Goal: Information Seeking & Learning: Check status

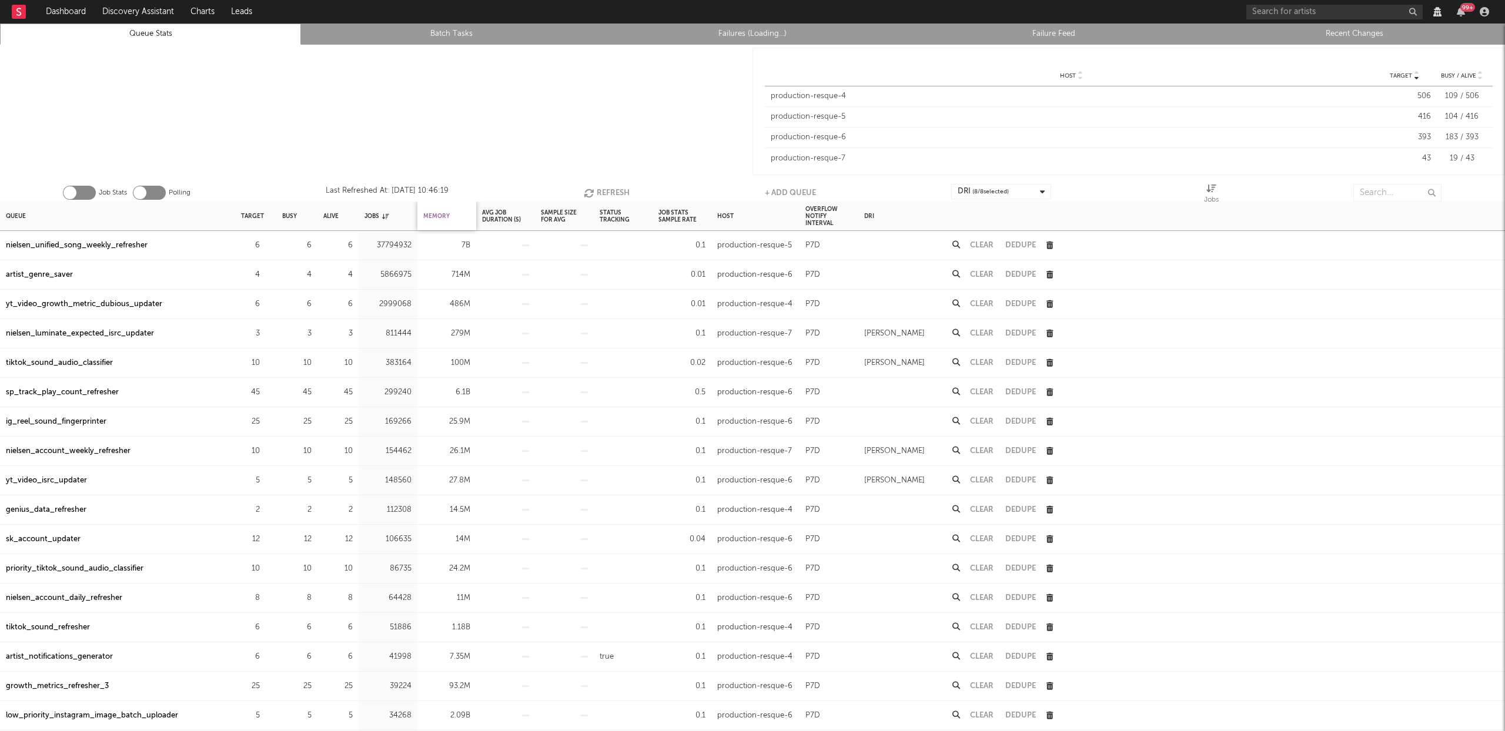
click at [441, 211] on div "Memory" at bounding box center [436, 215] width 26 height 25
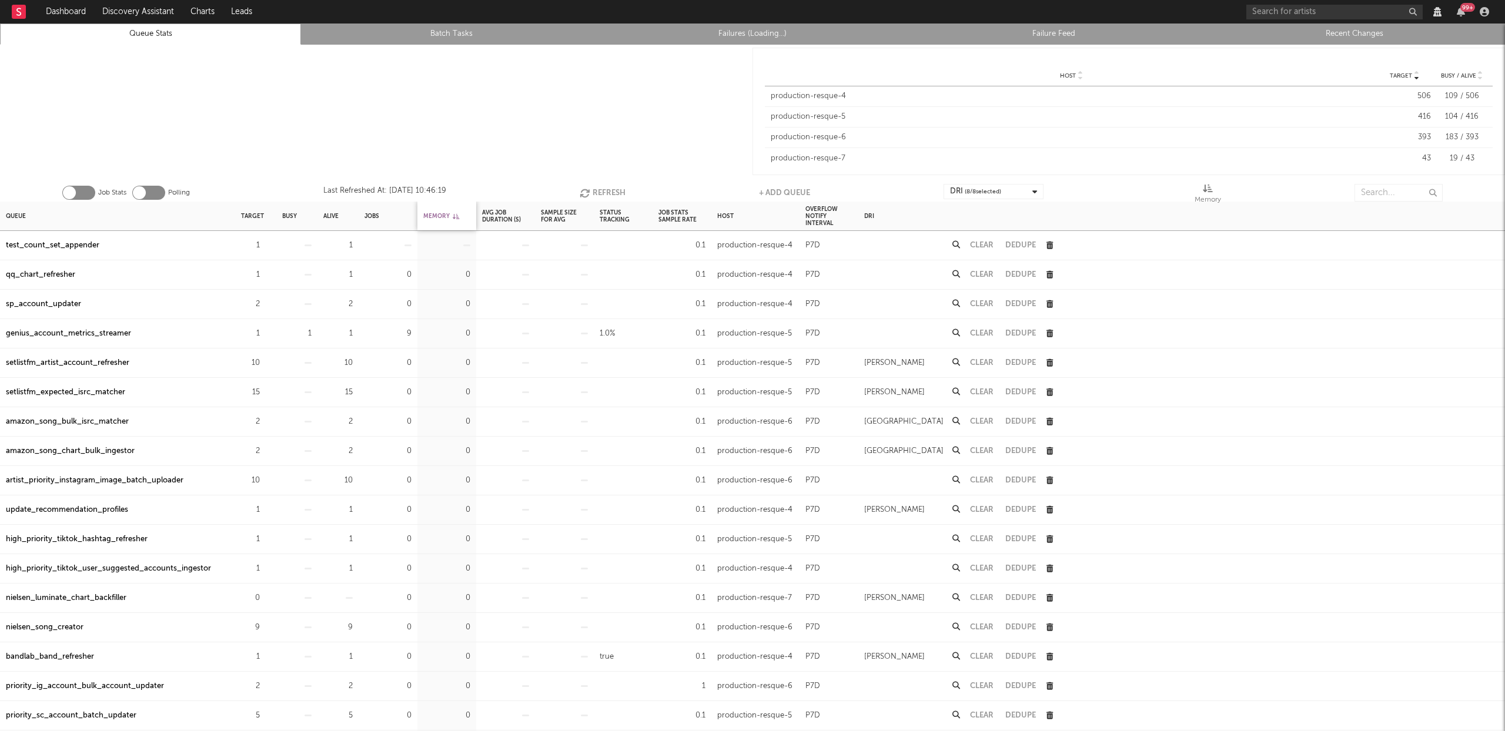
click at [441, 211] on div "Memory" at bounding box center [441, 215] width 36 height 25
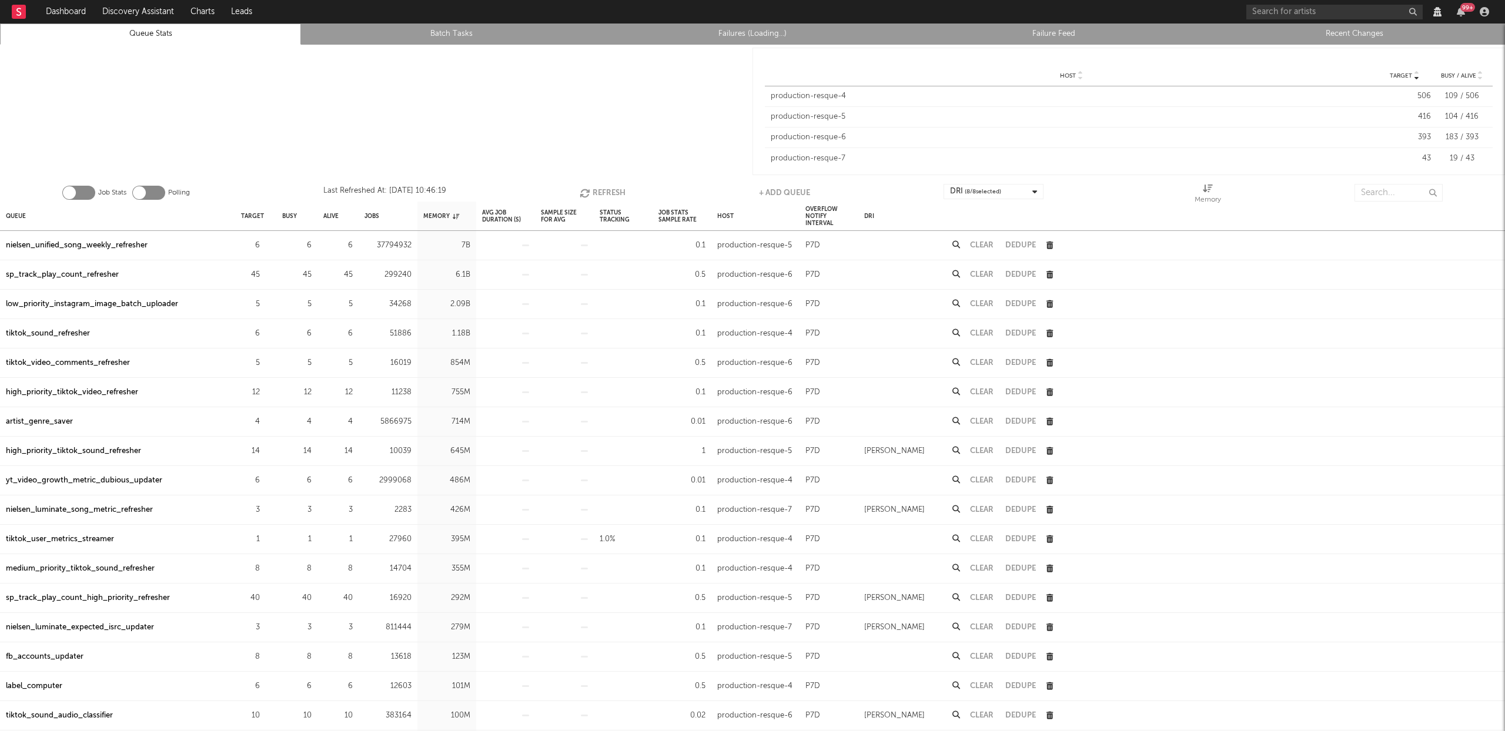
click at [71, 275] on div "sp_track_play_count_refresher" at bounding box center [62, 275] width 113 height 14
click at [93, 305] on div "low_priority_instagram_image_batch_uploader" at bounding box center [92, 304] width 172 height 14
click at [582, 192] on icon "button" at bounding box center [586, 193] width 13 height 10
click at [584, 192] on icon "button" at bounding box center [586, 193] width 13 height 10
click at [584, 192] on icon "button" at bounding box center [585, 193] width 13 height 10
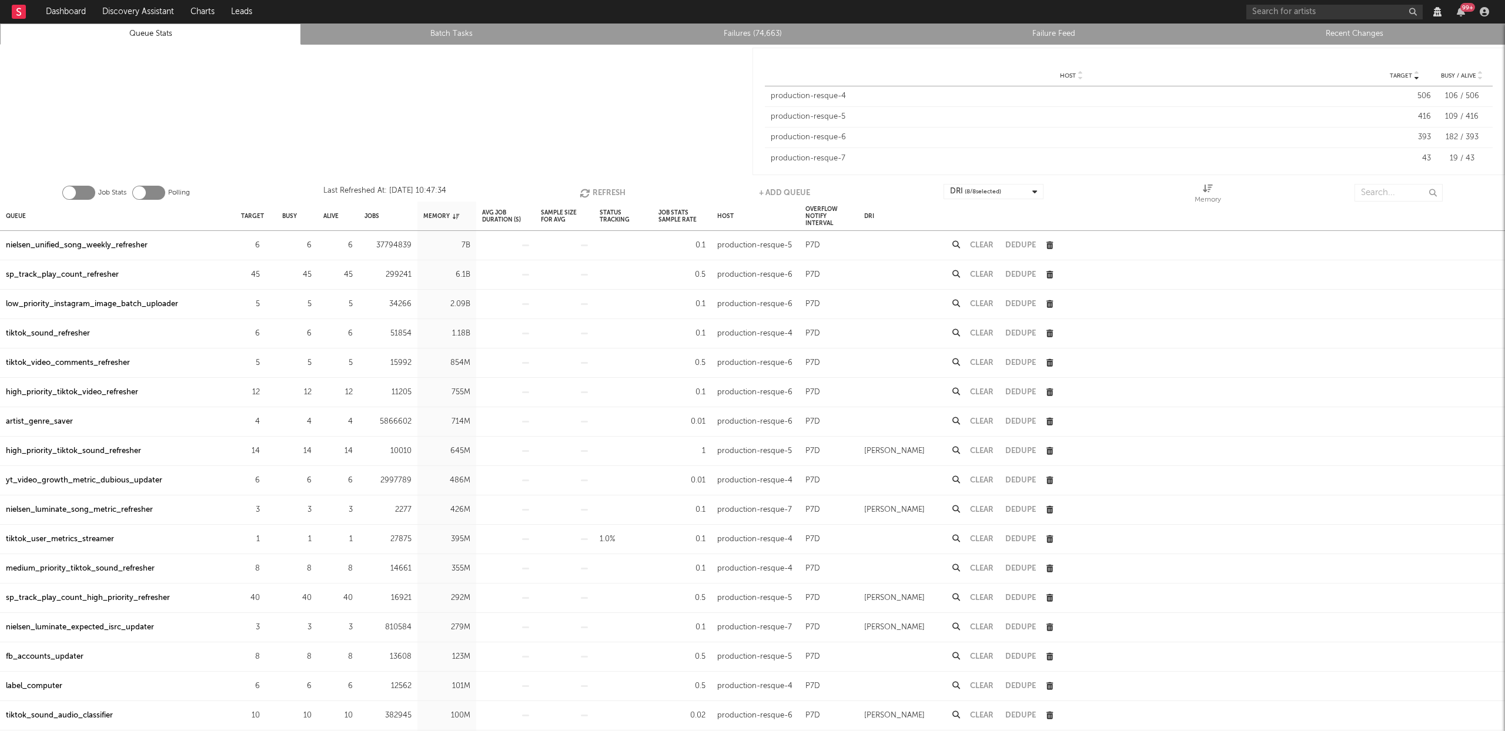
click at [584, 192] on icon "button" at bounding box center [586, 193] width 13 height 10
click at [71, 330] on div "tiktok_sound_refresher" at bounding box center [48, 334] width 84 height 14
click at [1392, 196] on input "text" at bounding box center [1399, 193] width 88 height 18
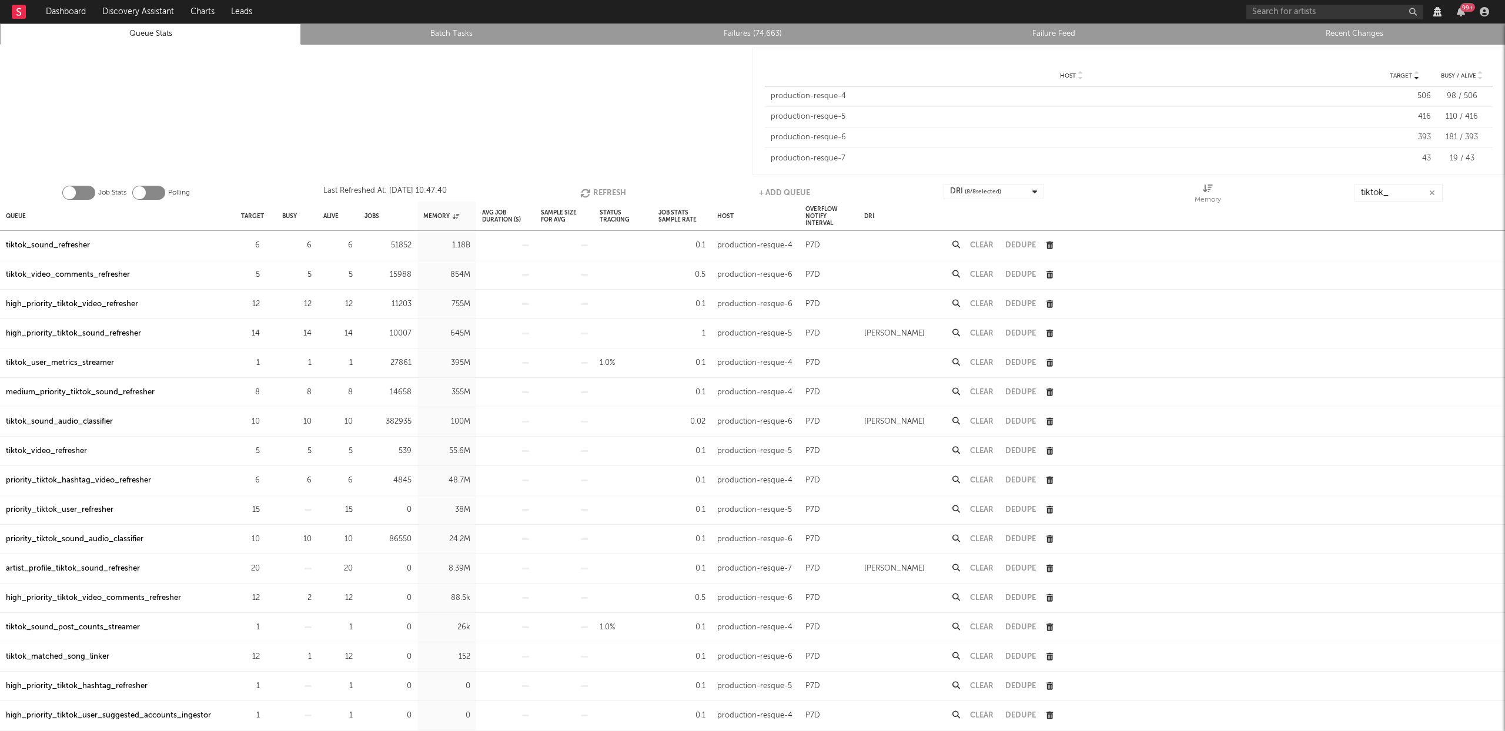
click at [103, 301] on div "high_priority_tiktok_video_refresher" at bounding box center [72, 304] width 132 height 14
click at [97, 335] on div "high_priority_tiktok_sound_refresher" at bounding box center [73, 334] width 135 height 14
click at [1388, 193] on input "tiktok_" at bounding box center [1399, 193] width 88 height 18
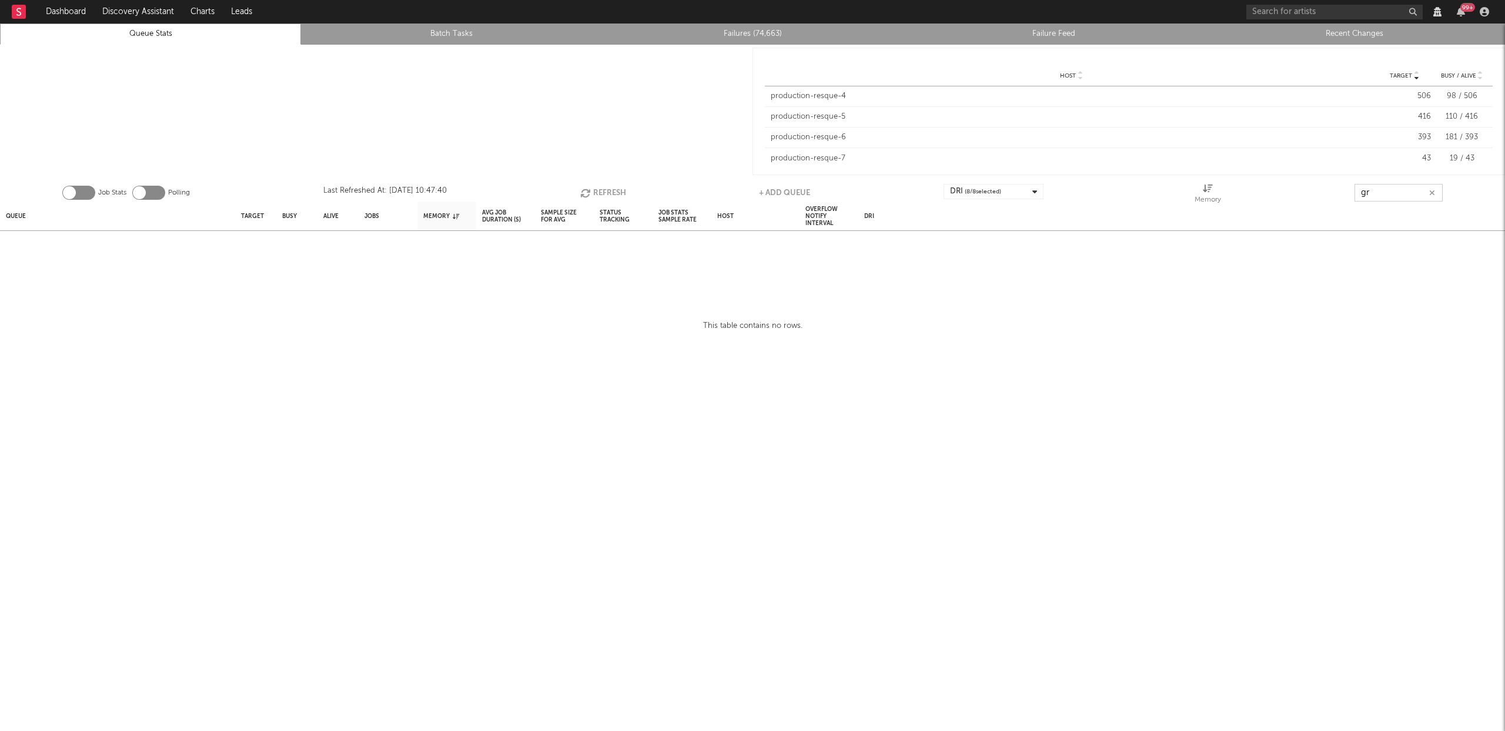
type input "g"
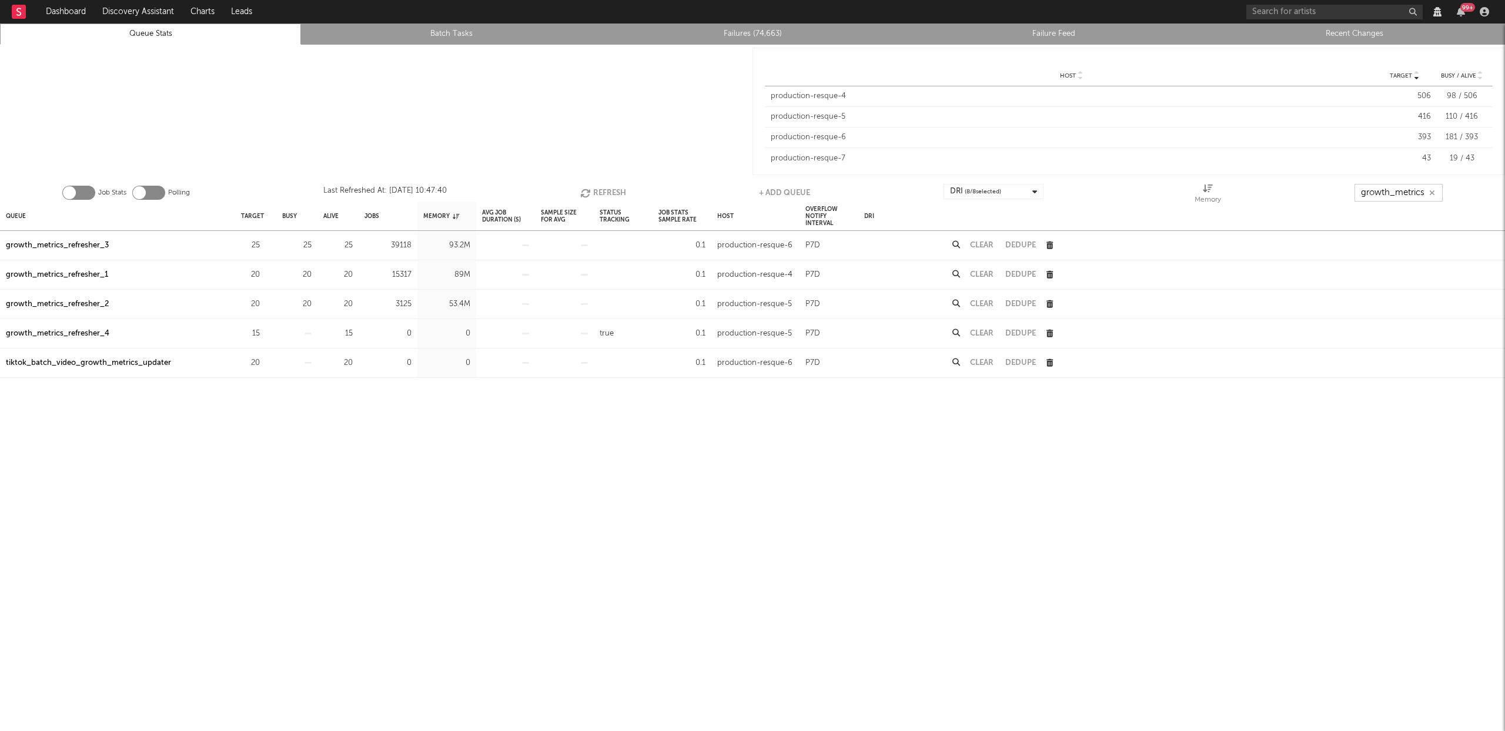
click at [598, 186] on button "Refresh" at bounding box center [603, 193] width 46 height 18
type input "growth_metrics"
click at [22, 216] on div "Queue" at bounding box center [16, 215] width 20 height 25
click at [171, 38] on link "Queue Stats" at bounding box center [150, 34] width 288 height 14
click at [609, 188] on button "Refresh" at bounding box center [604, 193] width 46 height 18
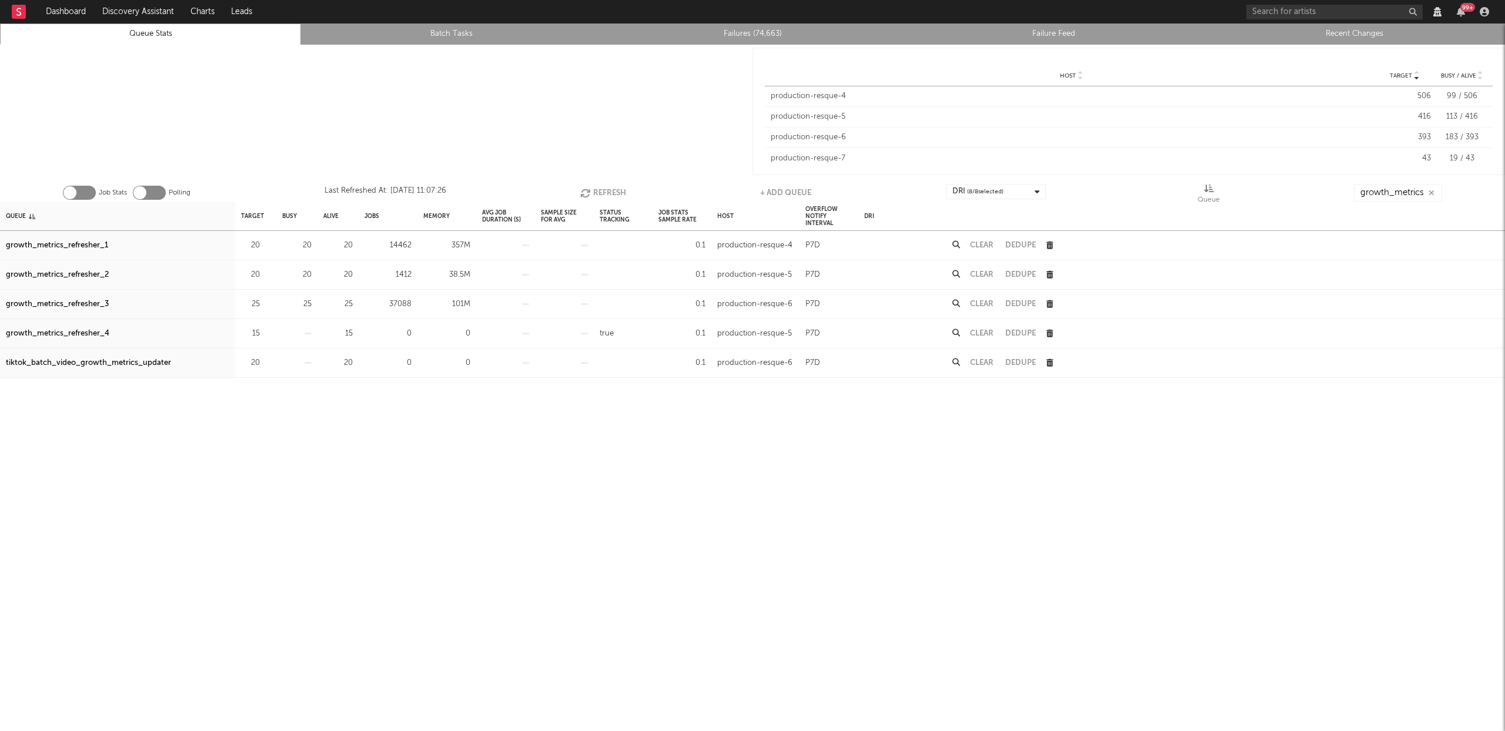
click at [593, 187] on button "Refresh" at bounding box center [603, 193] width 46 height 18
click at [611, 189] on button "Refresh" at bounding box center [603, 193] width 46 height 18
click at [611, 189] on button "Refresh" at bounding box center [602, 193] width 46 height 18
click at [594, 193] on button "Refresh" at bounding box center [603, 193] width 46 height 18
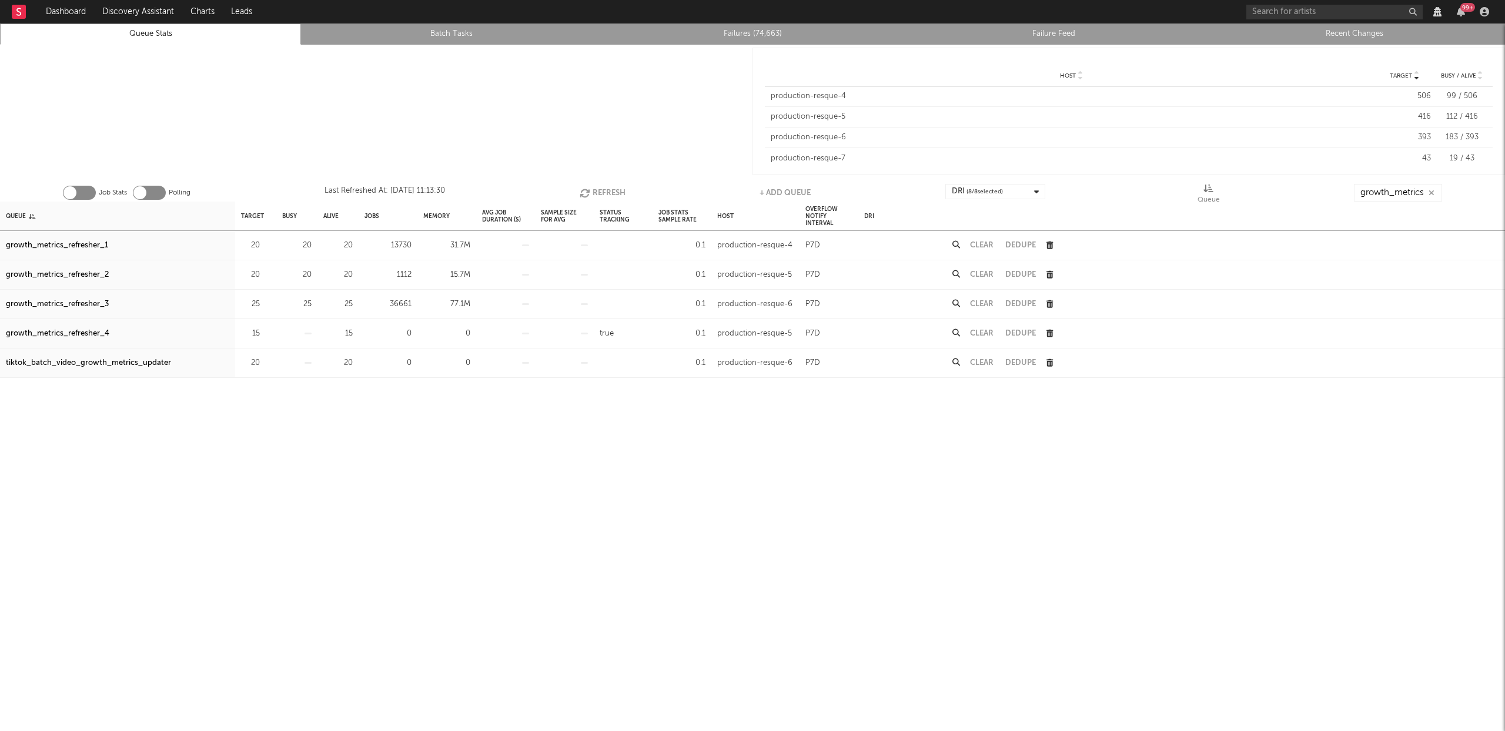
click at [594, 193] on button "Refresh" at bounding box center [603, 193] width 46 height 18
click at [985, 306] on button "Clear" at bounding box center [982, 304] width 24 height 8
click at [614, 192] on button "Refresh" at bounding box center [603, 193] width 46 height 18
click at [595, 188] on button "Refresh" at bounding box center [603, 193] width 46 height 18
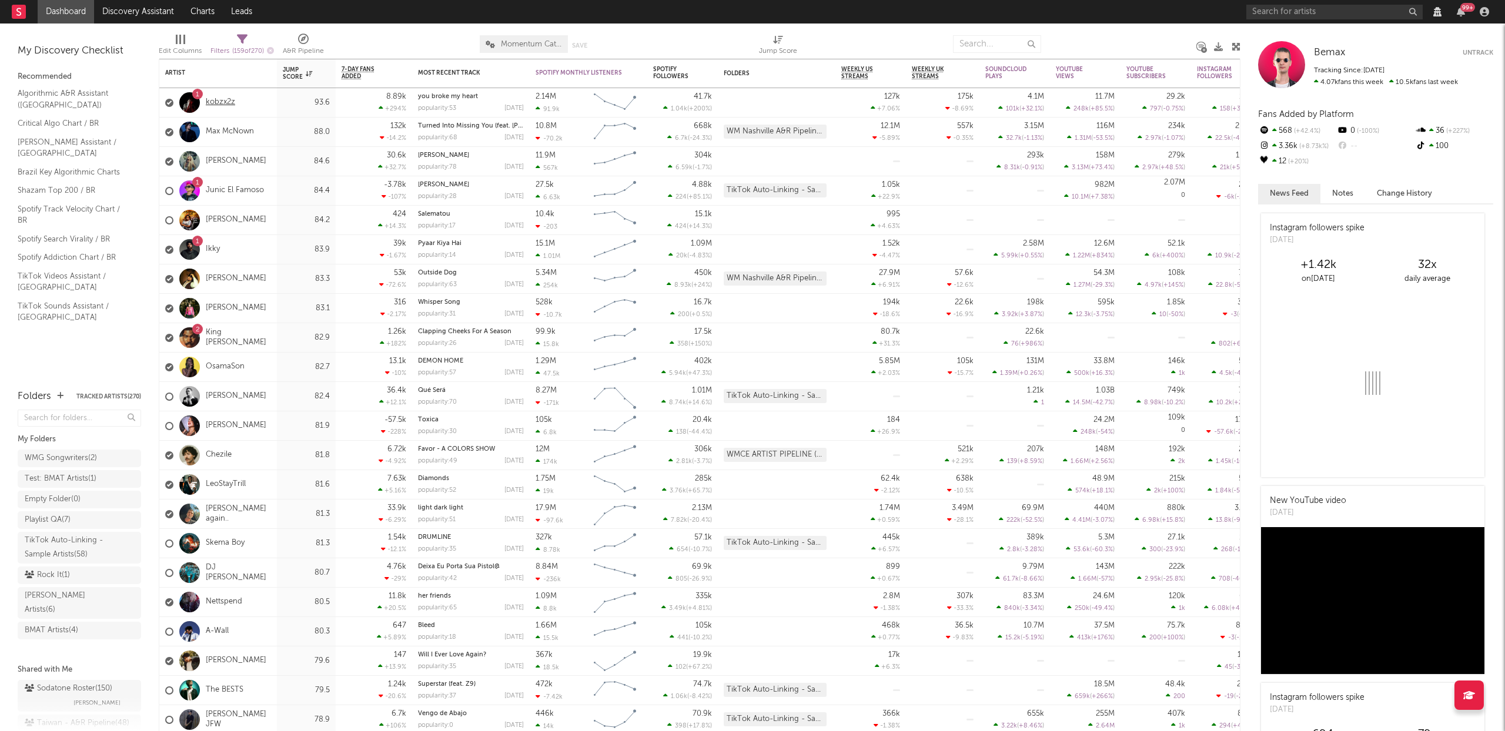
click at [226, 99] on link "kobzx2z" at bounding box center [220, 103] width 29 height 10
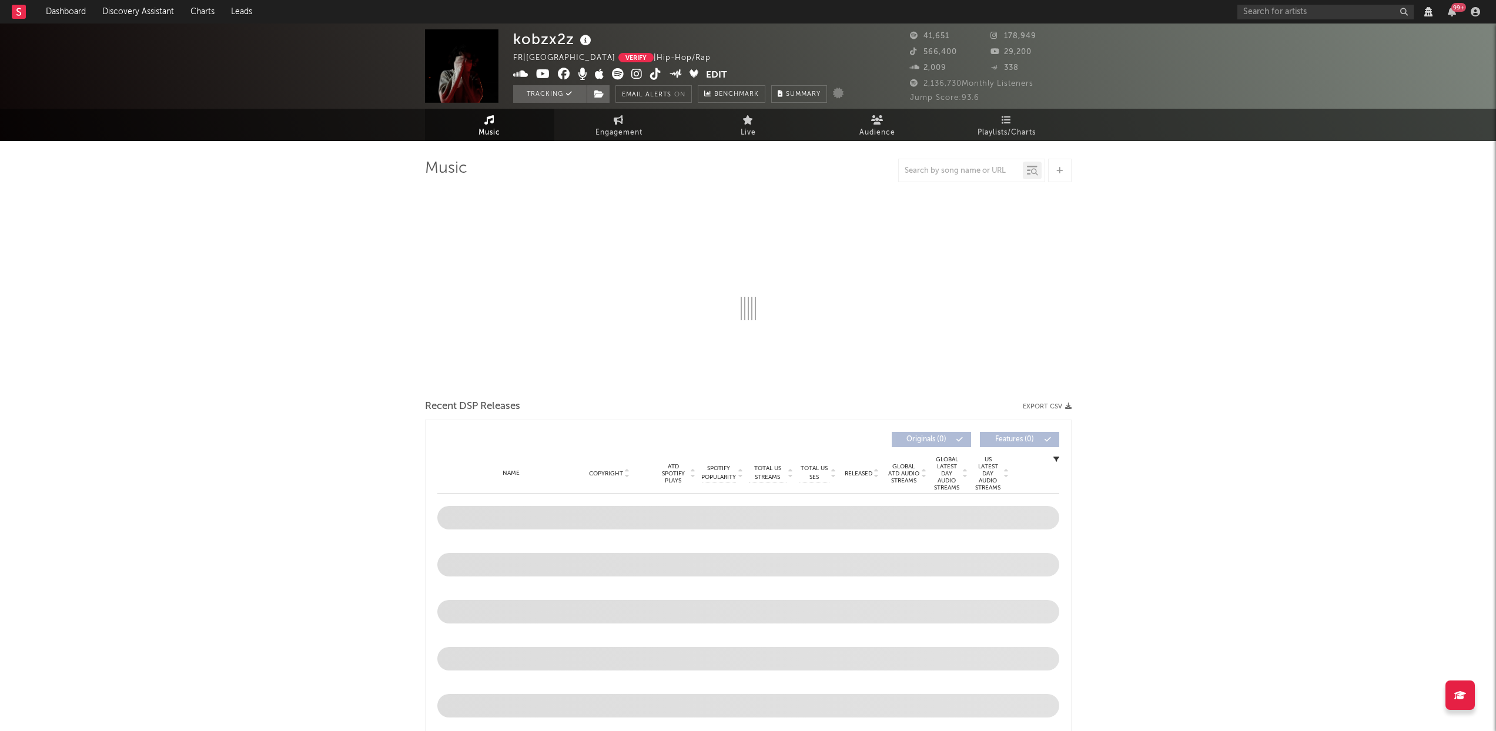
select select "View all"
select select "6m"
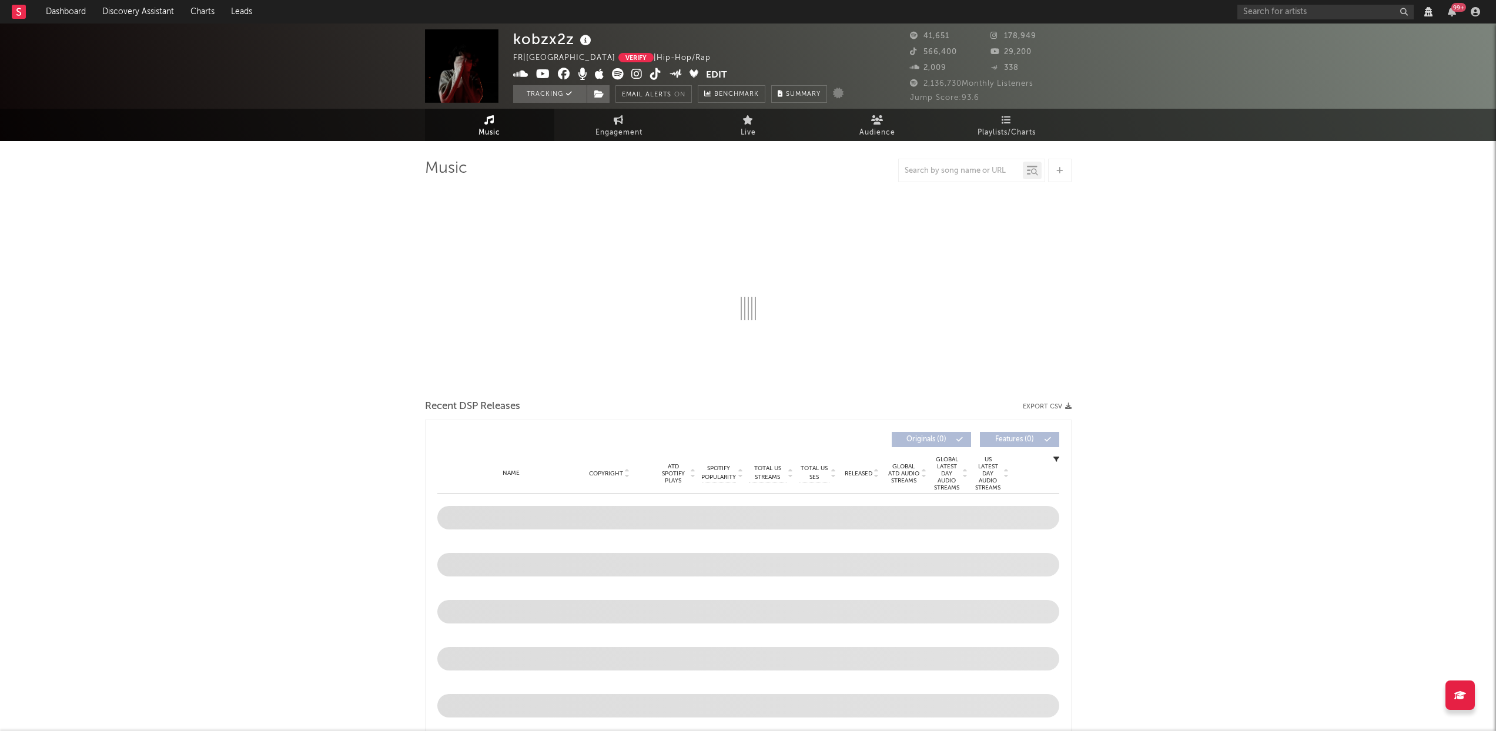
select select "View all"
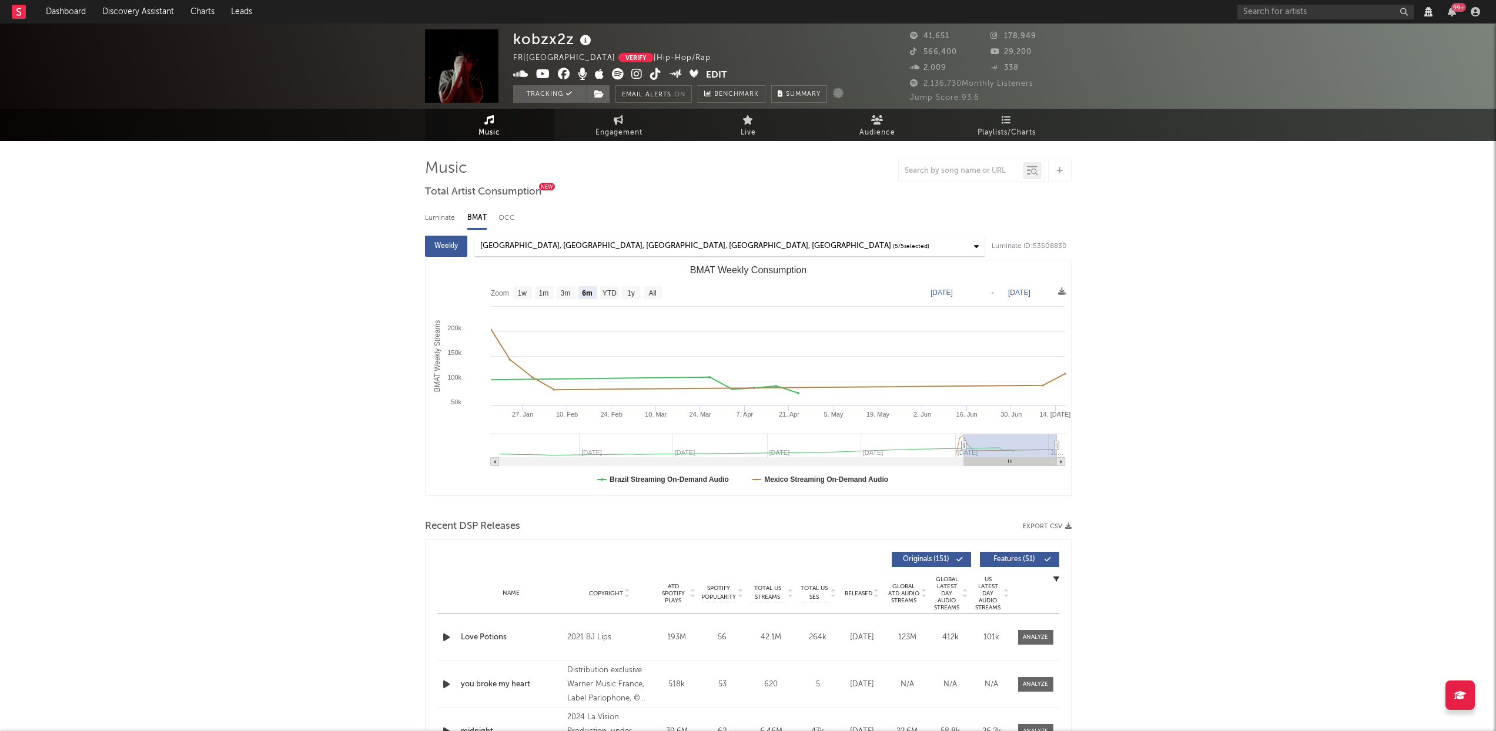
select select "View all"
select select "6m"
select select "View all"
select select "6m"
click at [441, 221] on div "Luminate" at bounding box center [440, 218] width 31 height 20
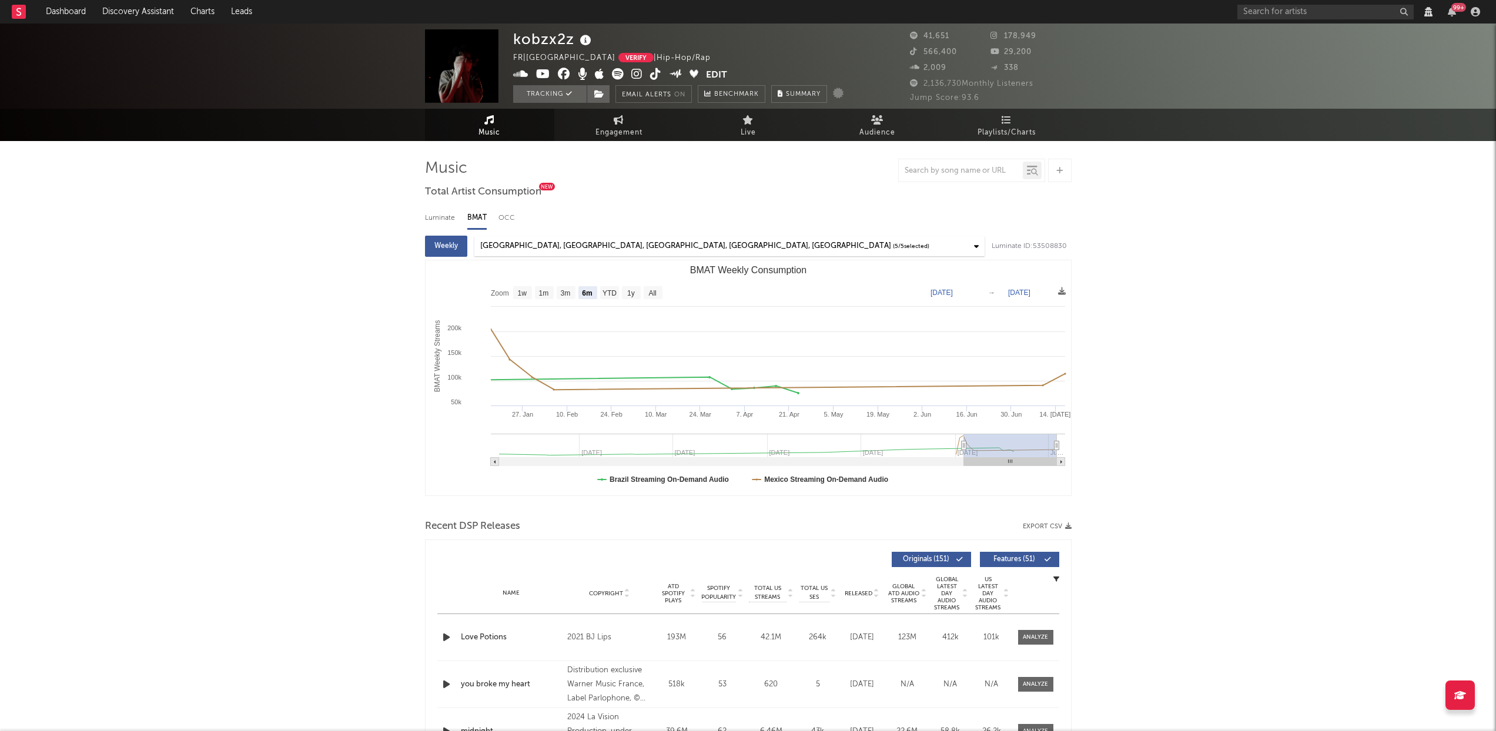
select select "6m"
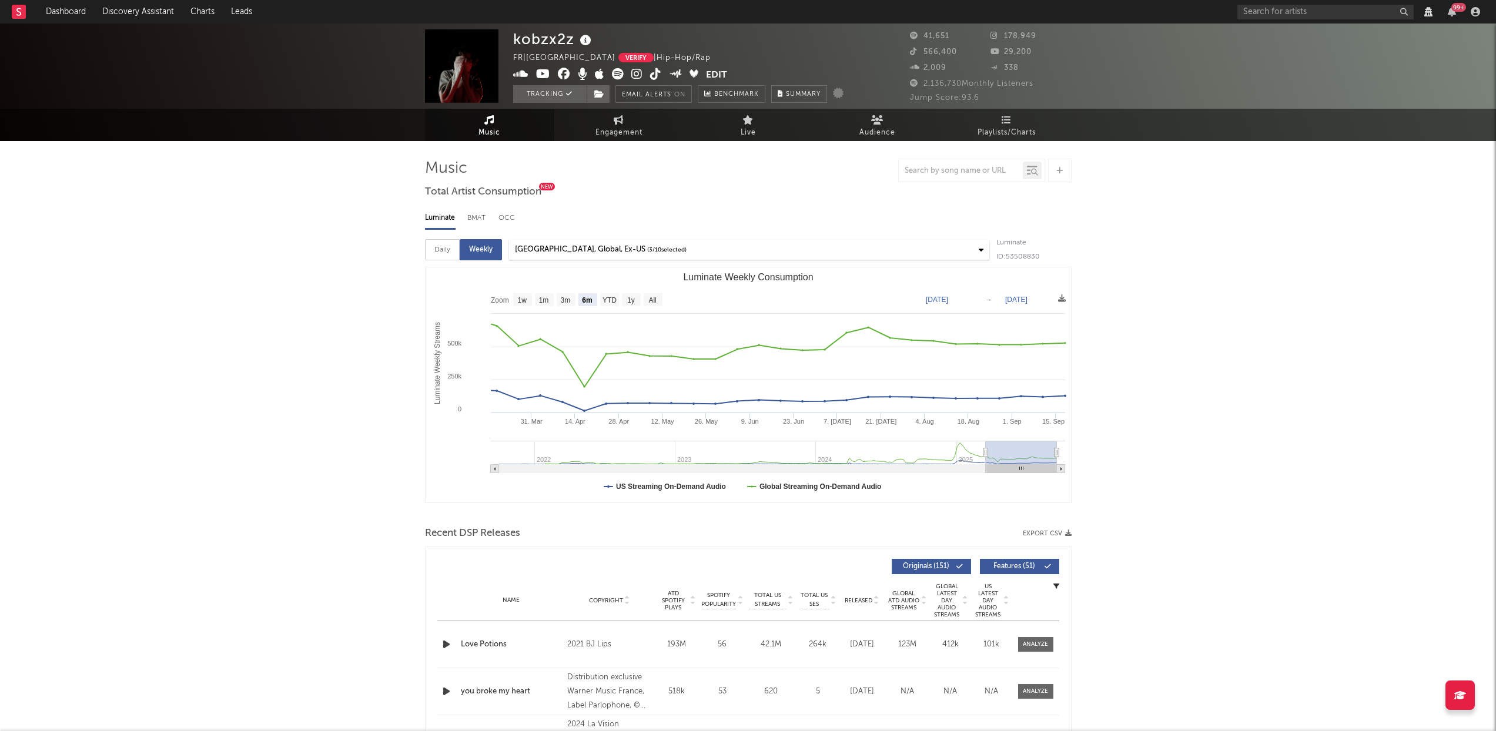
click at [437, 254] on div "Daily" at bounding box center [442, 249] width 35 height 21
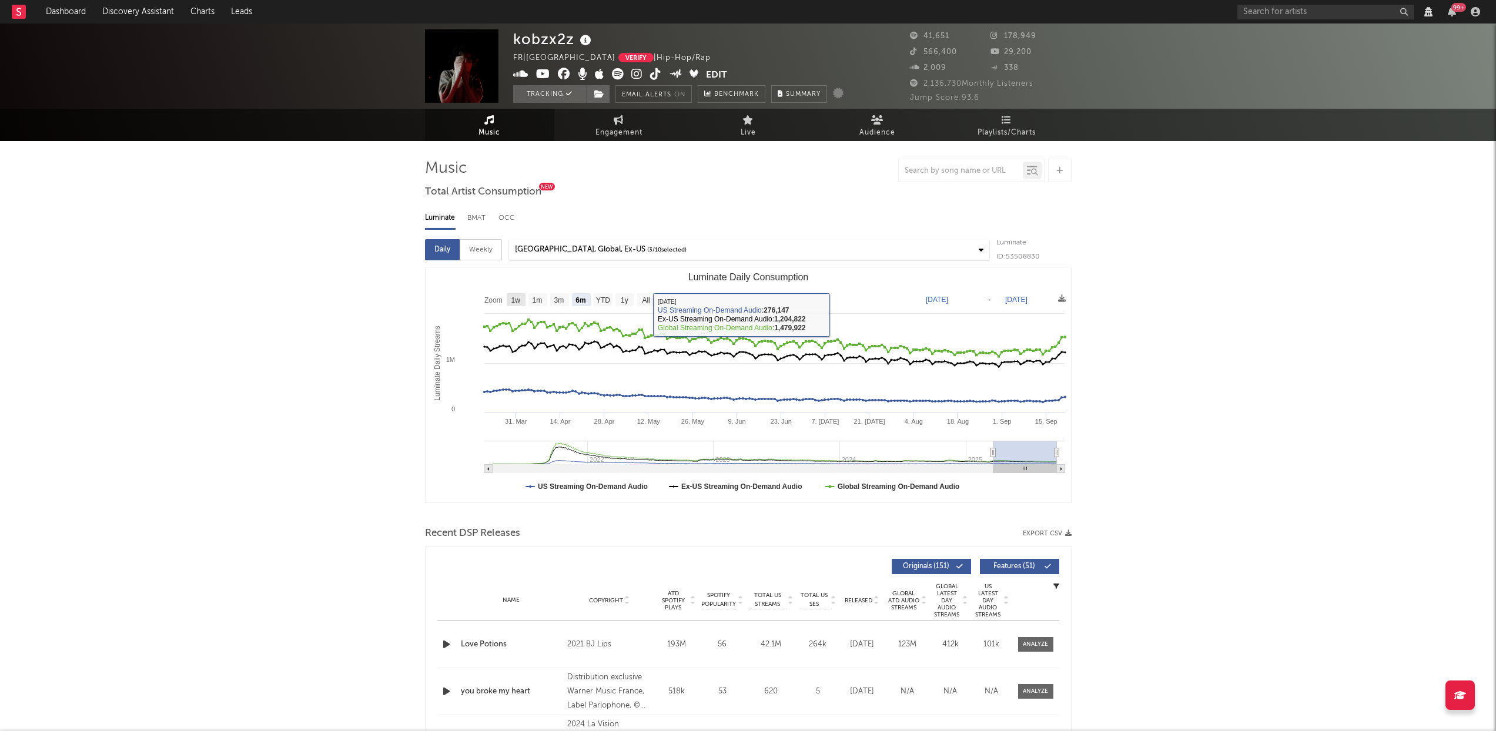
click at [508, 297] on rect "Luminate Daily Consumption" at bounding box center [516, 299] width 19 height 13
select select "1w"
type input "[DATE]"
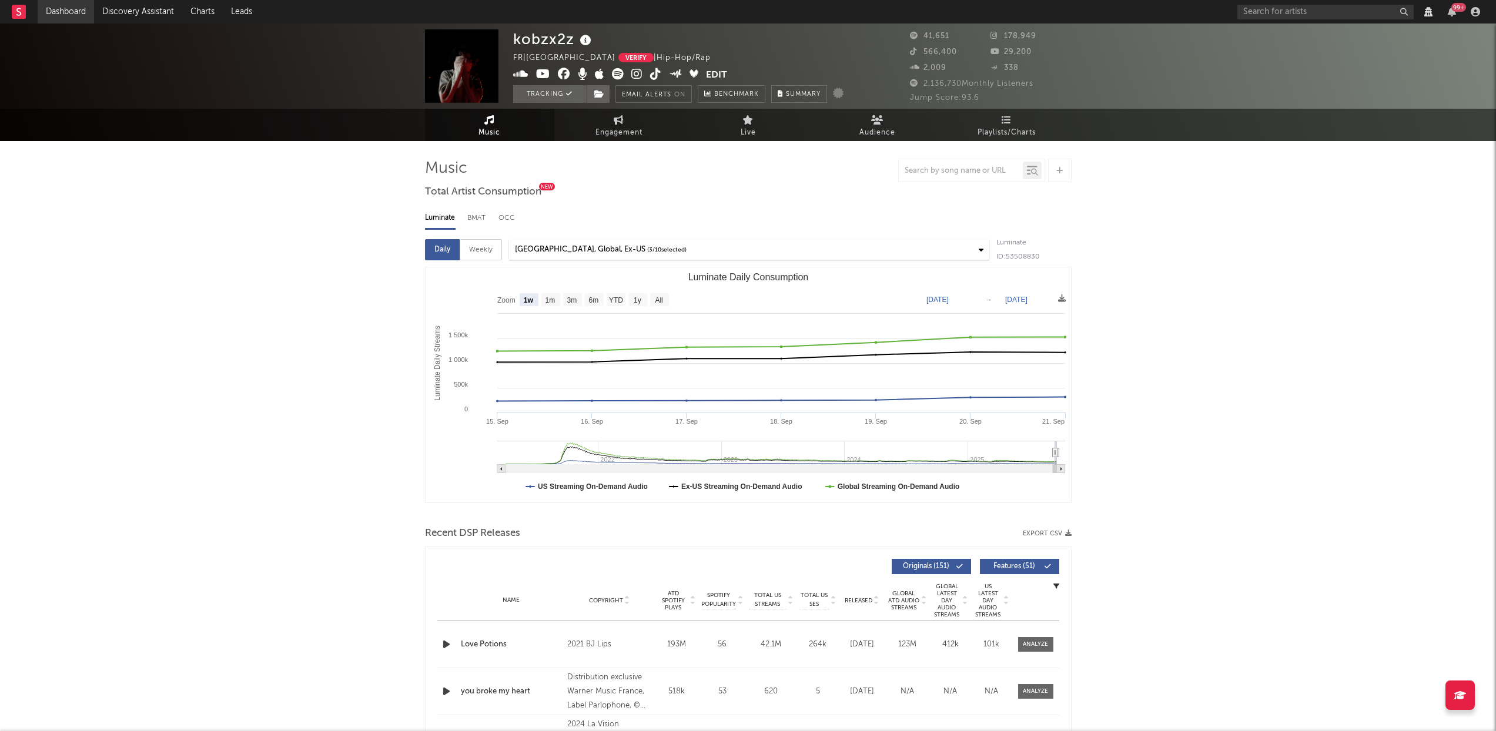
click at [73, 16] on link "Dashboard" at bounding box center [66, 12] width 56 height 24
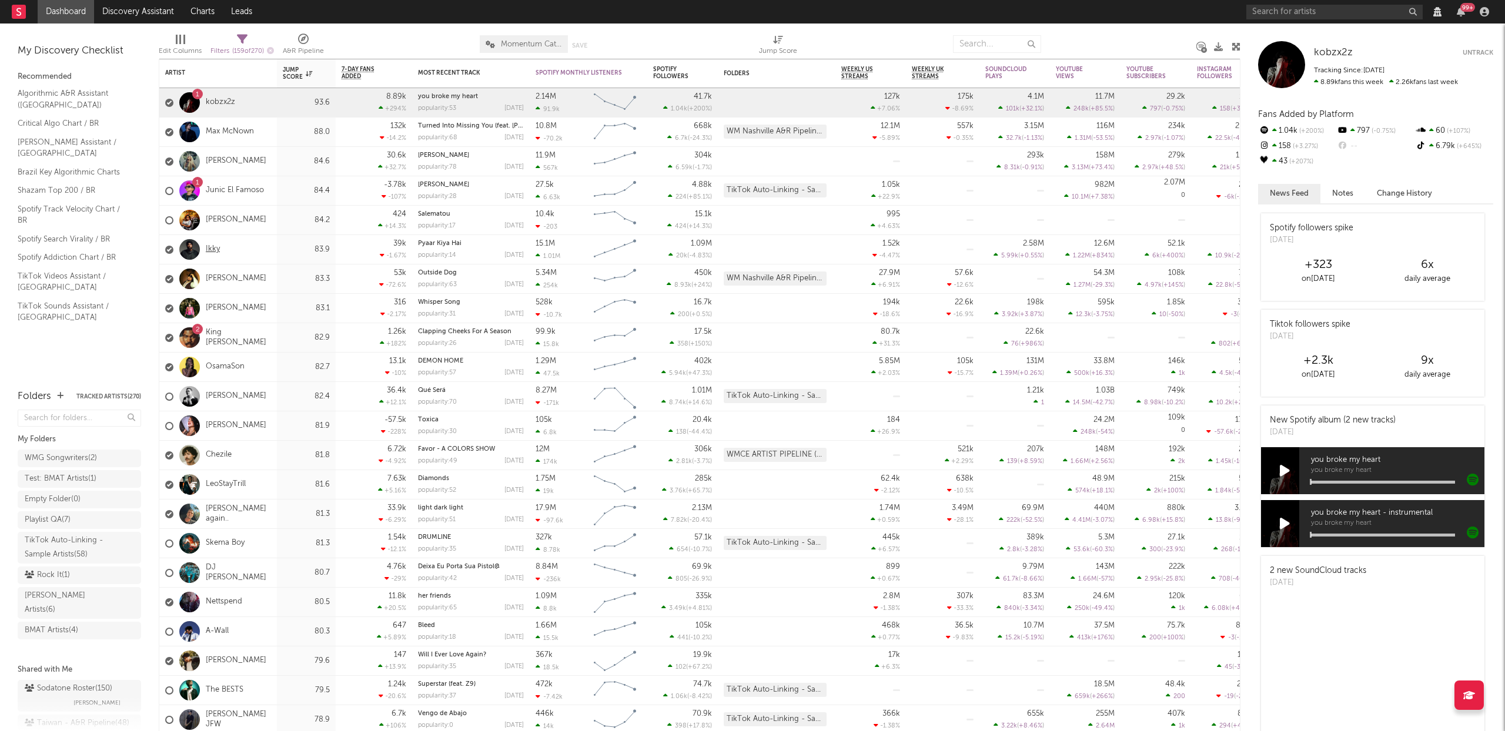
click at [208, 246] on link "Ikky" at bounding box center [213, 250] width 14 height 10
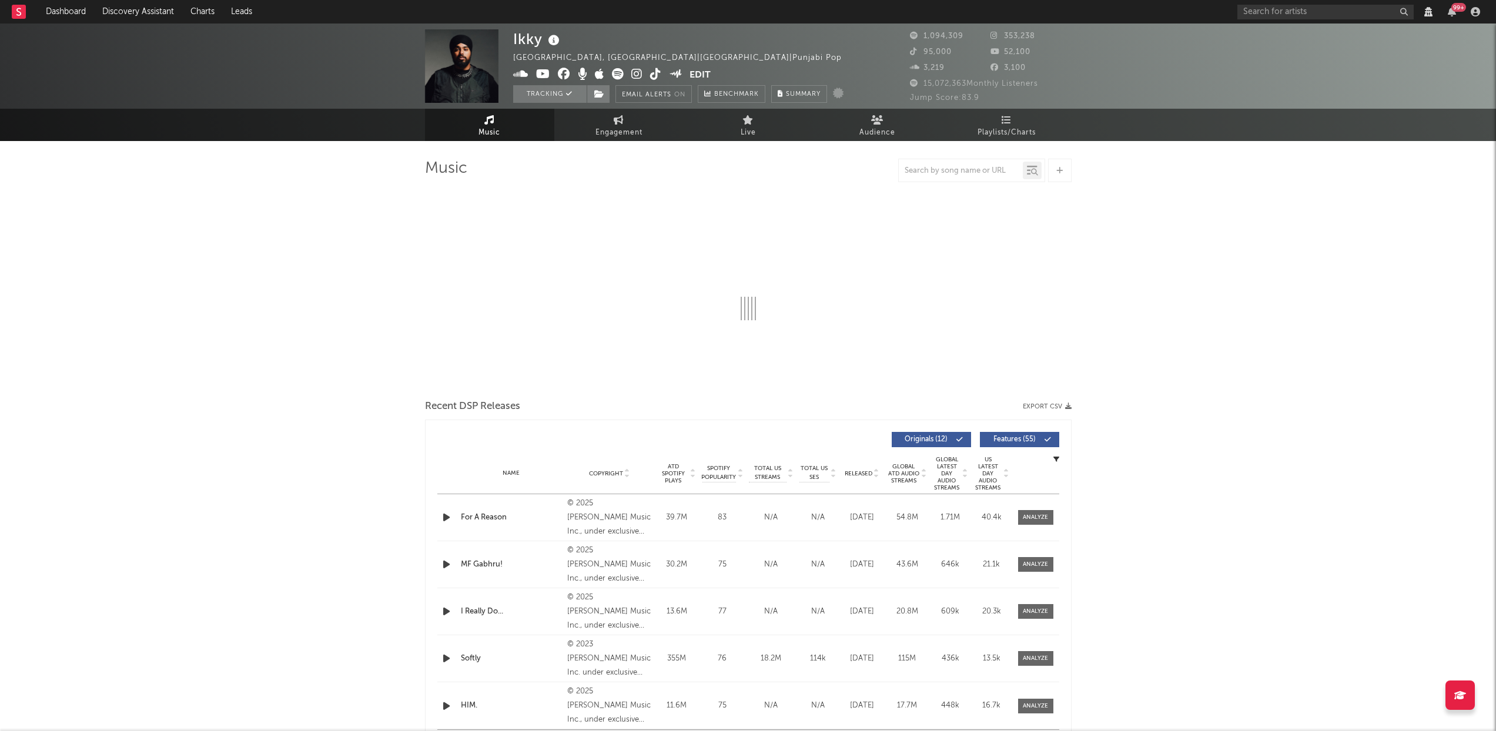
select select "View all"
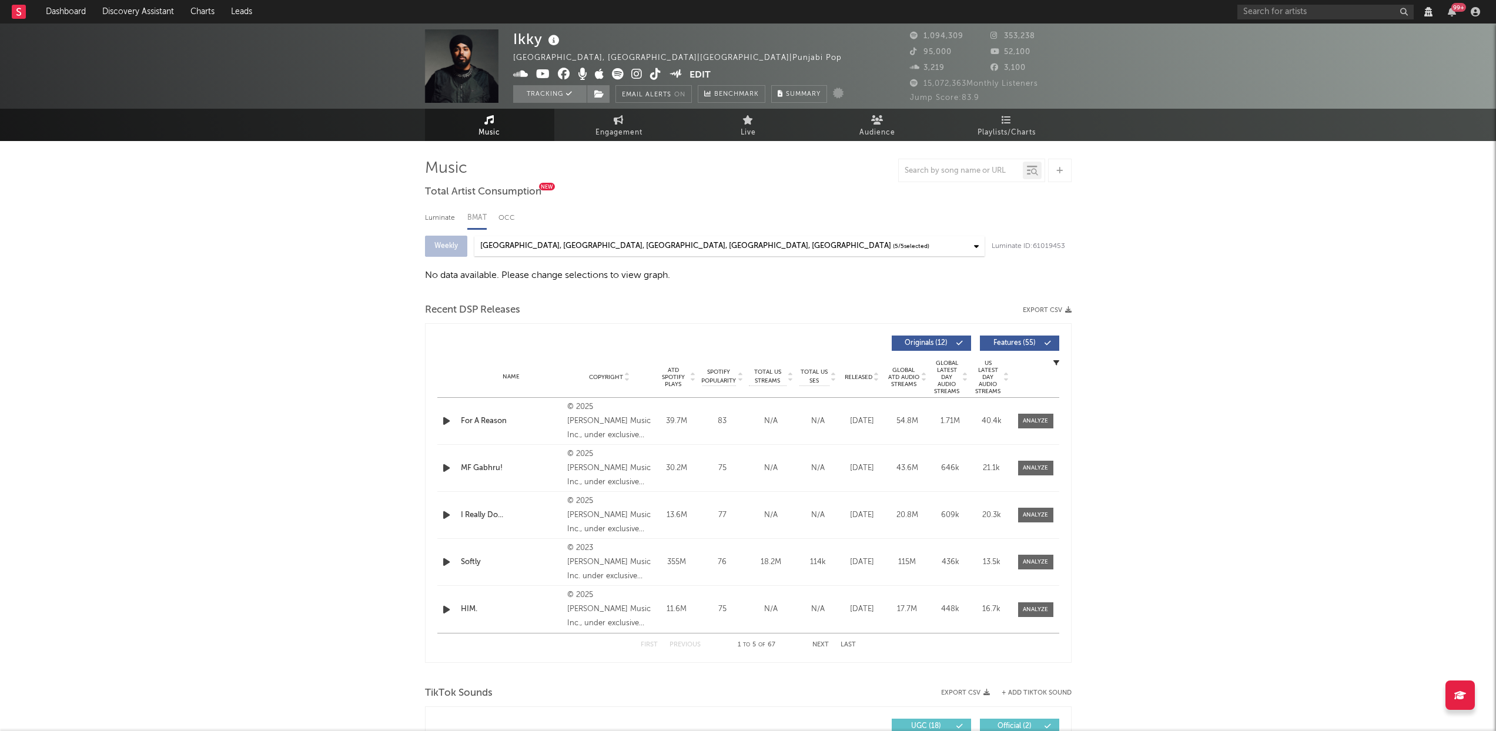
select select "View all"
click at [442, 220] on div "Luminate" at bounding box center [440, 218] width 31 height 20
select select "6m"
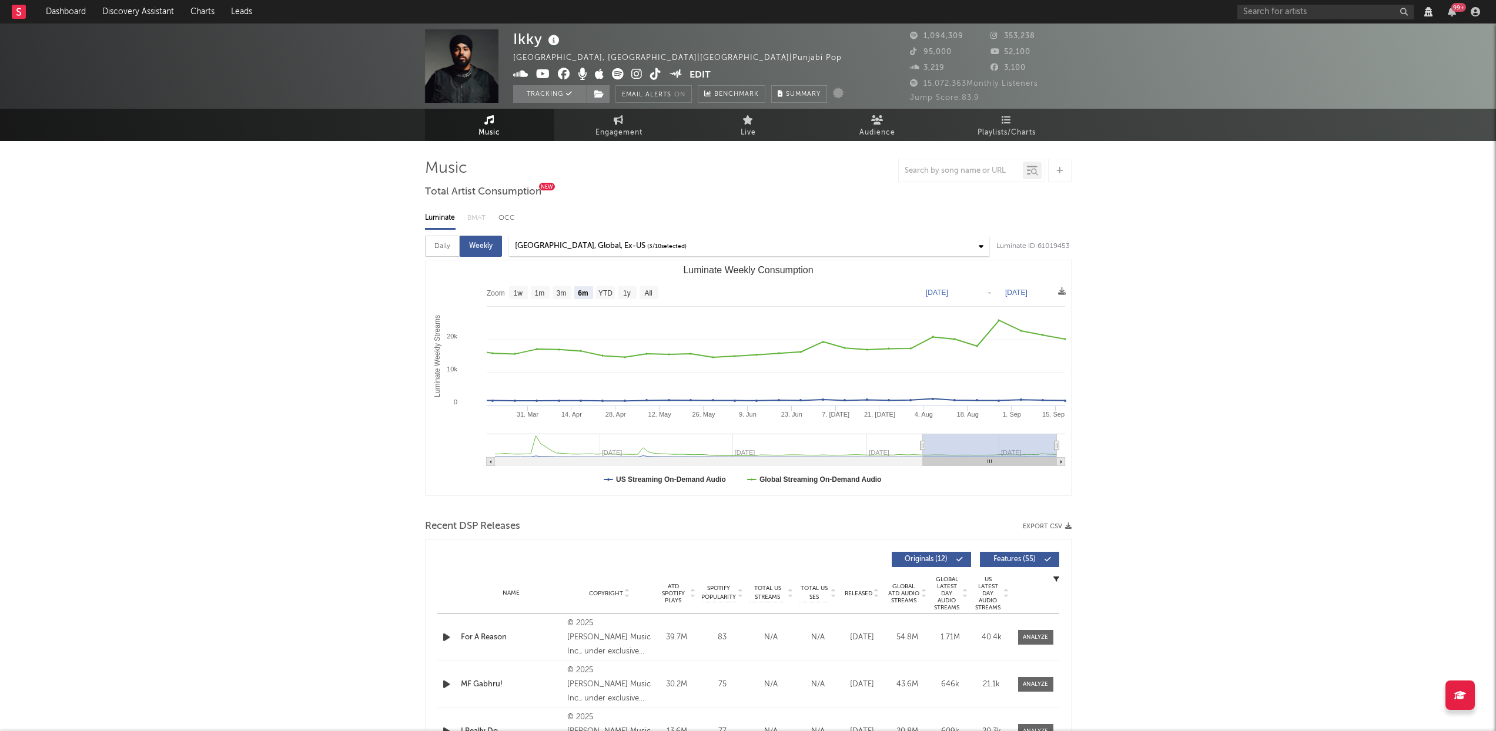
click at [451, 248] on div "Daily" at bounding box center [442, 246] width 35 height 21
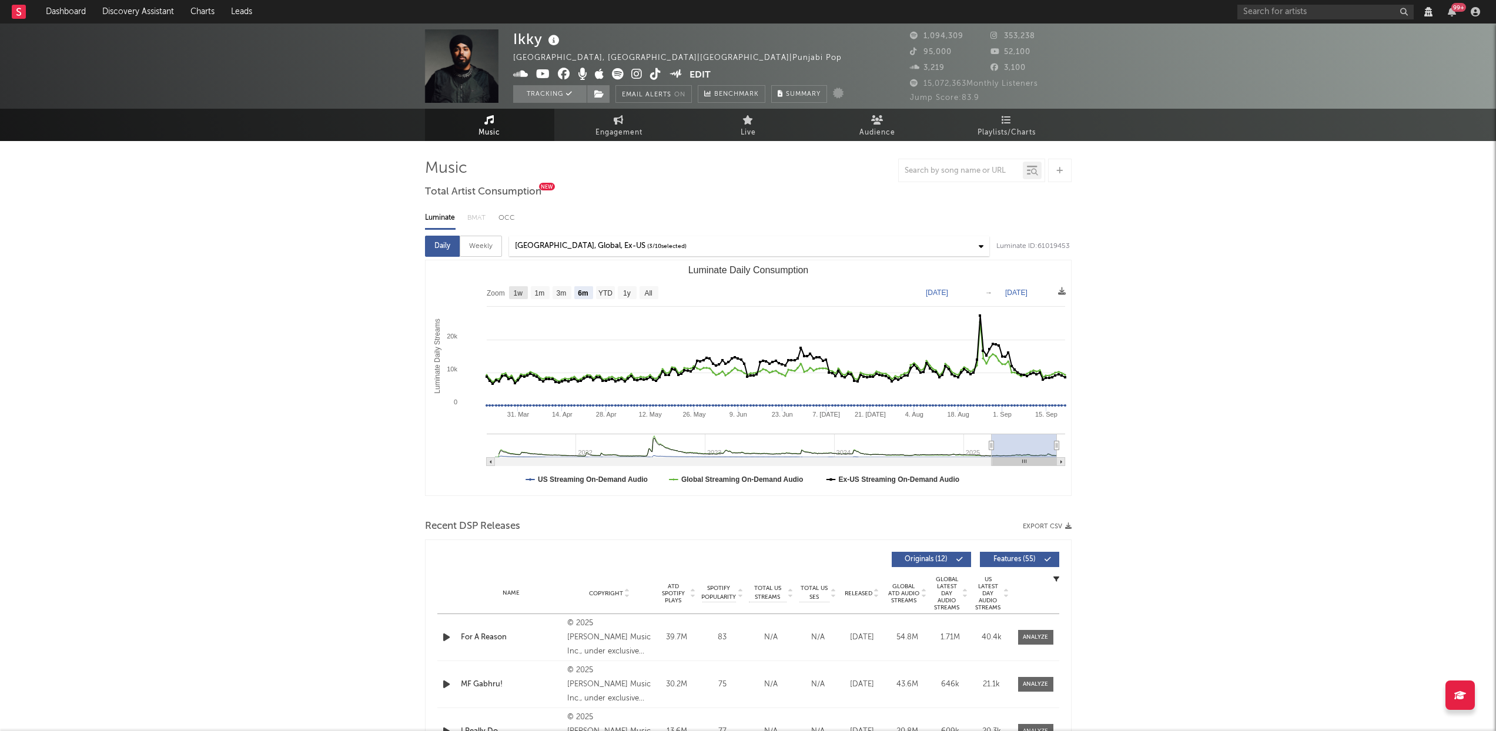
click at [520, 289] on text "1w" at bounding box center [517, 293] width 9 height 8
select select "1w"
type input "2025-09-15"
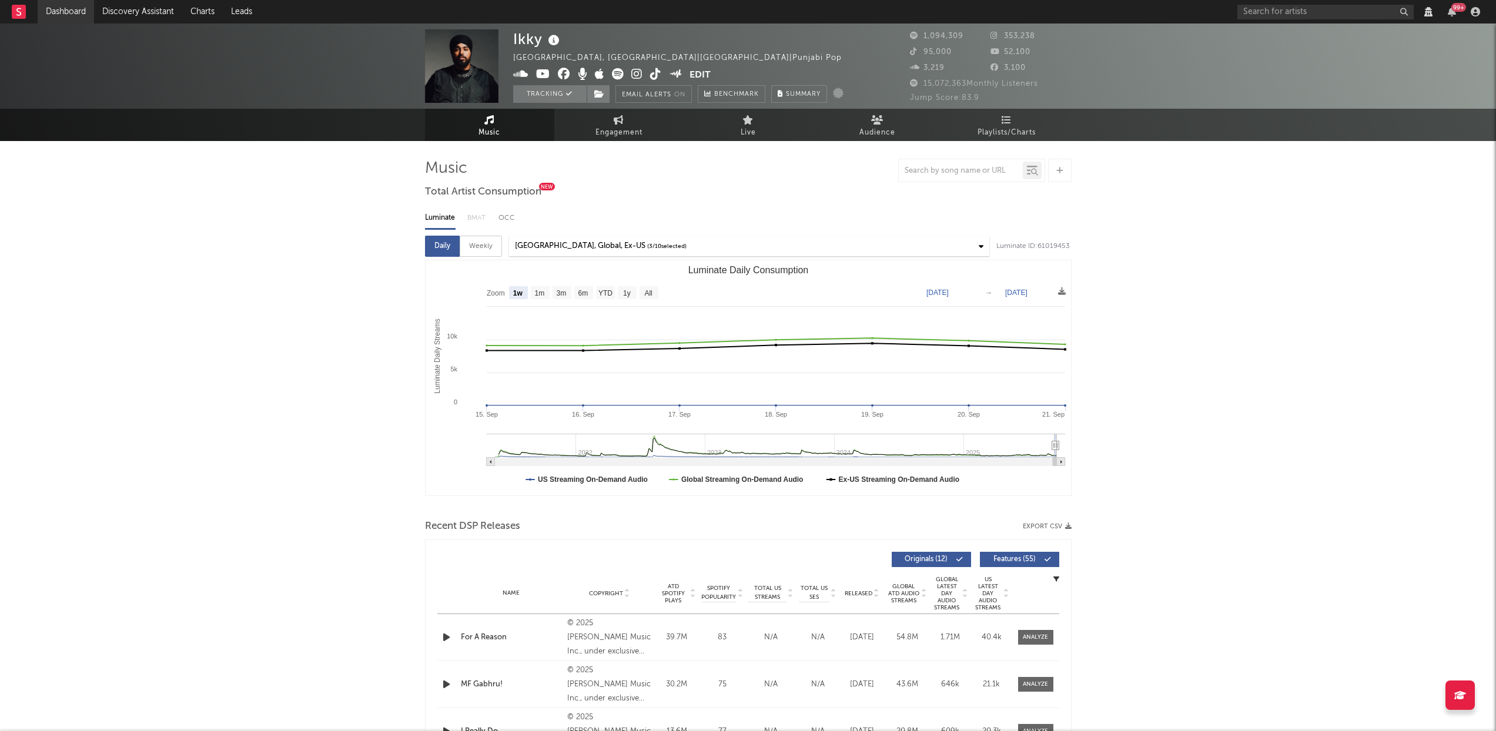
click at [78, 13] on link "Dashboard" at bounding box center [66, 12] width 56 height 24
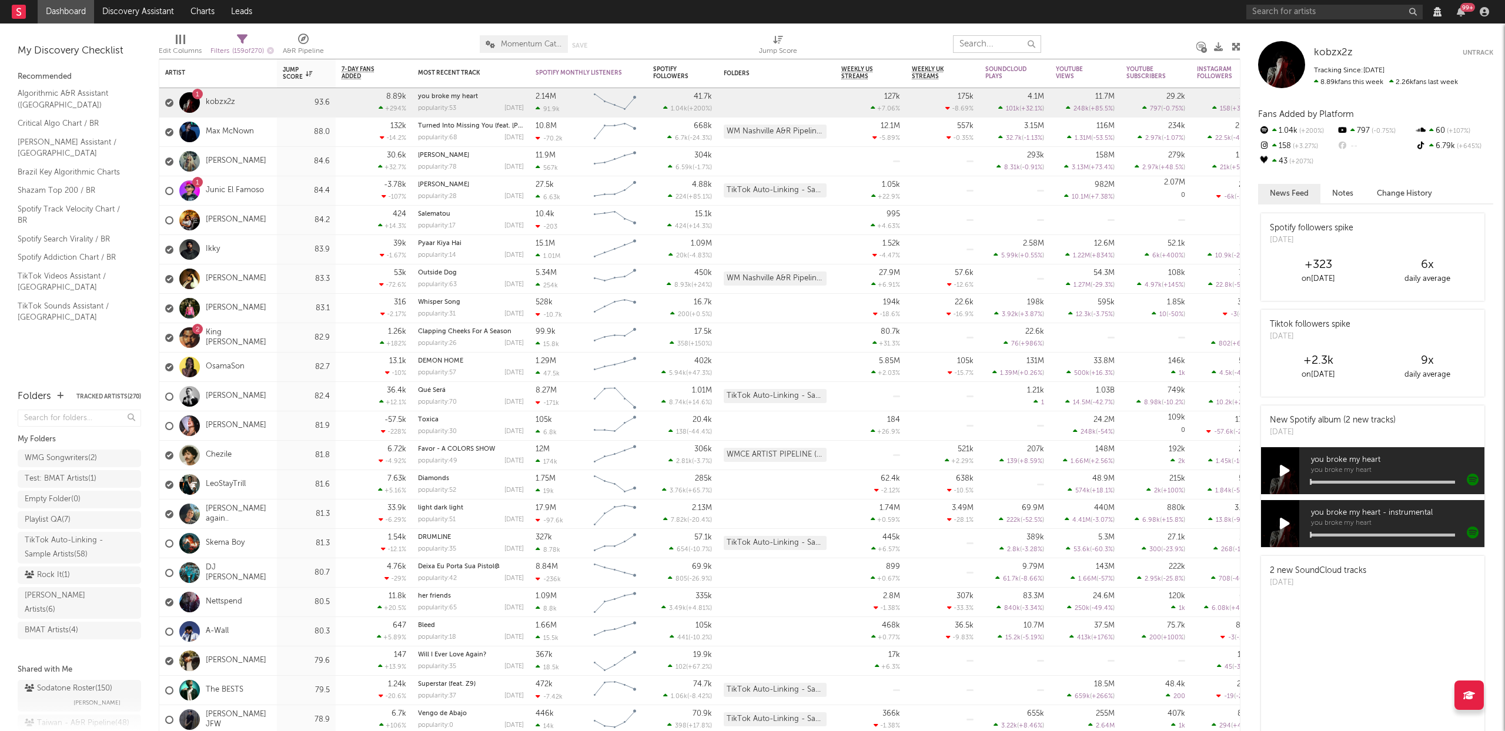
click at [968, 42] on input "text" at bounding box center [997, 44] width 88 height 18
type input "pink"
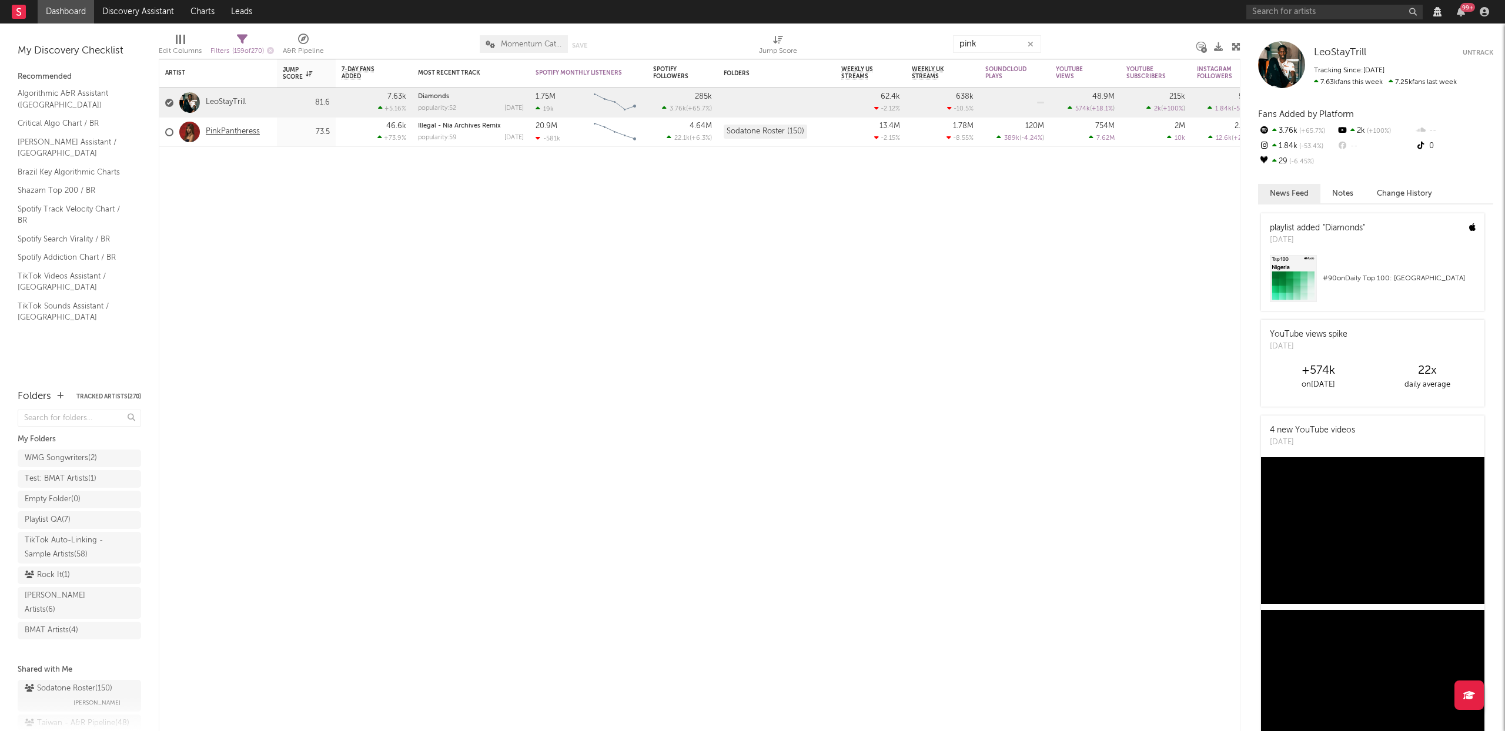
click at [233, 135] on link "PinkPantheress" at bounding box center [233, 132] width 54 height 10
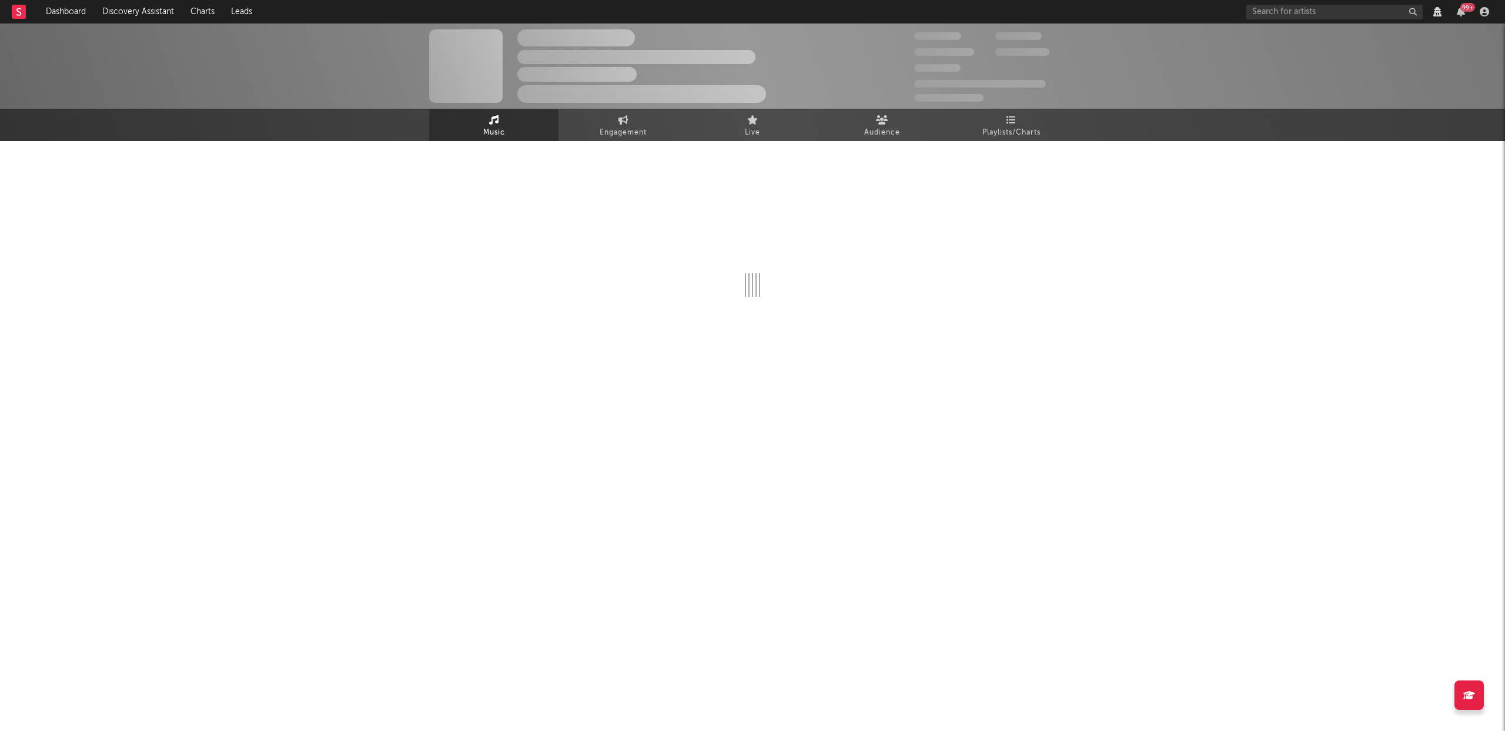
select select "View all"
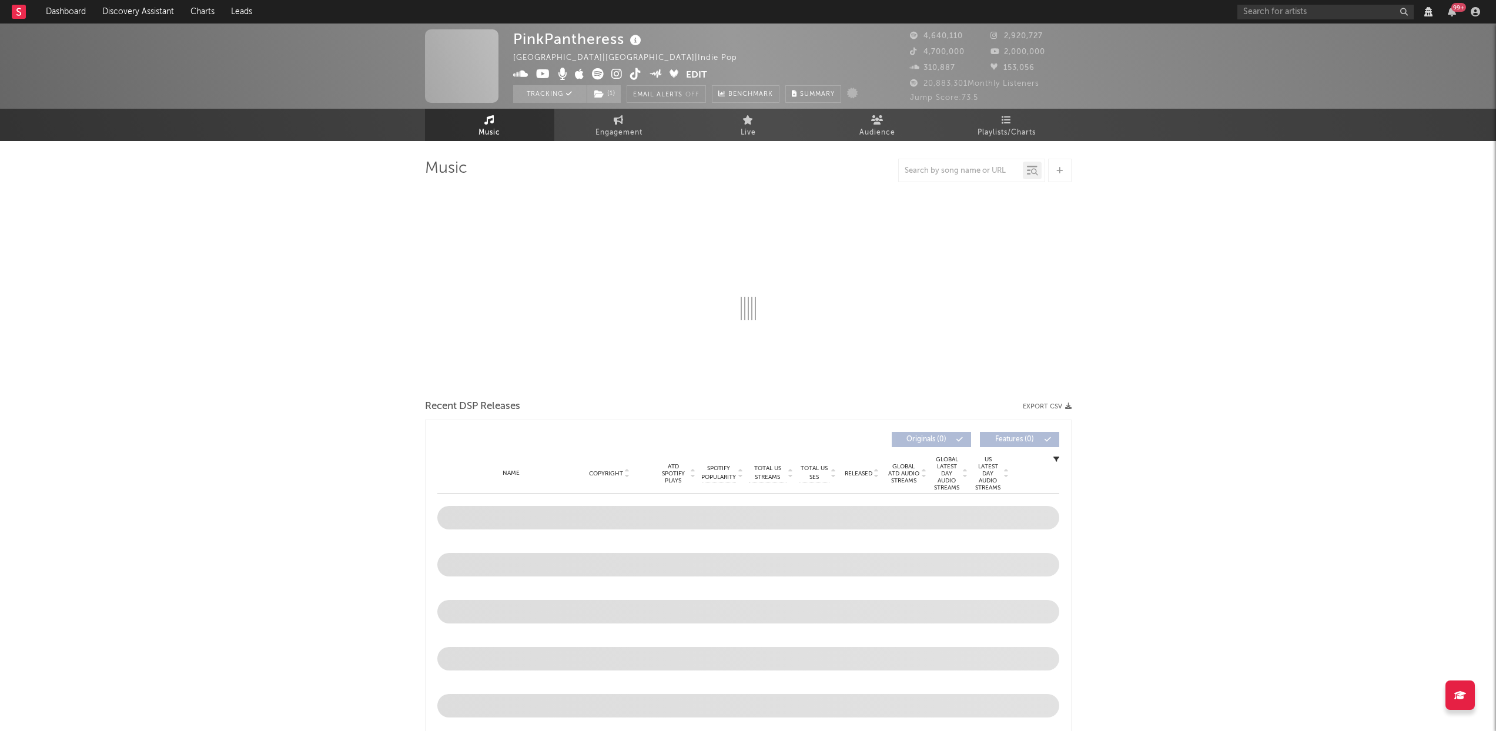
select select "View all"
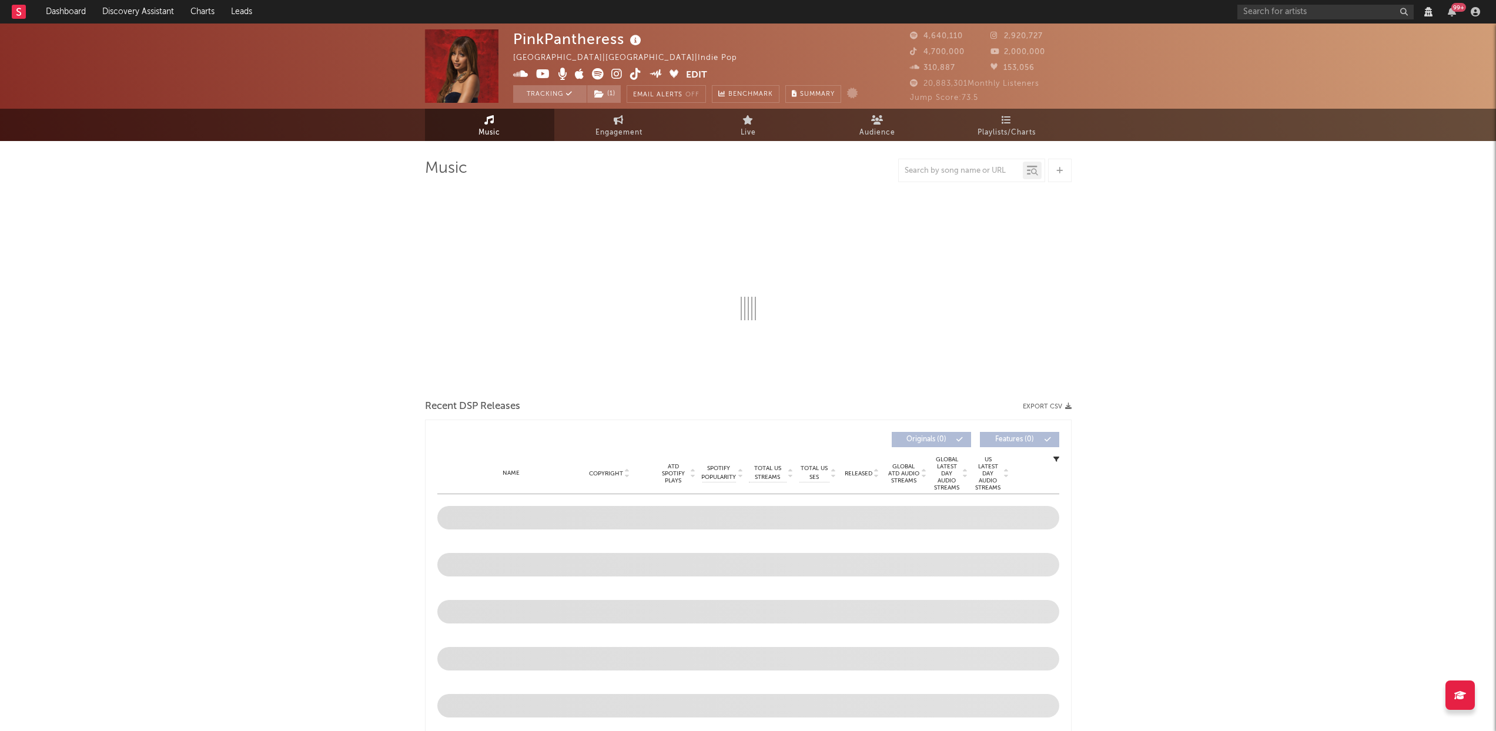
select select "View all"
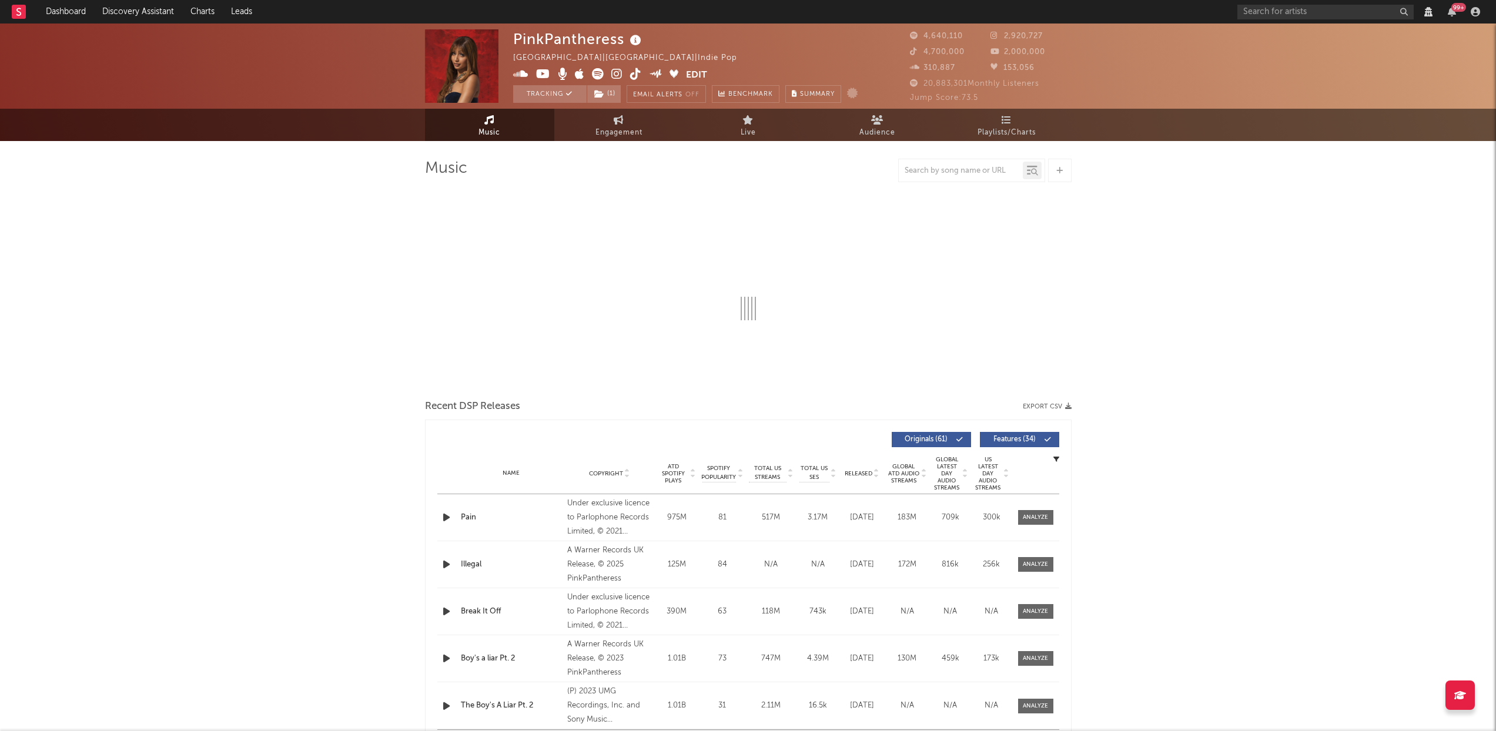
select select "View all"
select select "6m"
select select "View all"
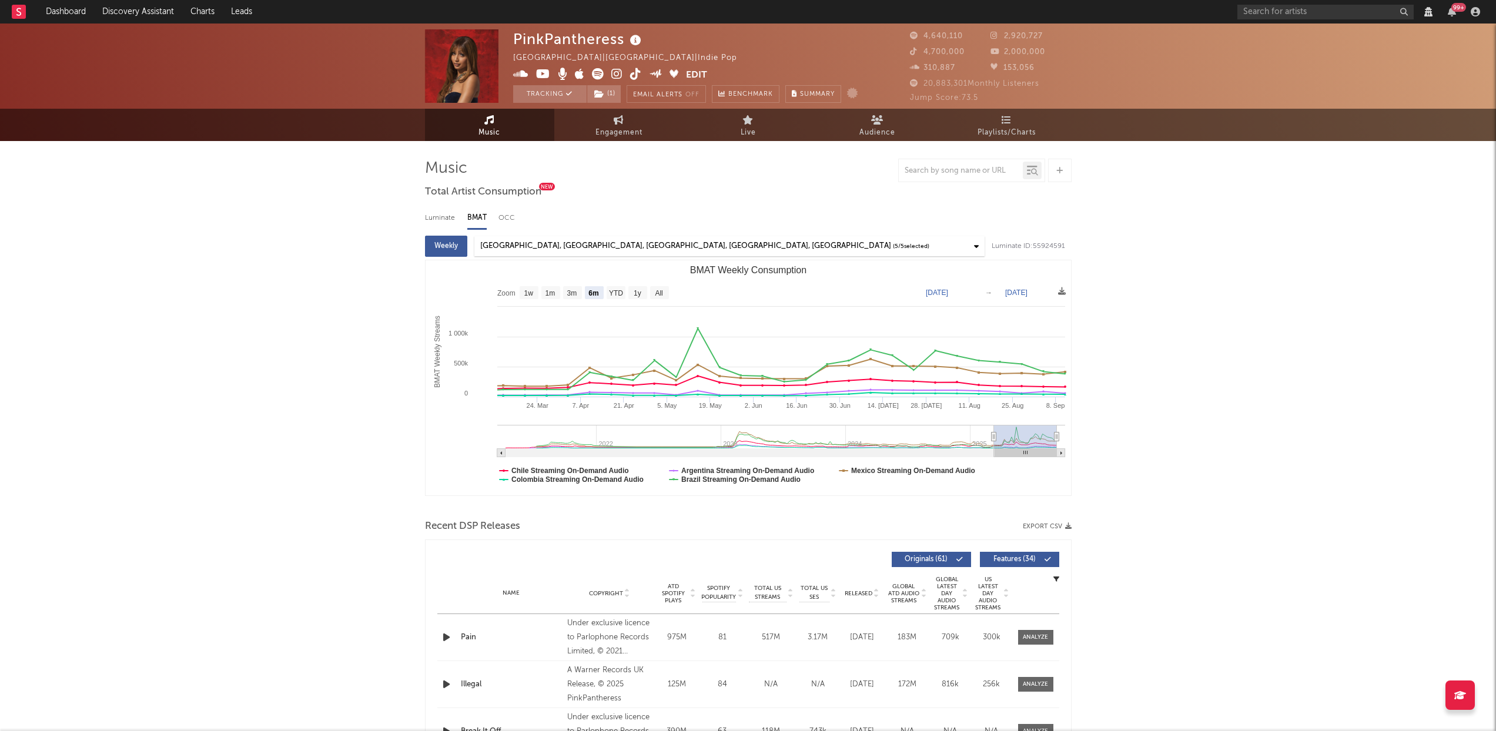
click at [442, 222] on div "Luminate" at bounding box center [440, 218] width 31 height 20
select select "6m"
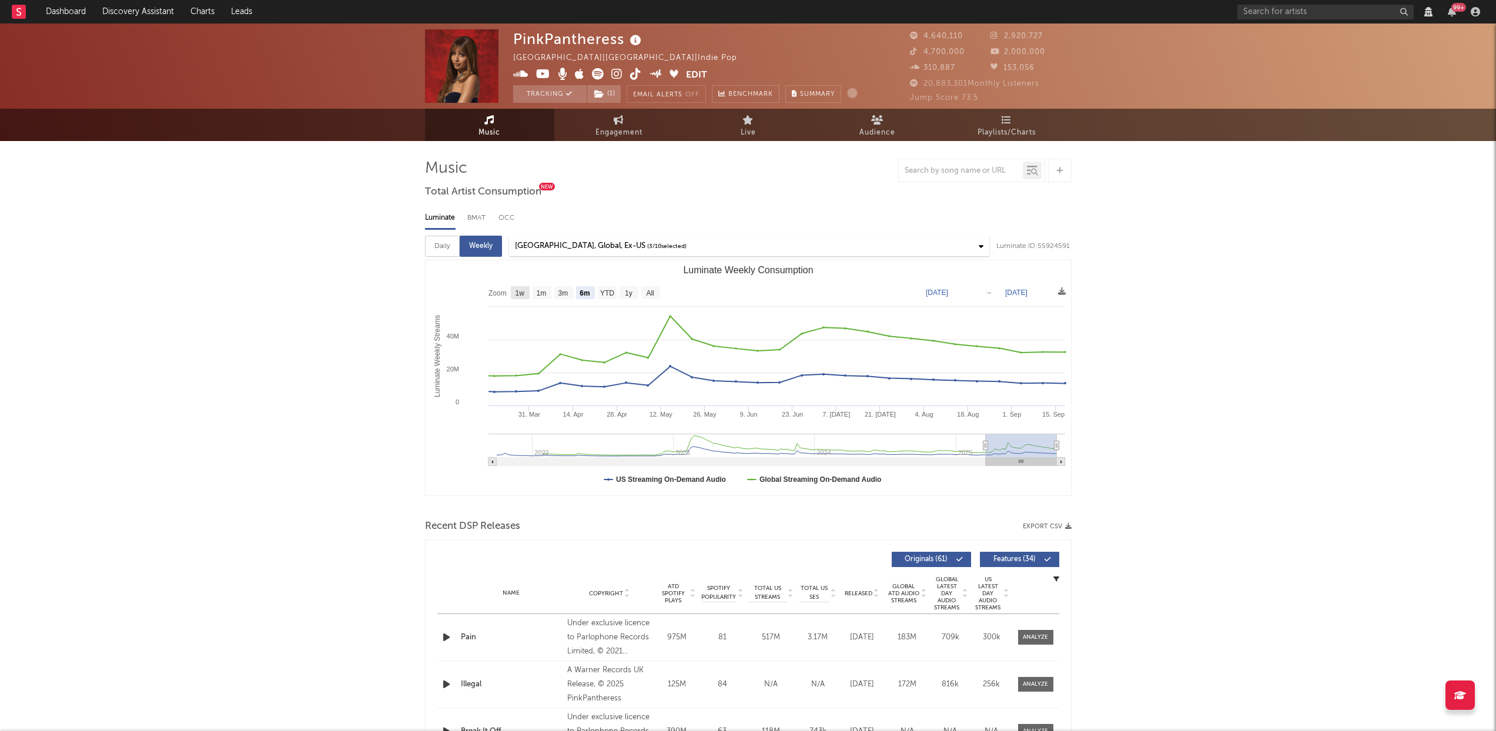
select select "View all"
select select "6m"
select select "View all"
click at [538, 292] on text "1m" at bounding box center [541, 293] width 10 height 8
select select "1m"
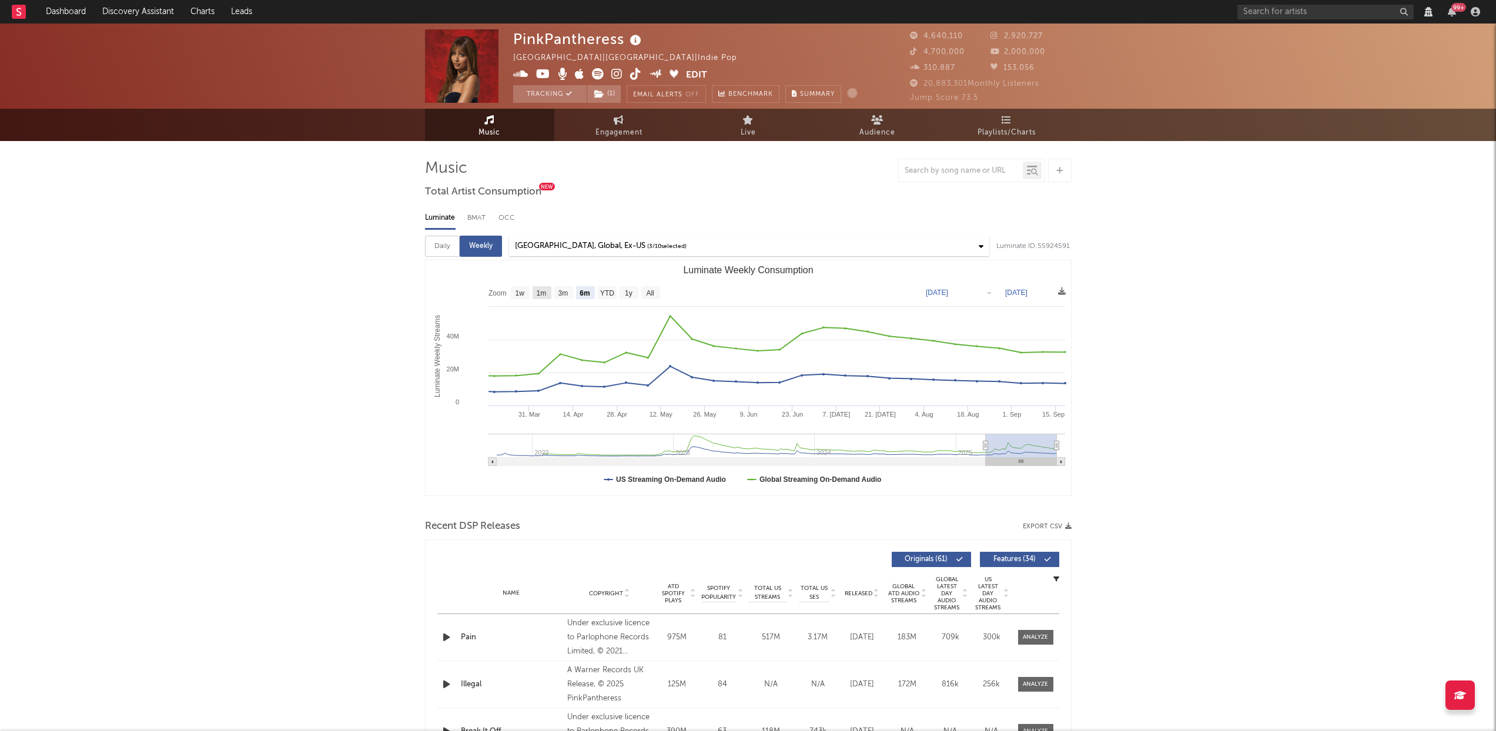
type input "2025-08-18"
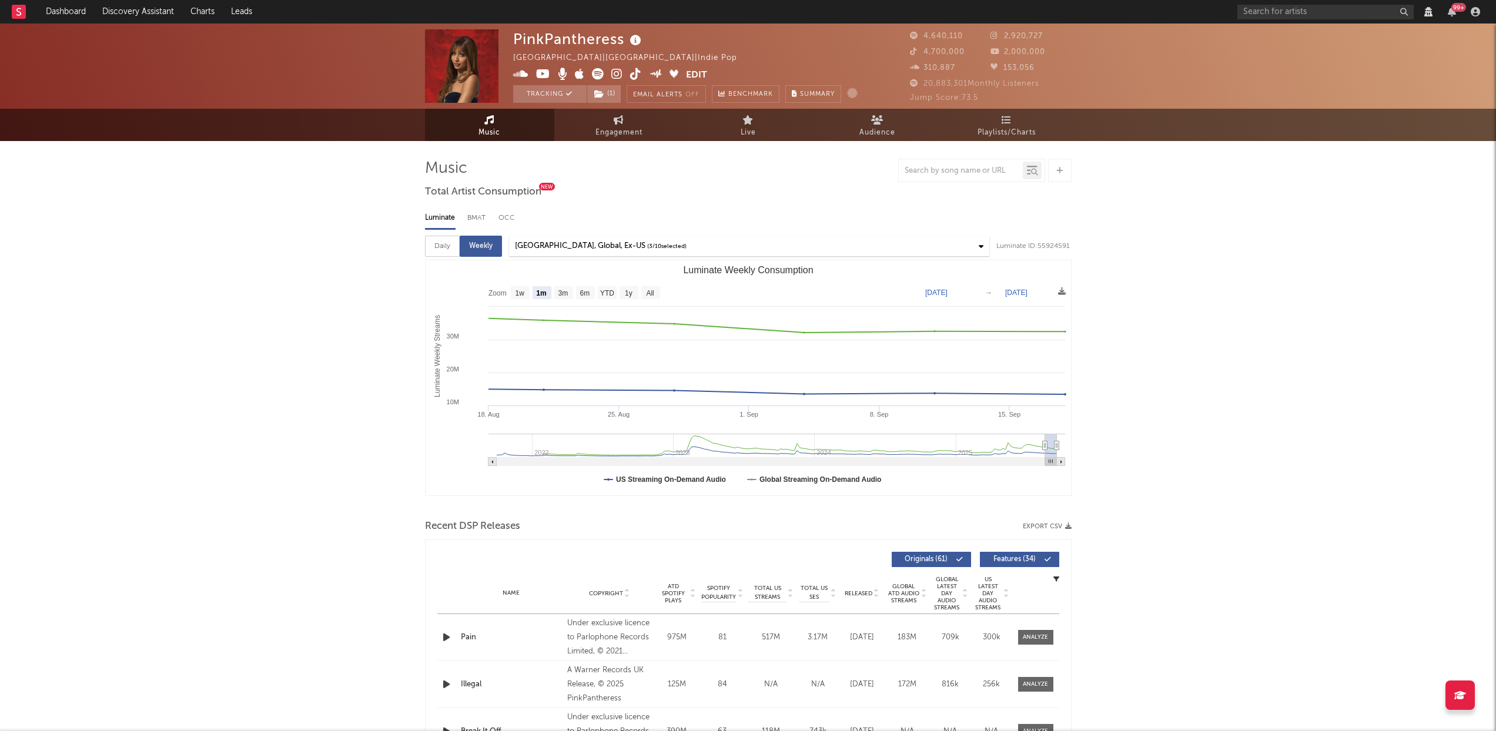
select select "View all"
select select "6m"
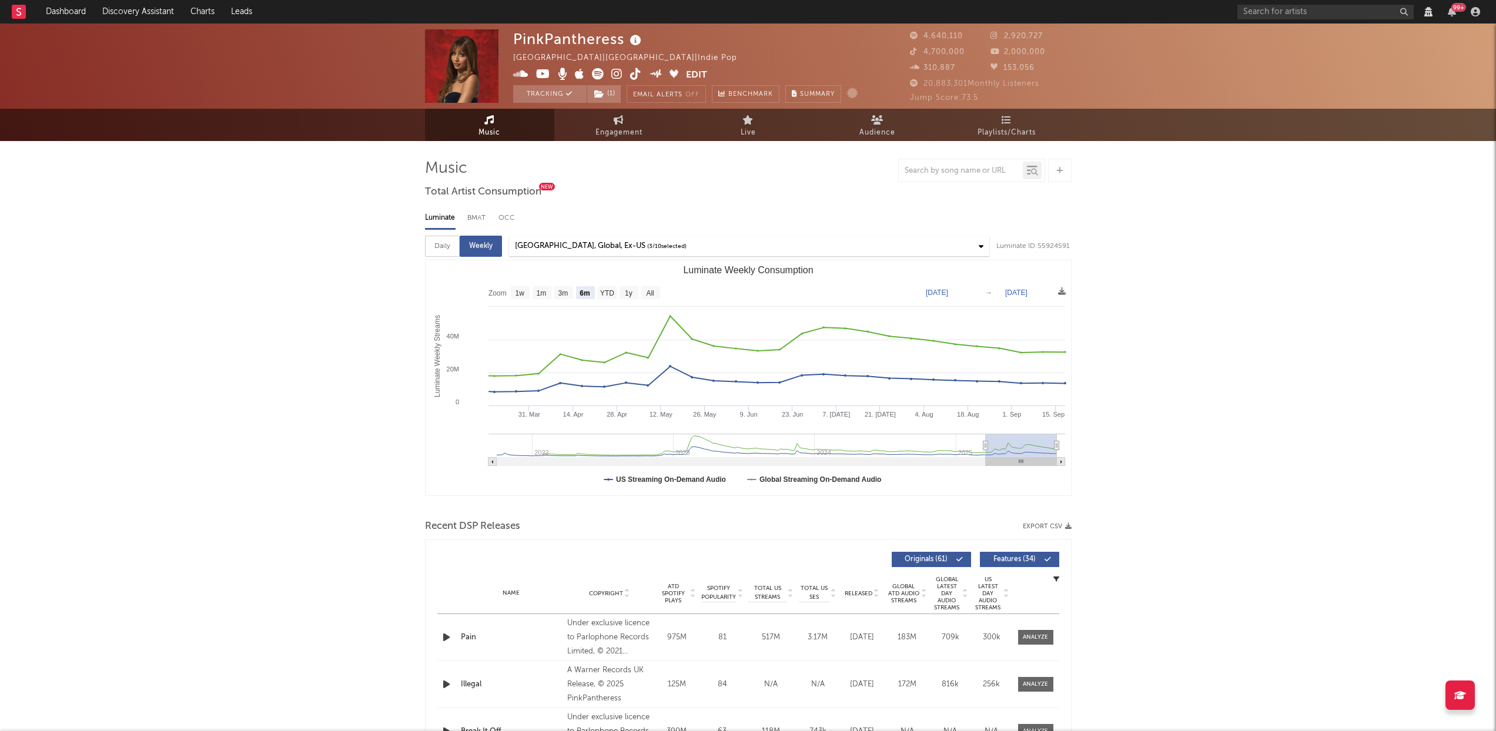
select select "View all"
select select "6m"
click at [445, 242] on div "Daily" at bounding box center [442, 246] width 35 height 21
select select "6m"
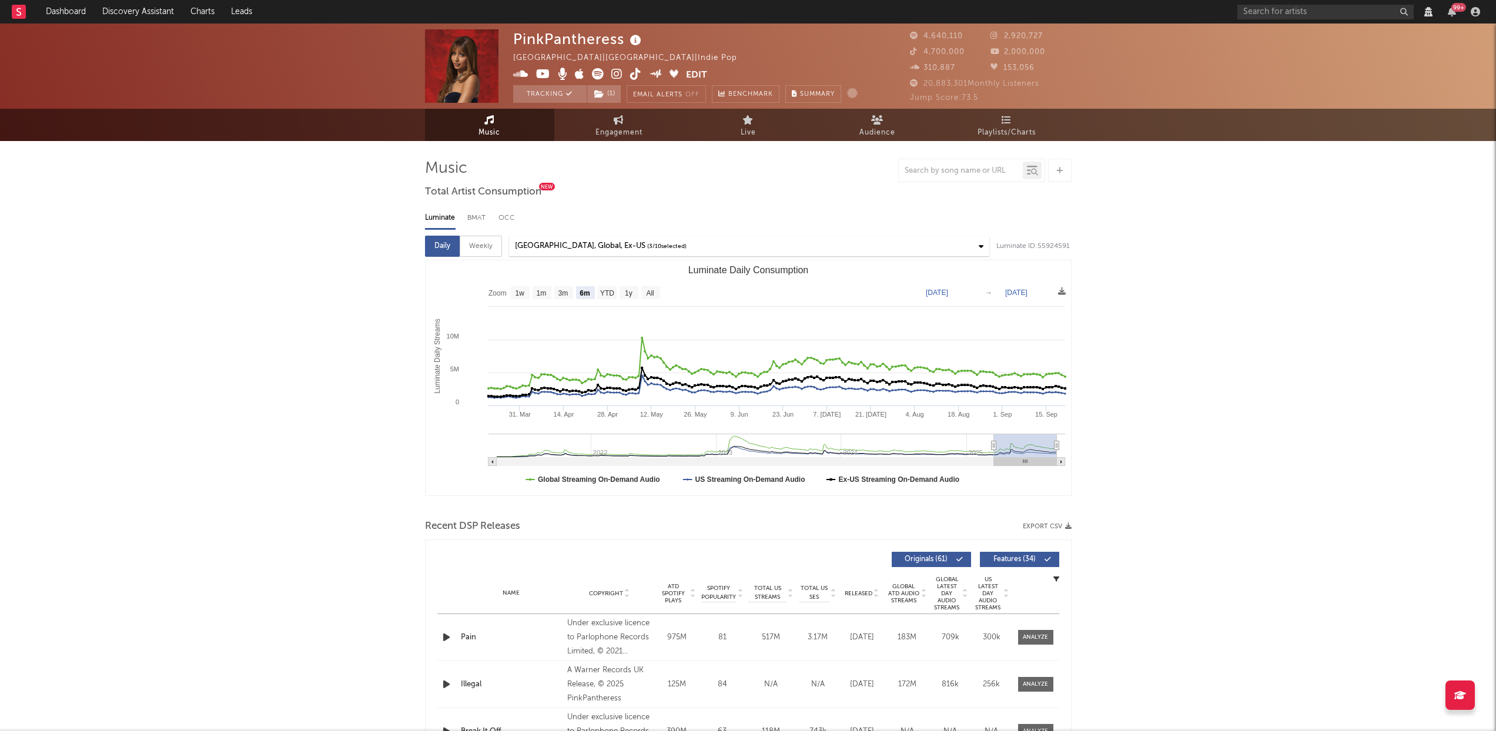
select select "View all"
click at [516, 287] on rect "Luminate Daily Consumption" at bounding box center [520, 292] width 19 height 13
select select "1w"
type input "2025-09-15"
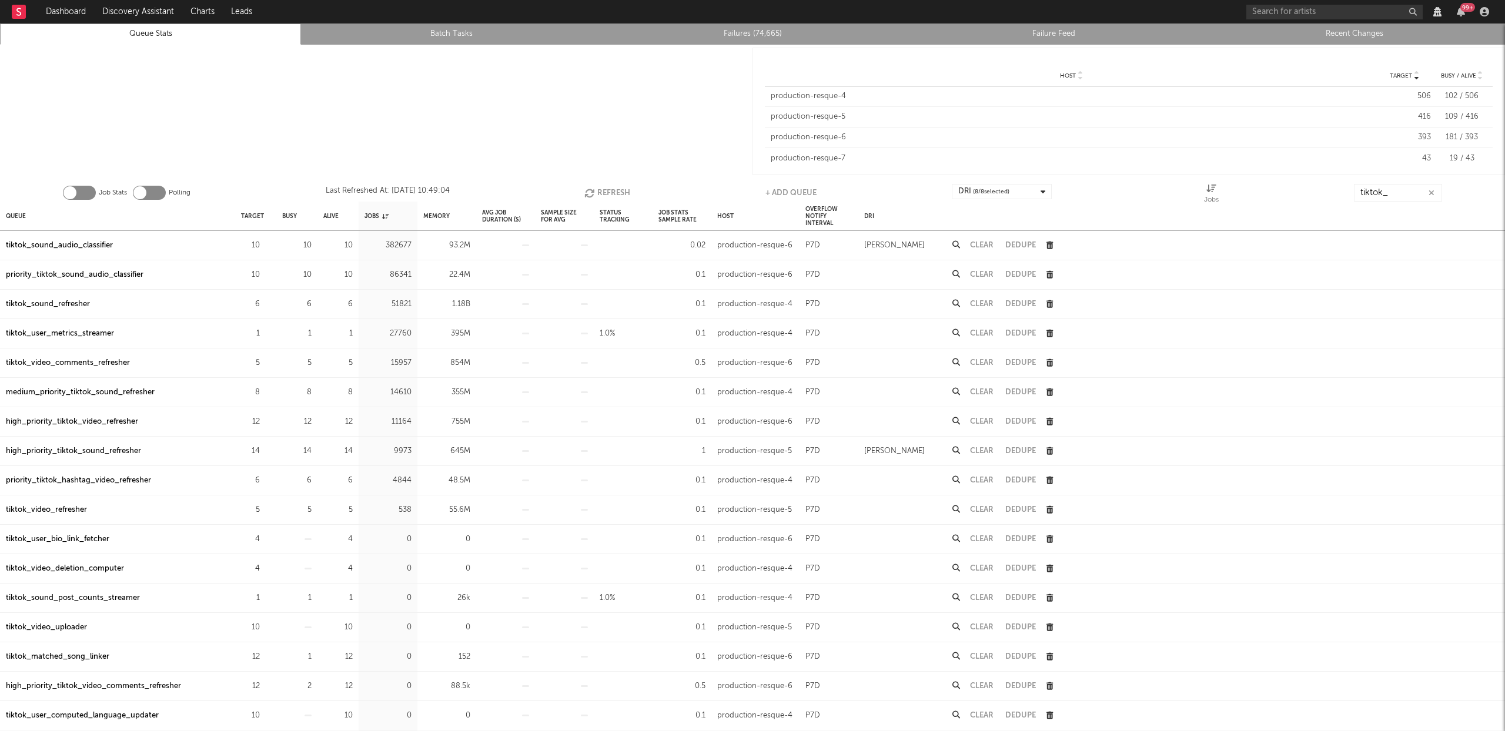
click at [617, 189] on button "Refresh" at bounding box center [607, 193] width 46 height 18
click at [1434, 192] on icon "button" at bounding box center [1431, 193] width 6 height 8
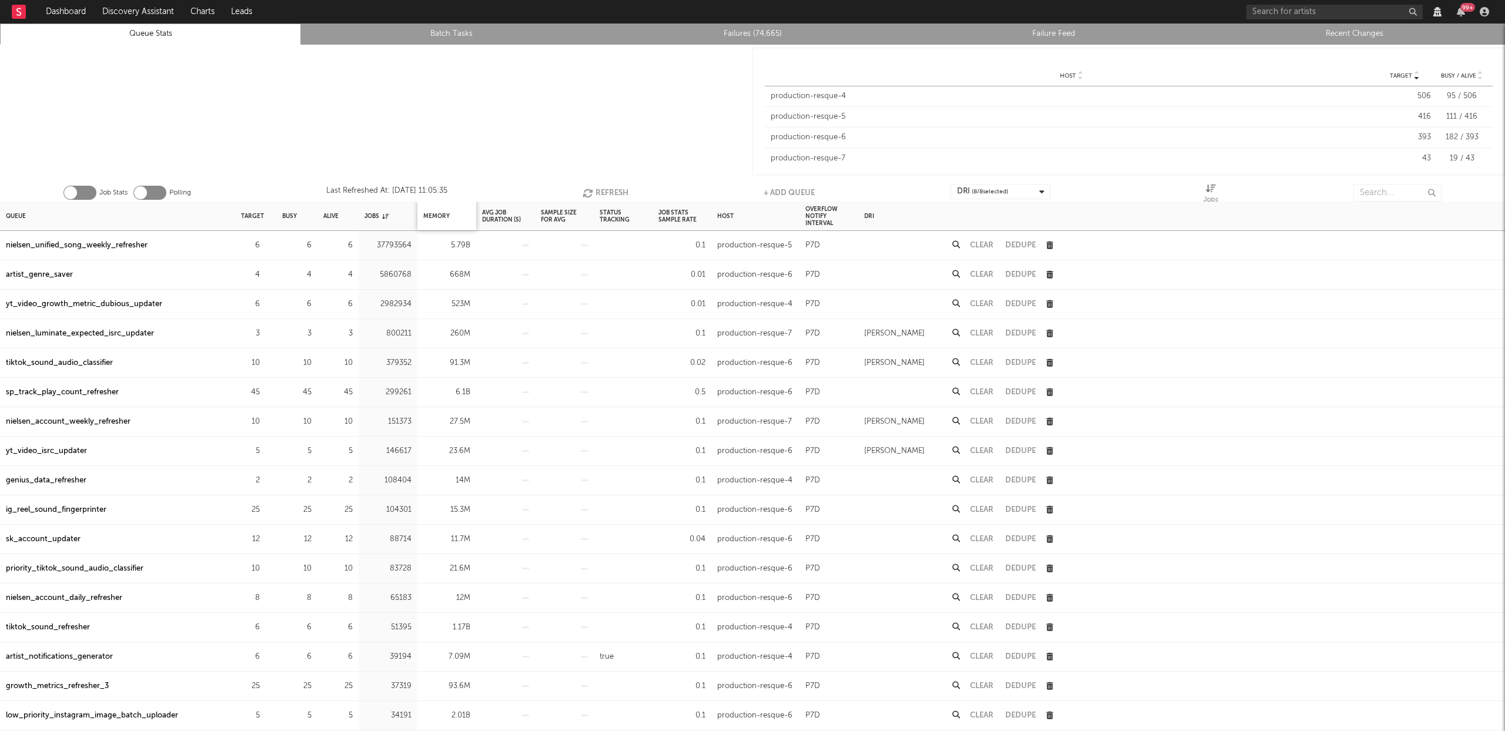
click at [450, 215] on div "Memory" at bounding box center [446, 216] width 59 height 29
click at [444, 213] on div "Memory" at bounding box center [436, 215] width 26 height 25
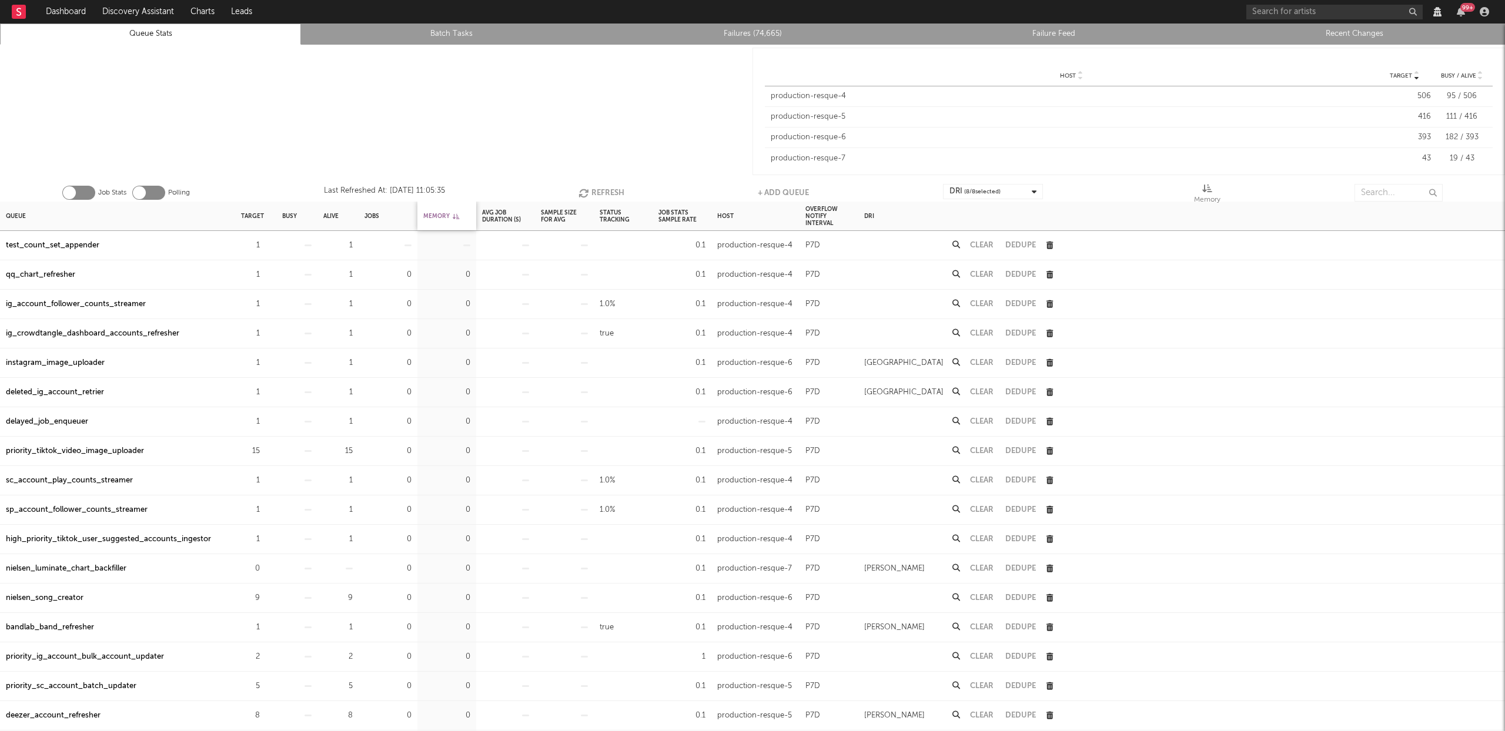
click at [444, 213] on div "Memory" at bounding box center [441, 215] width 36 height 25
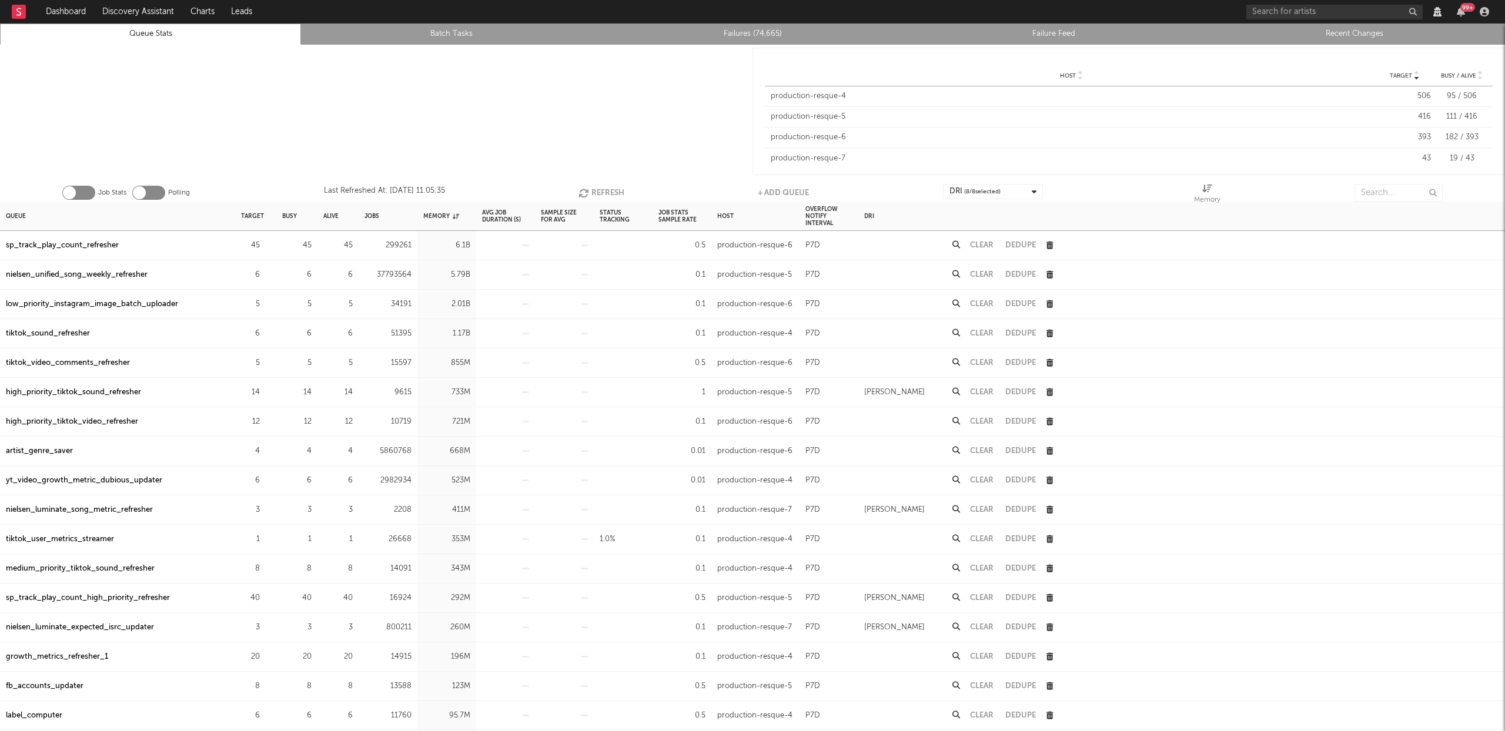
click at [601, 194] on button "Refresh" at bounding box center [602, 193] width 46 height 18
click at [106, 242] on div "sp_track_play_count_refresher" at bounding box center [62, 246] width 113 height 14
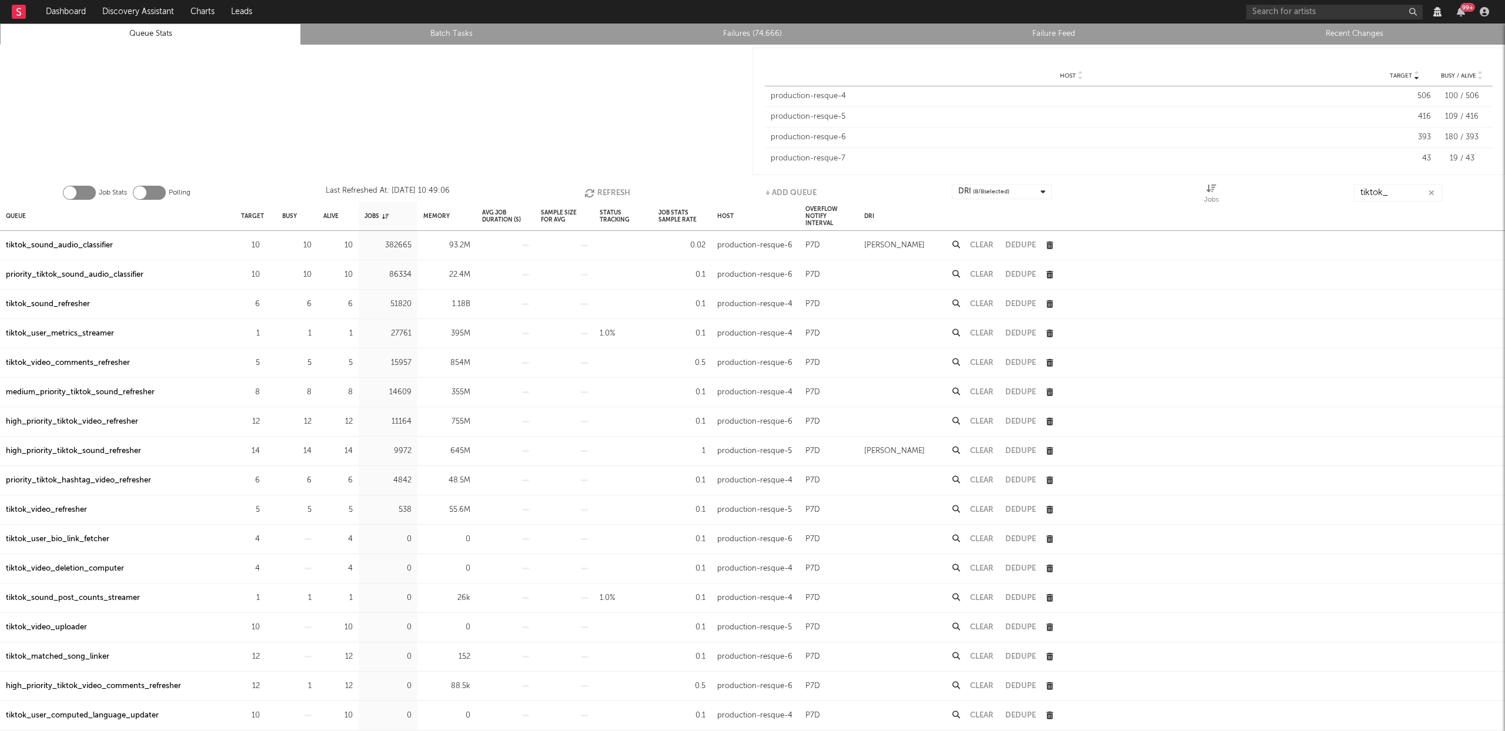
click at [74, 420] on div "high_priority_tiktok_video_refresher" at bounding box center [72, 422] width 132 height 14
click at [72, 449] on div "high_priority_tiktok_sound_refresher" at bounding box center [73, 451] width 135 height 14
click at [1399, 192] on input "tiktok_" at bounding box center [1398, 193] width 88 height 18
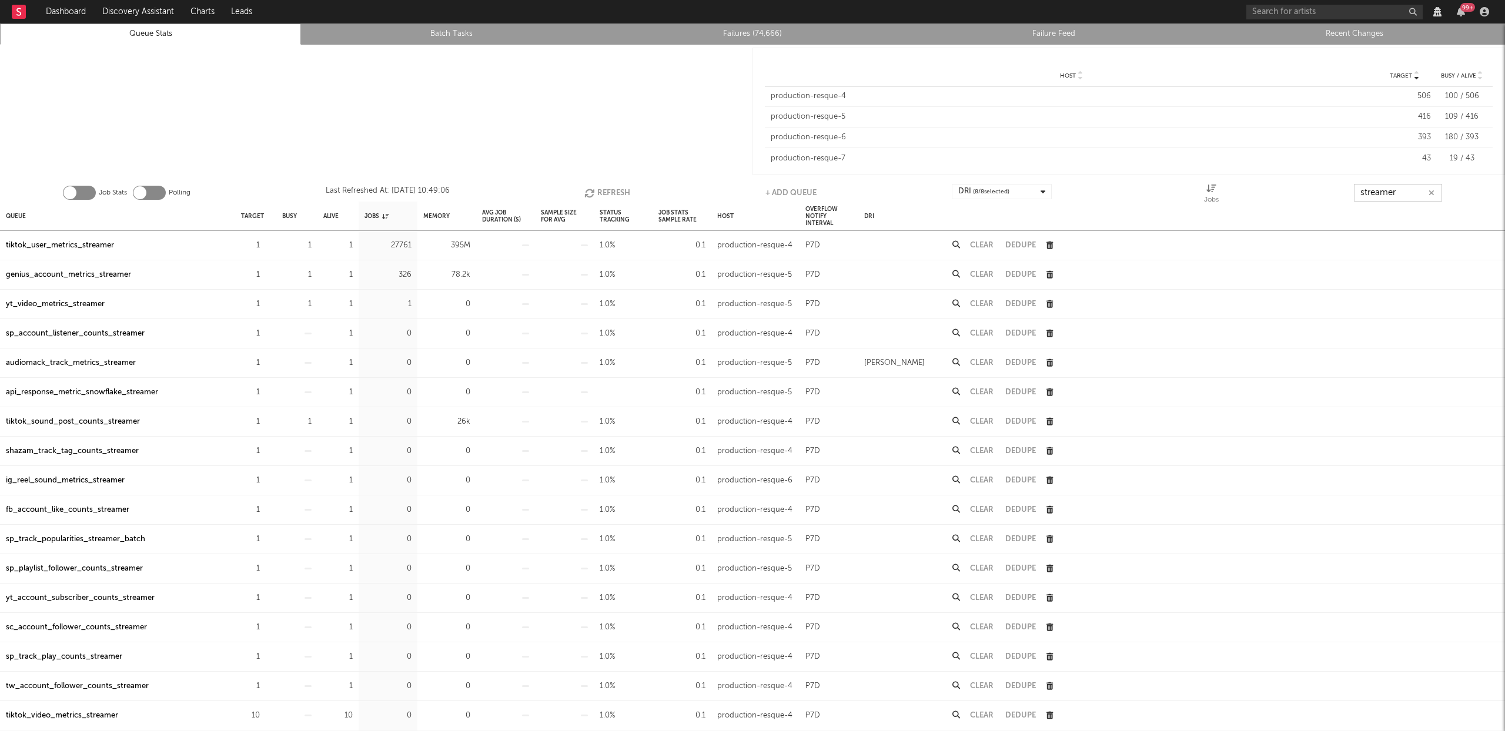
click at [598, 191] on button "Refresh" at bounding box center [607, 193] width 46 height 18
click at [598, 191] on button "Refresh" at bounding box center [604, 193] width 46 height 18
type input "streamer"
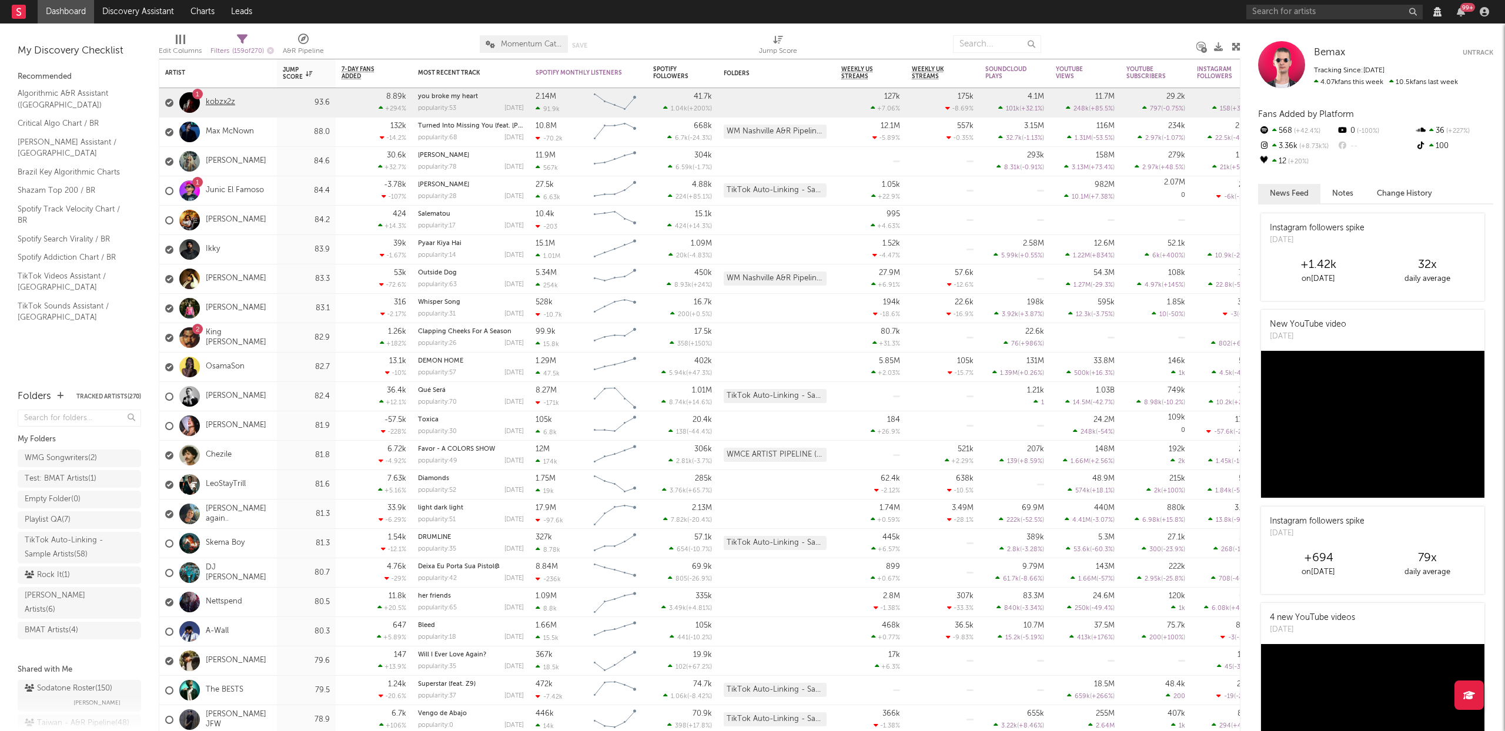
click at [221, 98] on link "kobzx2z" at bounding box center [220, 103] width 29 height 10
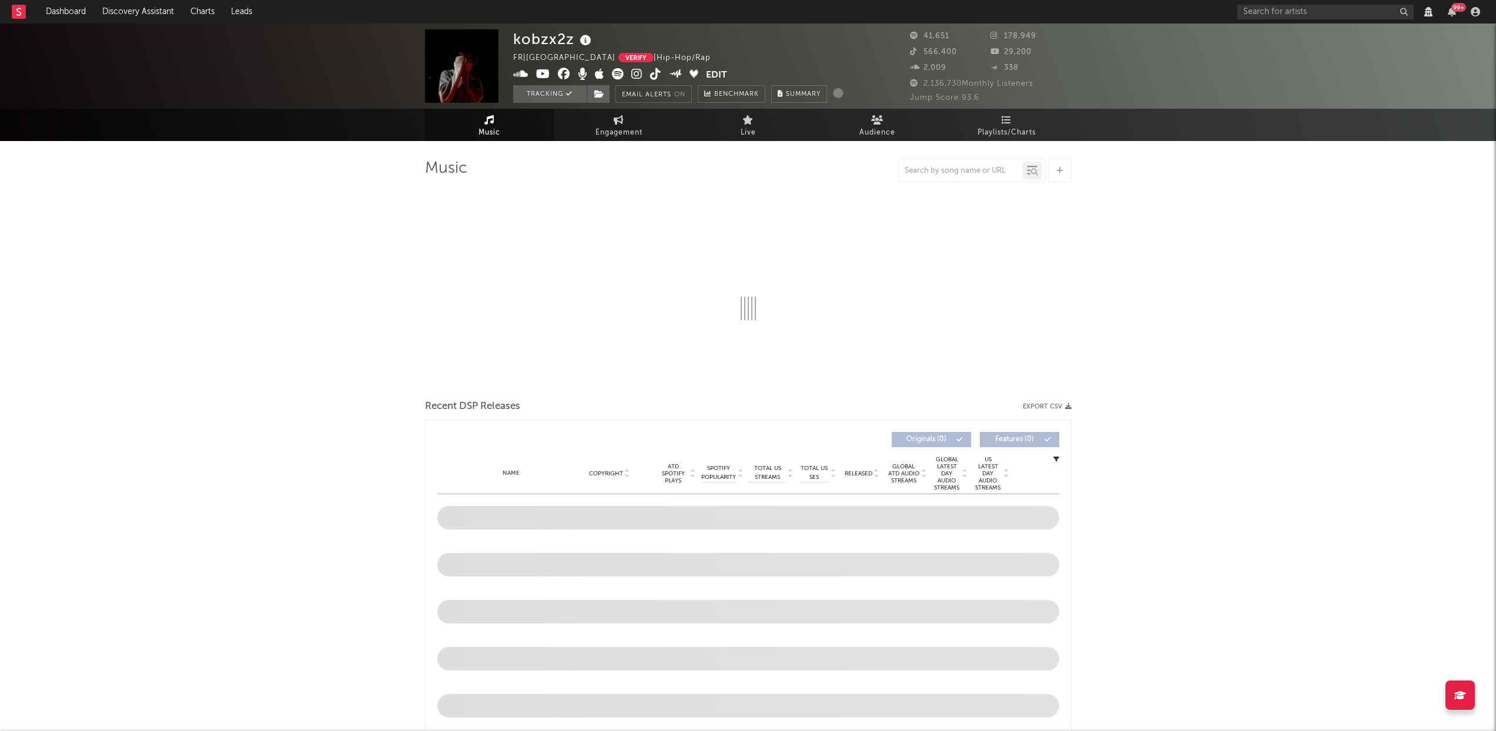
select select "View all"
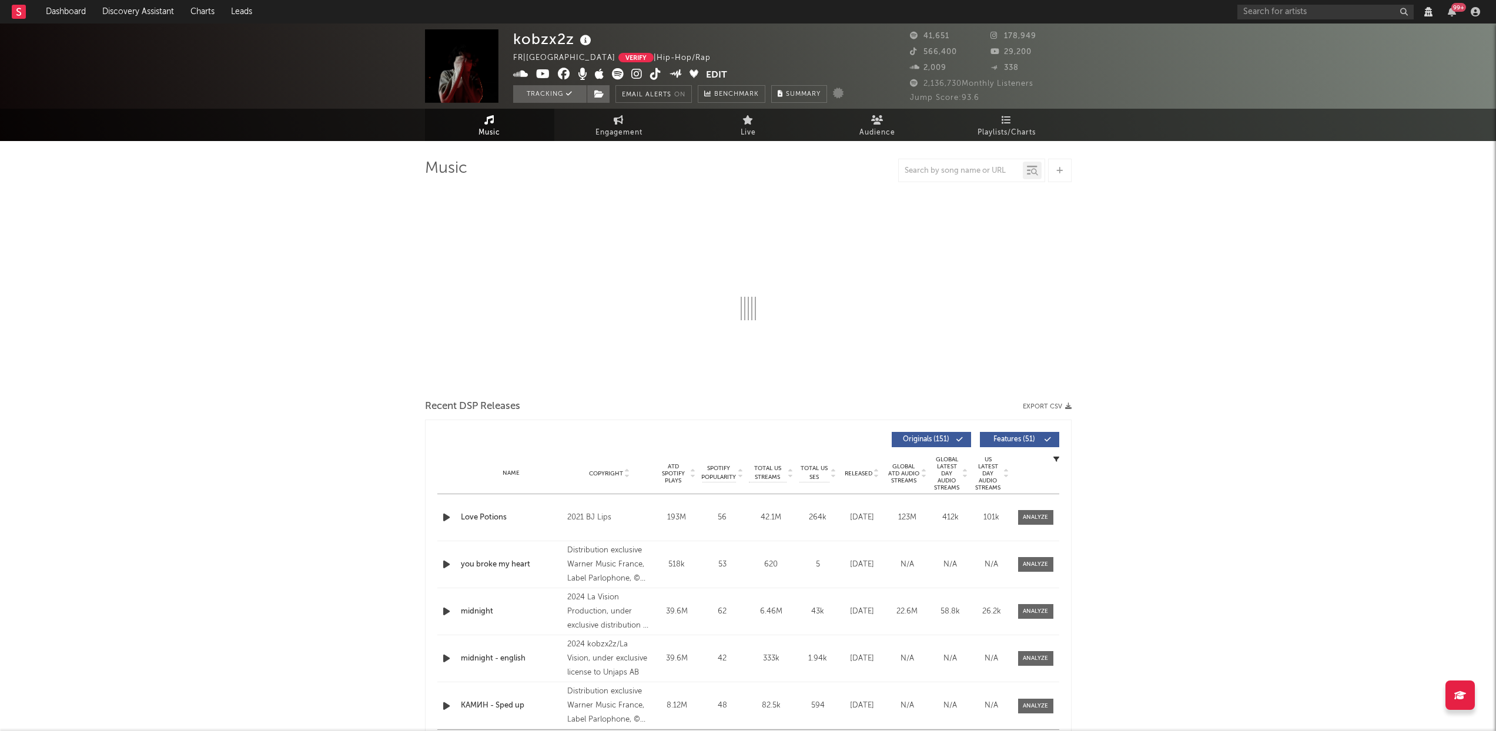
select select "View all"
select select "6m"
select select "View all"
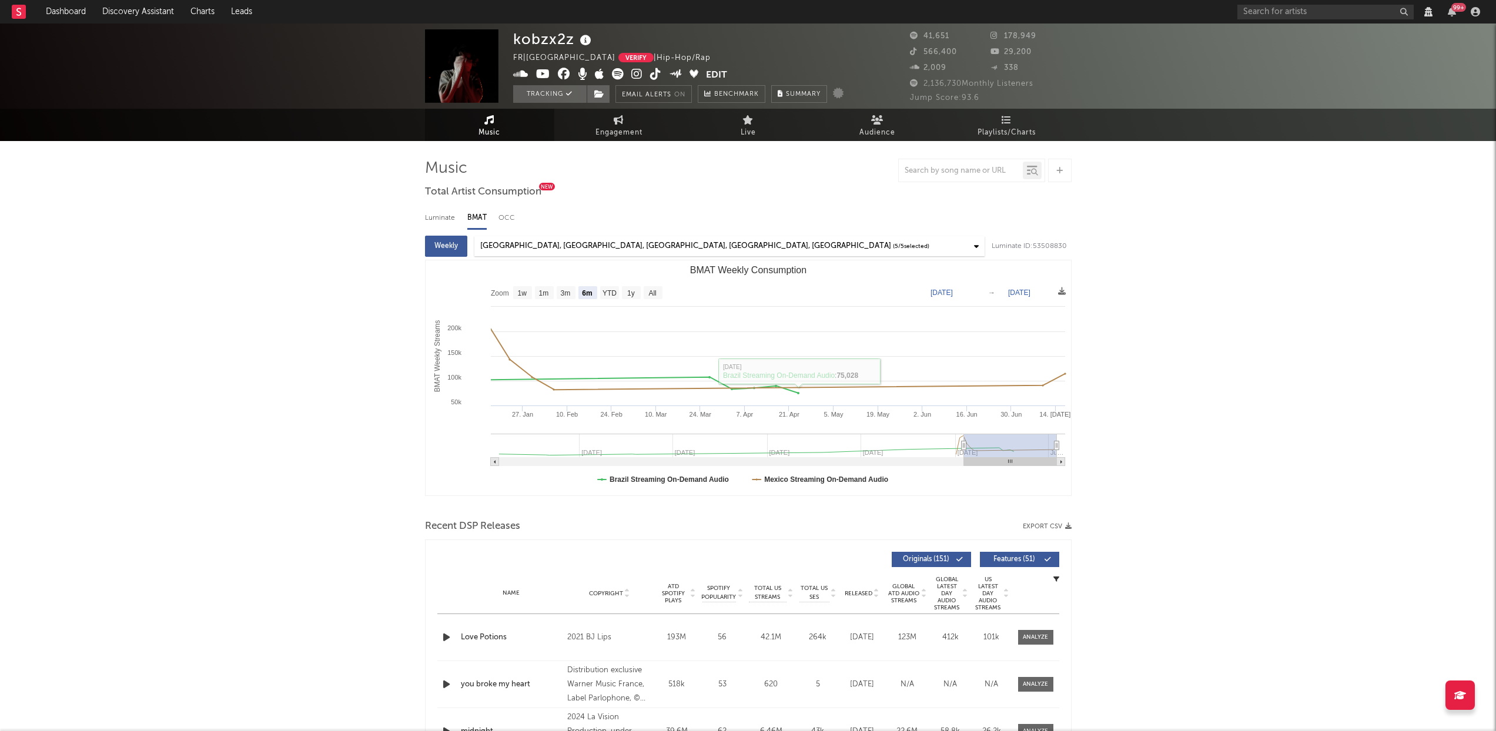
click at [436, 220] on div "Luminate" at bounding box center [440, 218] width 31 height 20
select select "6m"
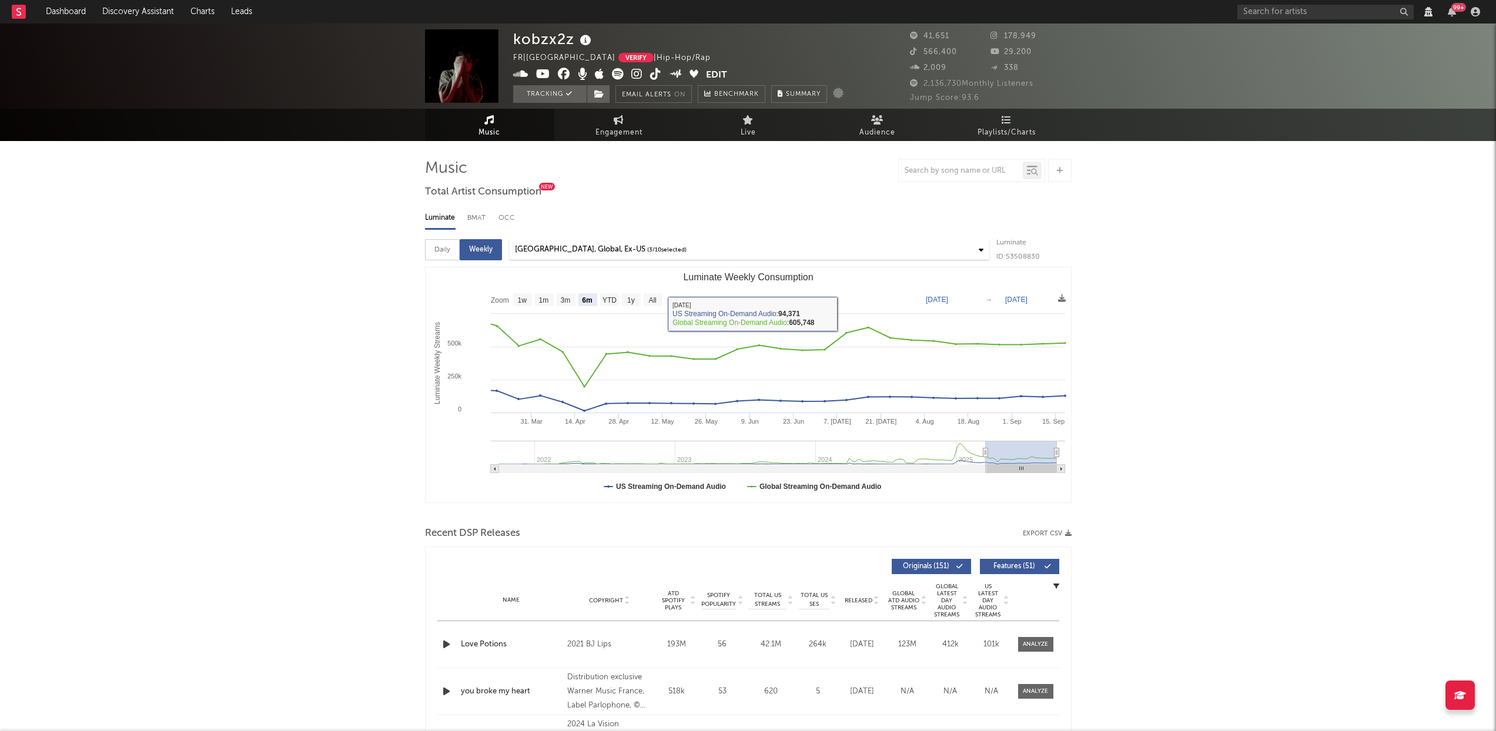
click at [449, 252] on div "Daily" at bounding box center [442, 249] width 35 height 21
select select "6m"
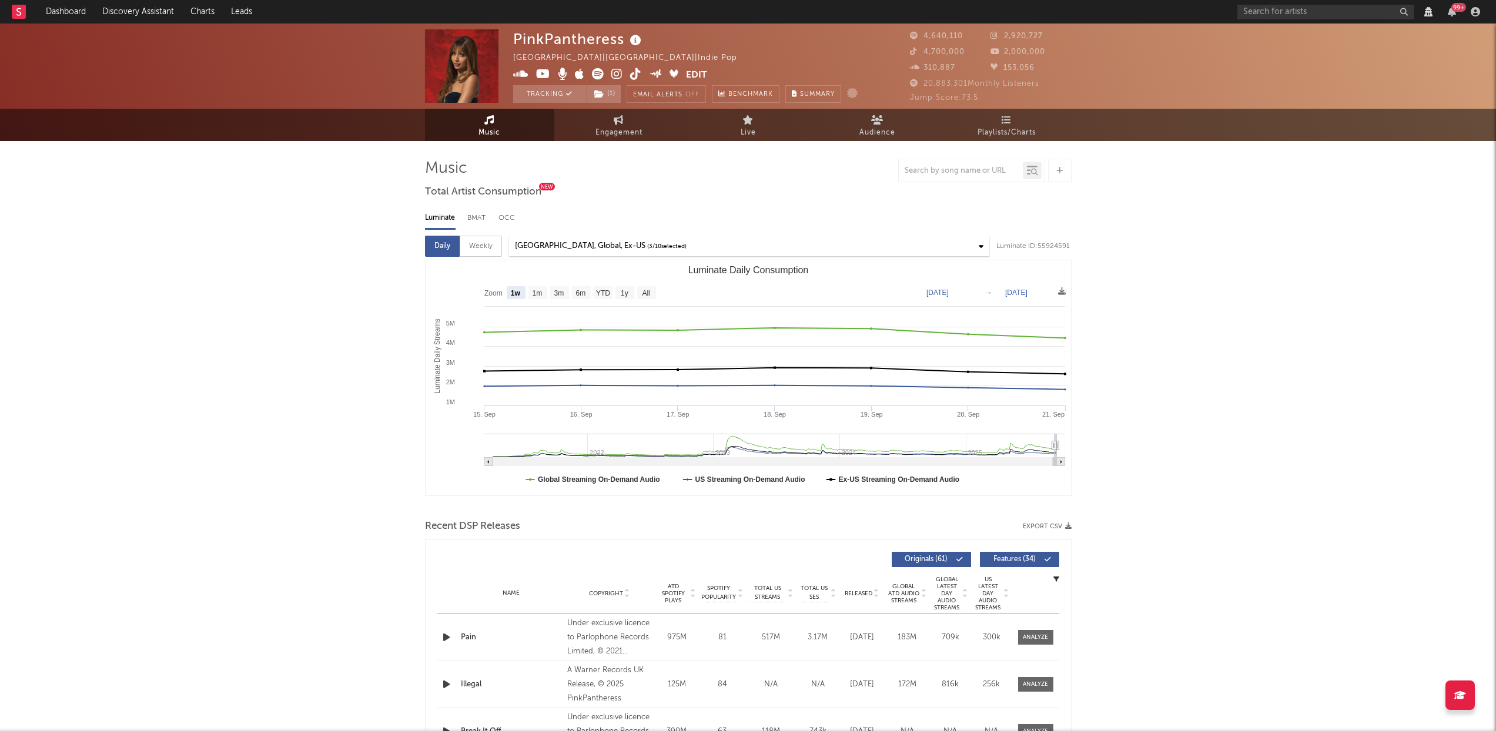
select select "1w"
select select "View all"
click at [1251, 5] on input "text" at bounding box center [1326, 12] width 176 height 15
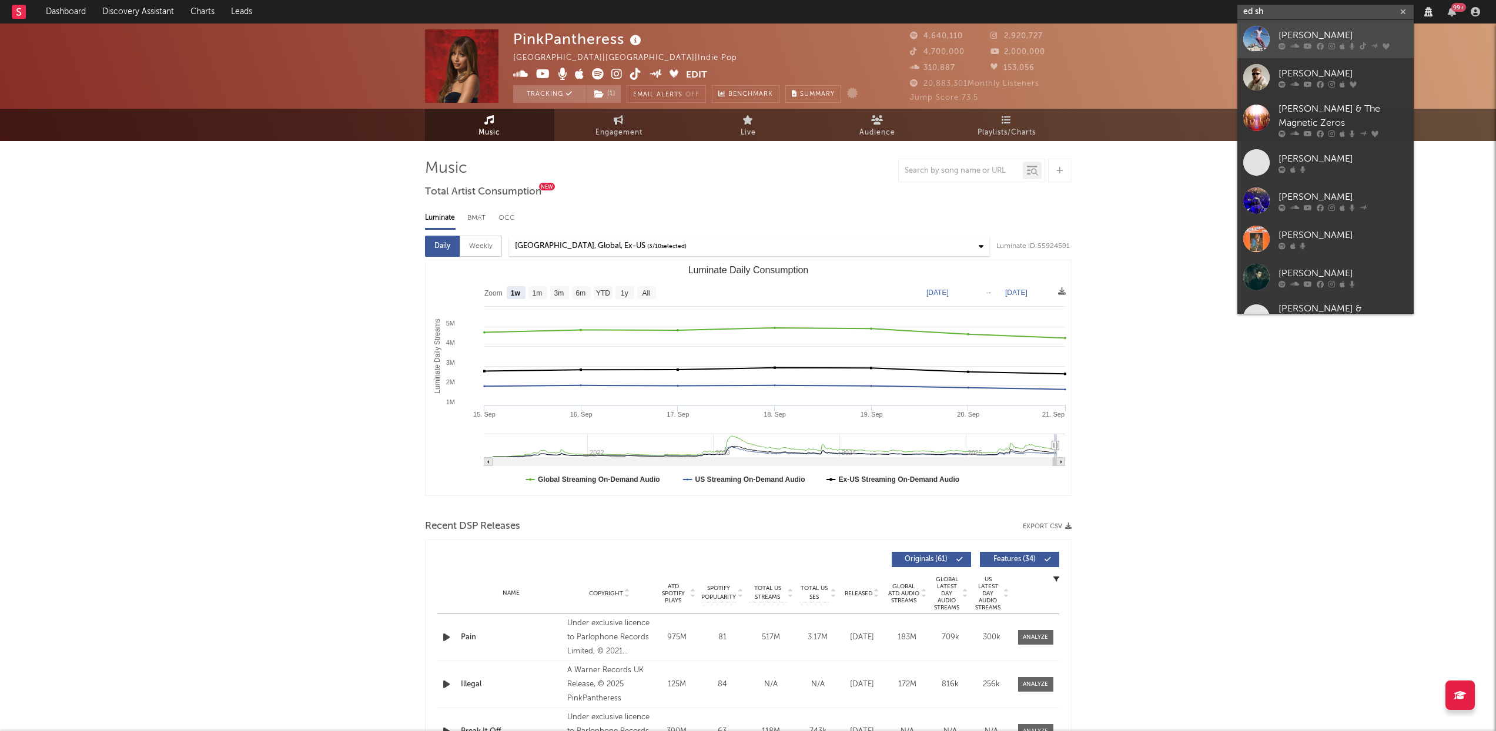
type input "ed sh"
drag, startPoint x: 1286, startPoint y: 38, endPoint x: 1251, endPoint y: 44, distance: 35.9
click at [1286, 38] on div "[PERSON_NAME]" at bounding box center [1343, 35] width 129 height 14
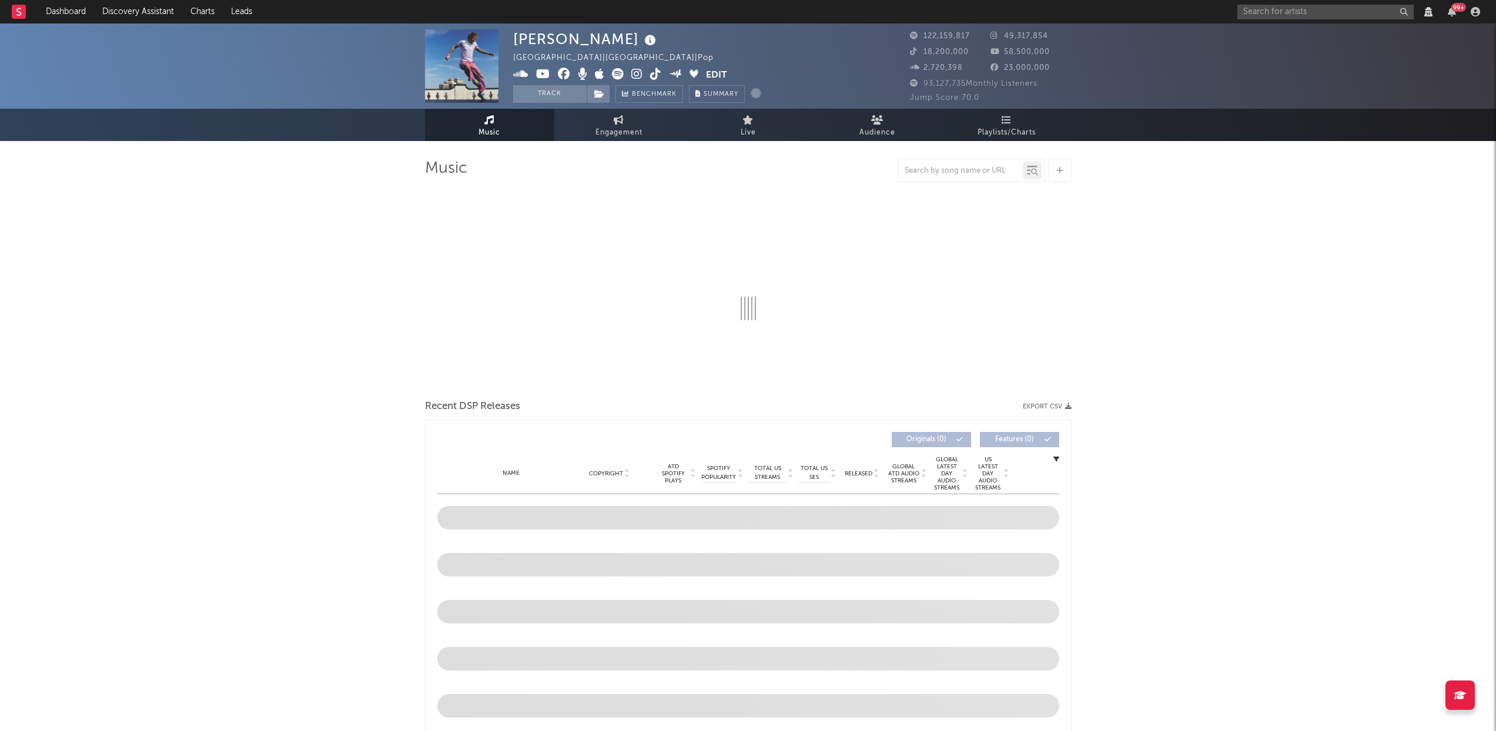
select select "View all"
select select "6m"
select select "View all"
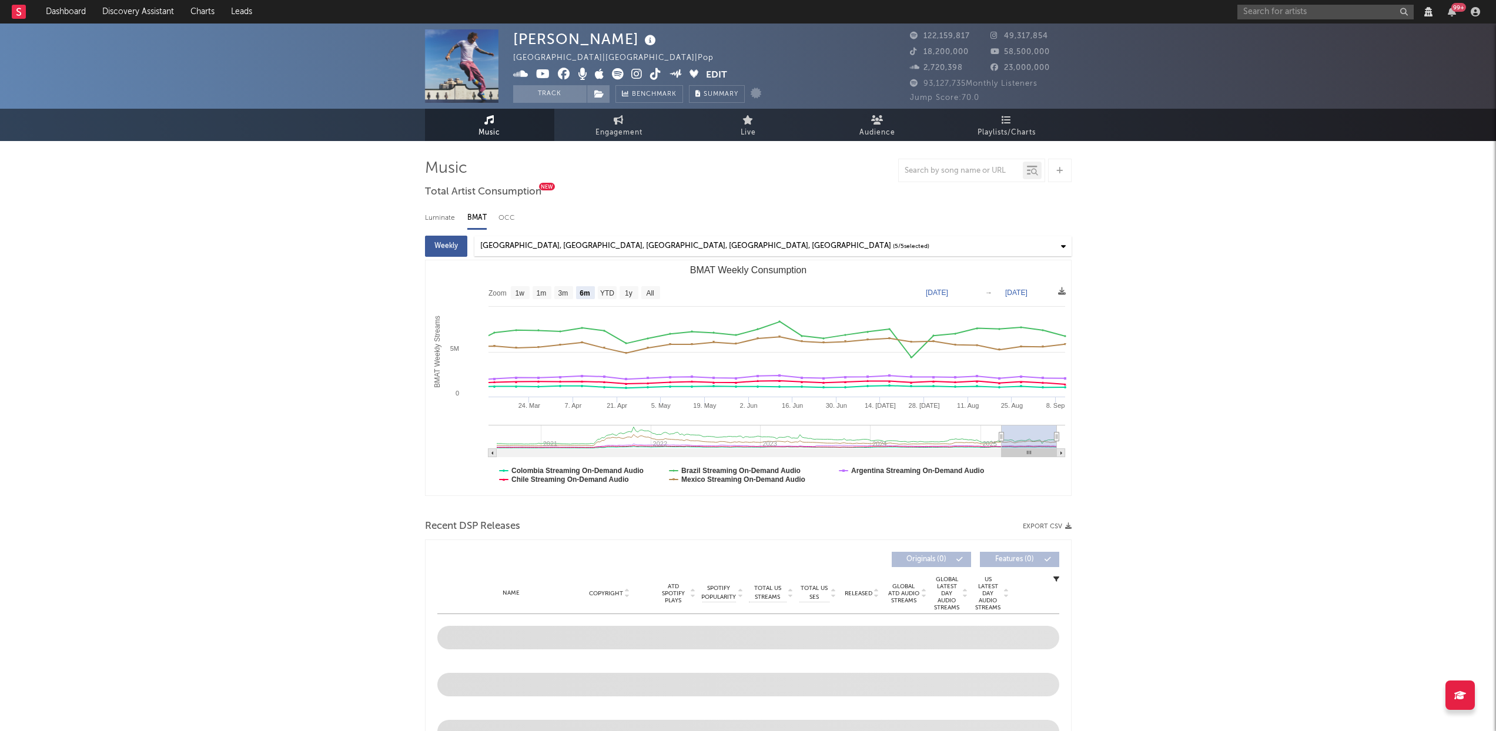
click at [445, 217] on div "Luminate" at bounding box center [440, 218] width 31 height 20
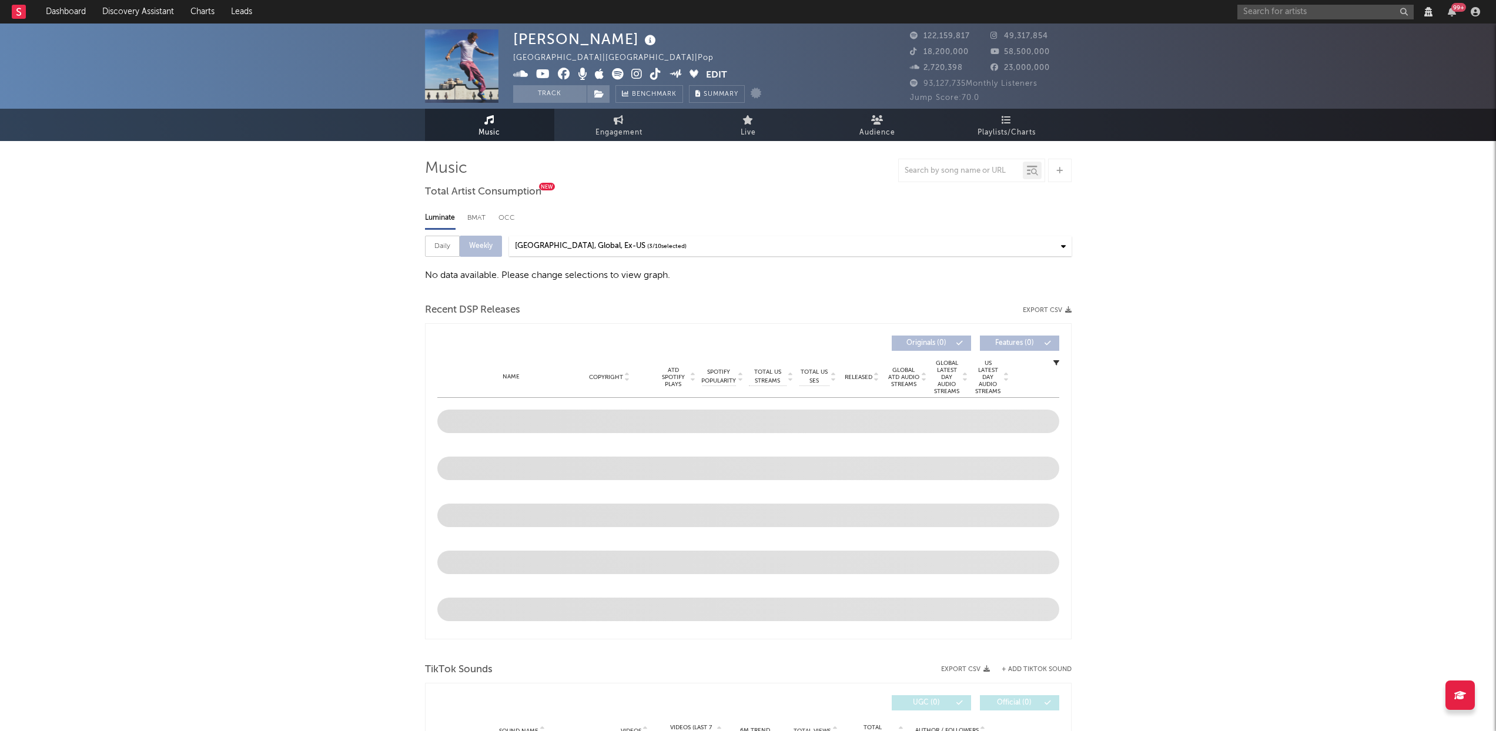
select select "View all"
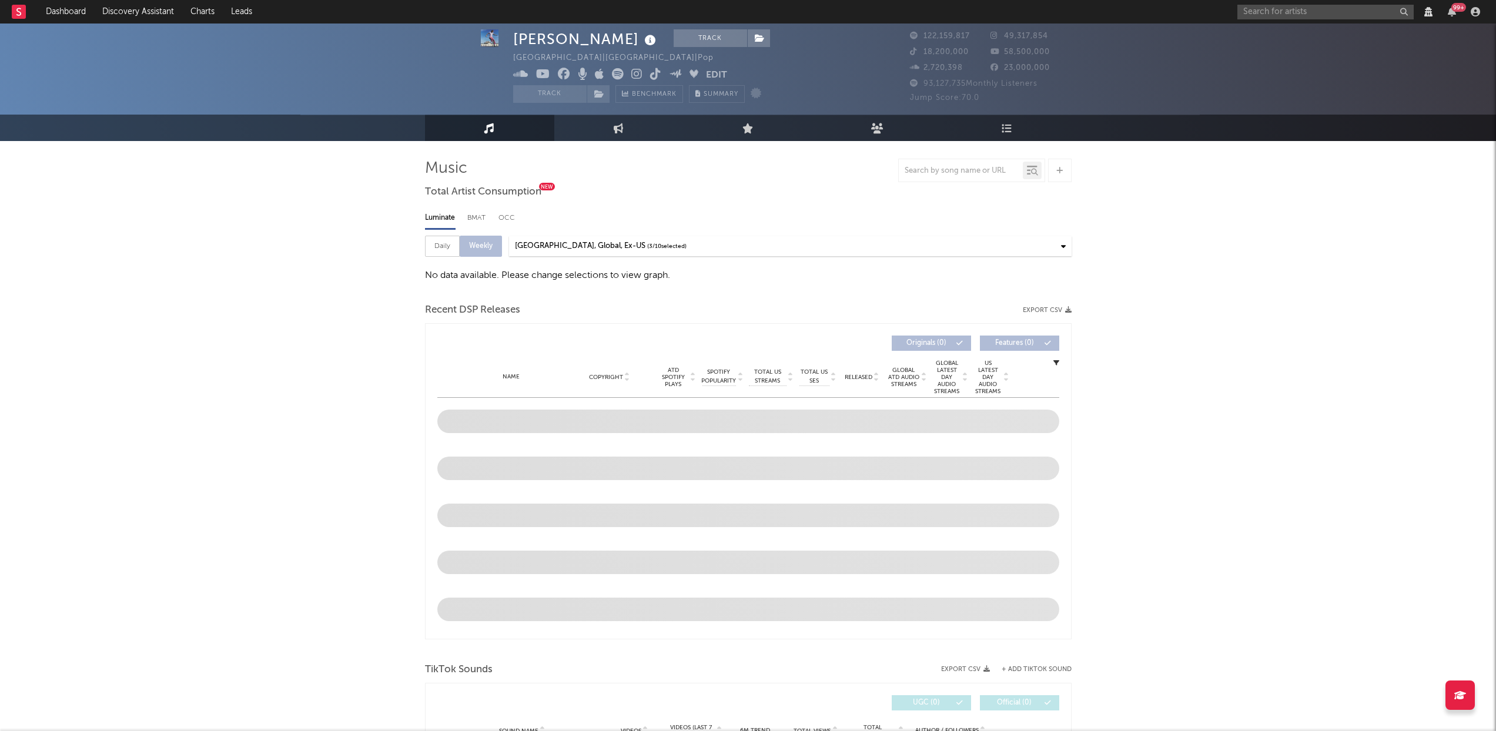
scroll to position [30, 0]
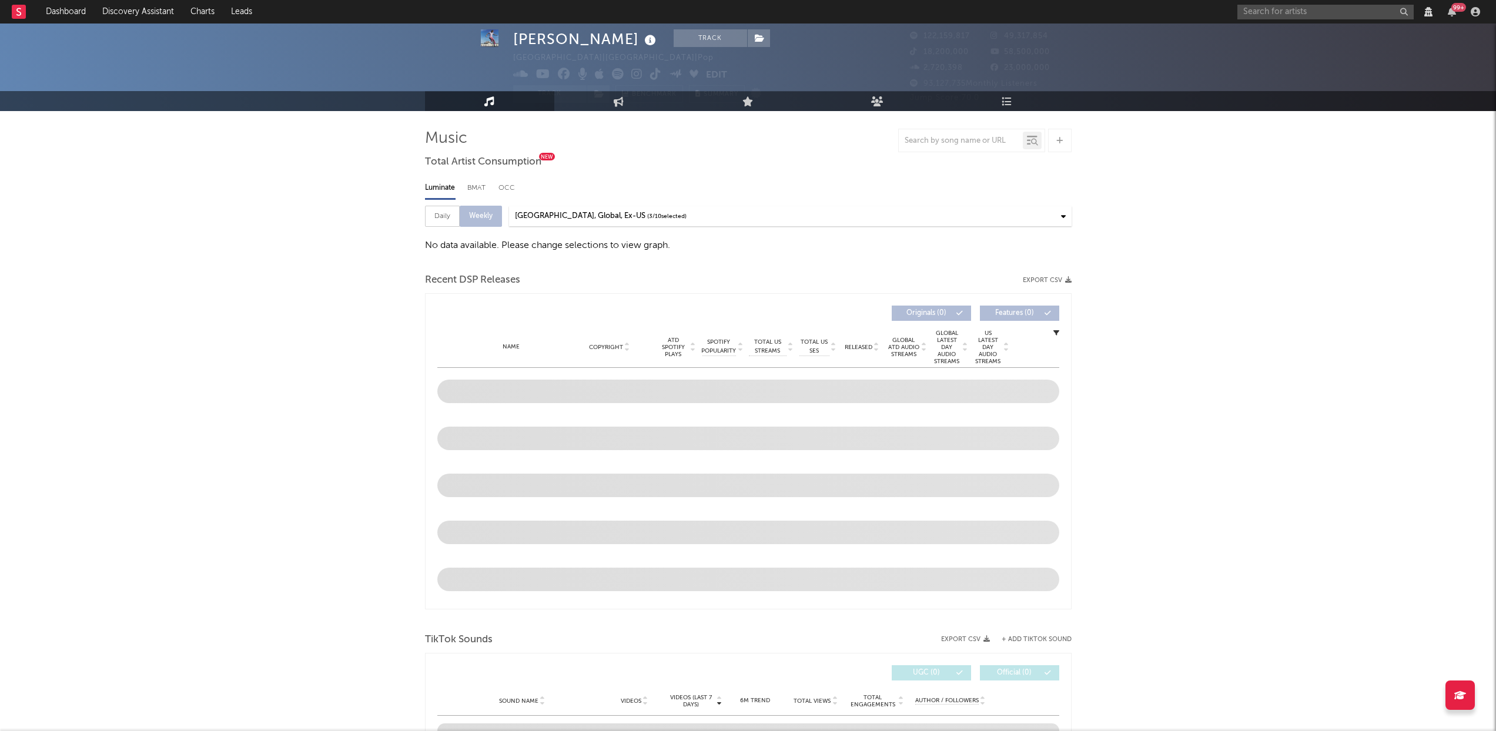
click at [450, 212] on div "Daily" at bounding box center [442, 216] width 35 height 21
select select "6m"
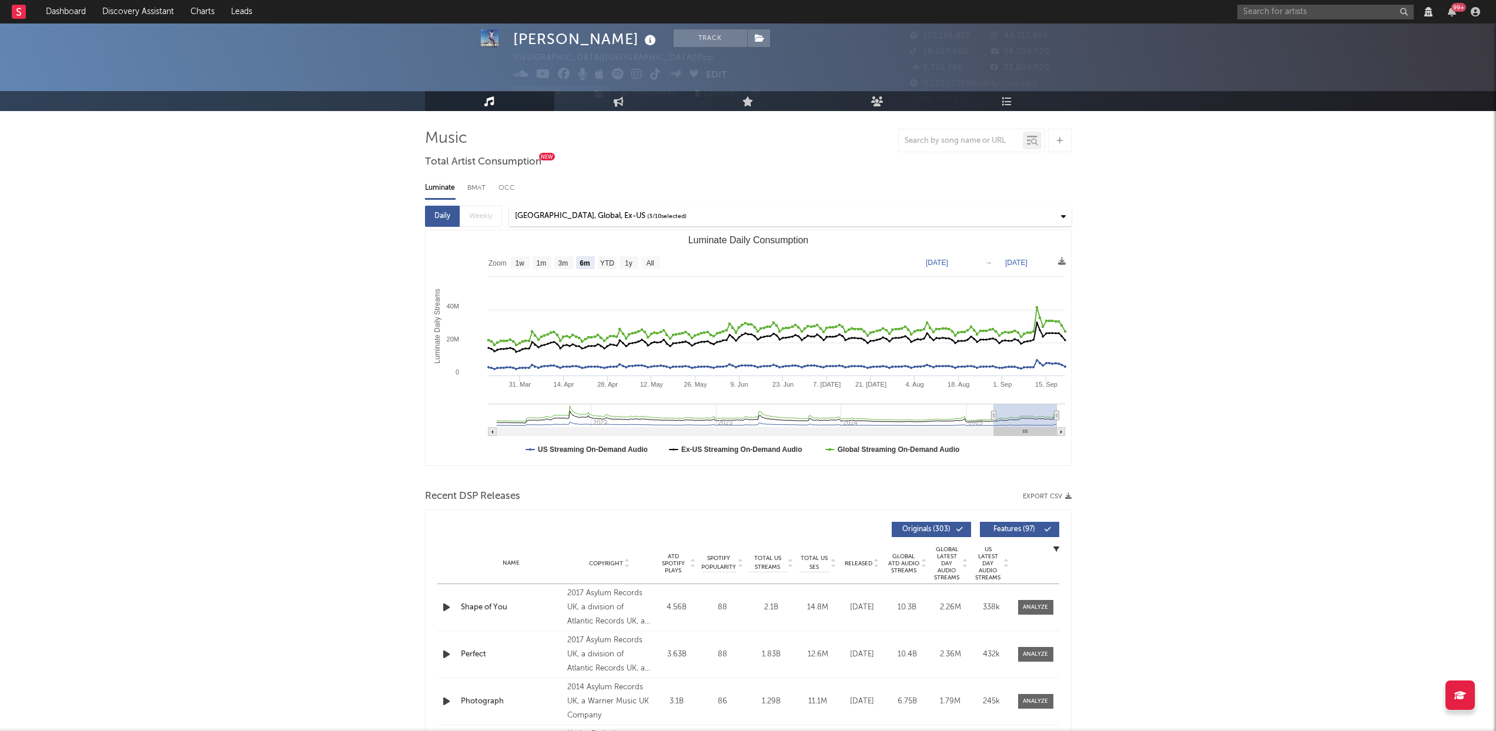
select select "View all"
click at [517, 263] on text "1w" at bounding box center [519, 263] width 9 height 8
select select "1w"
type input "[DATE]"
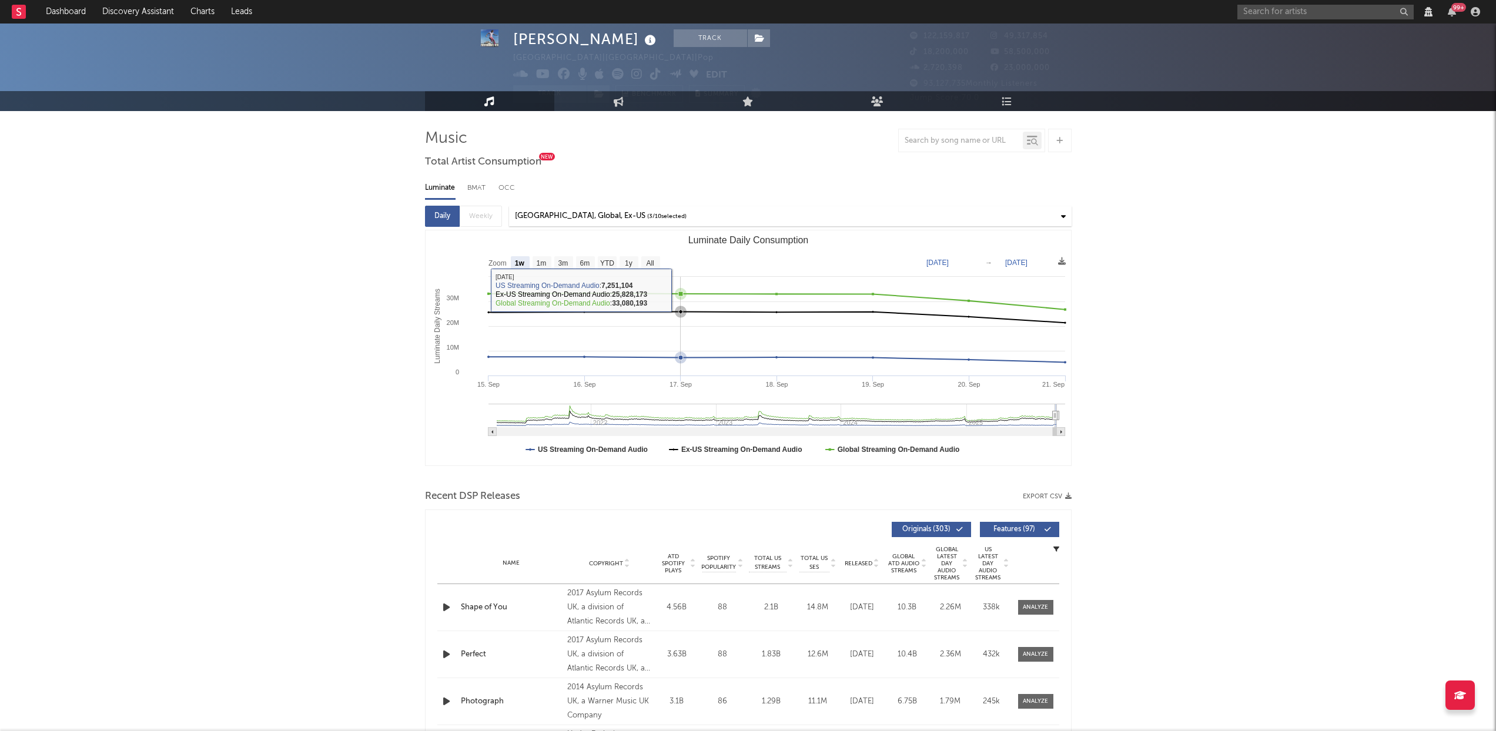
select select "View all"
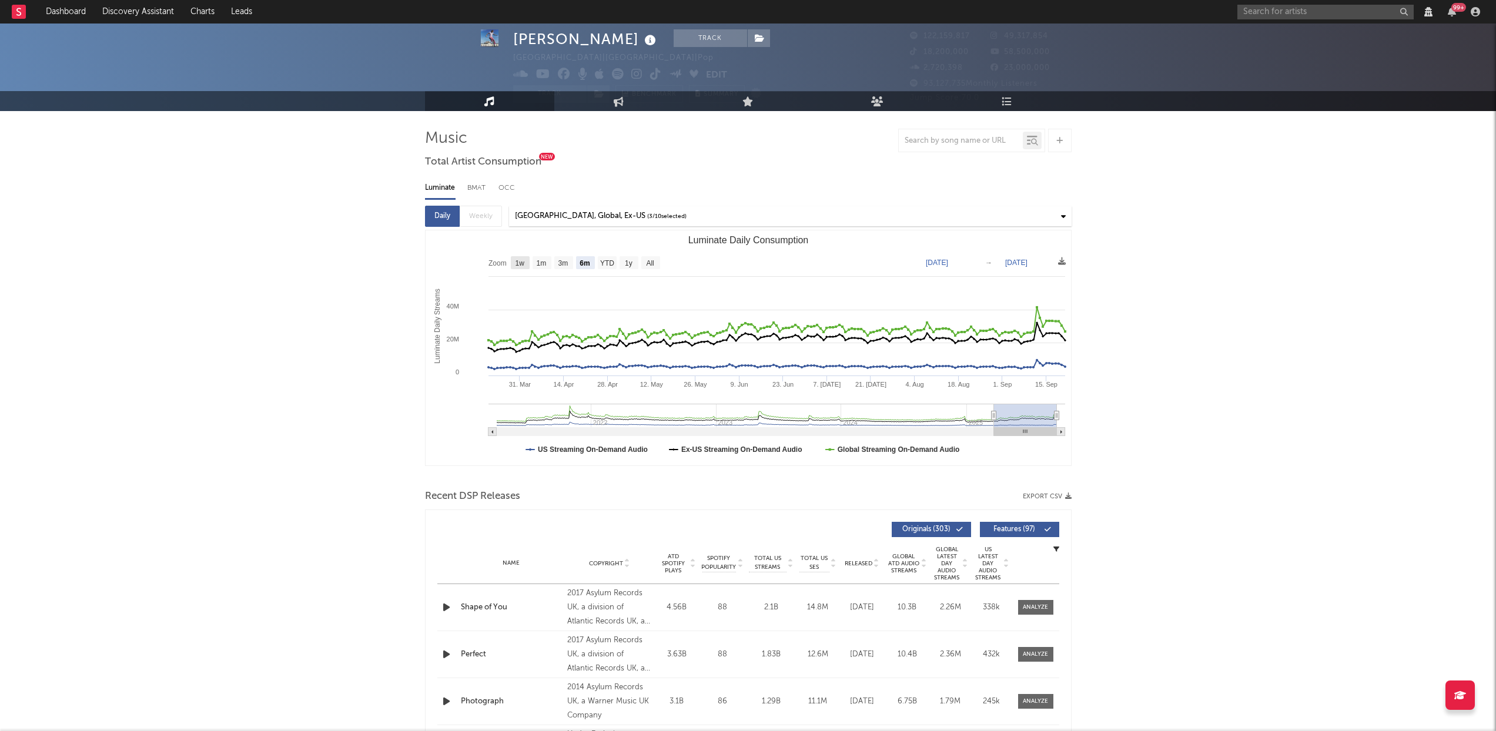
click at [518, 259] on text "1w" at bounding box center [519, 263] width 9 height 8
select select "1w"
type input "[DATE]"
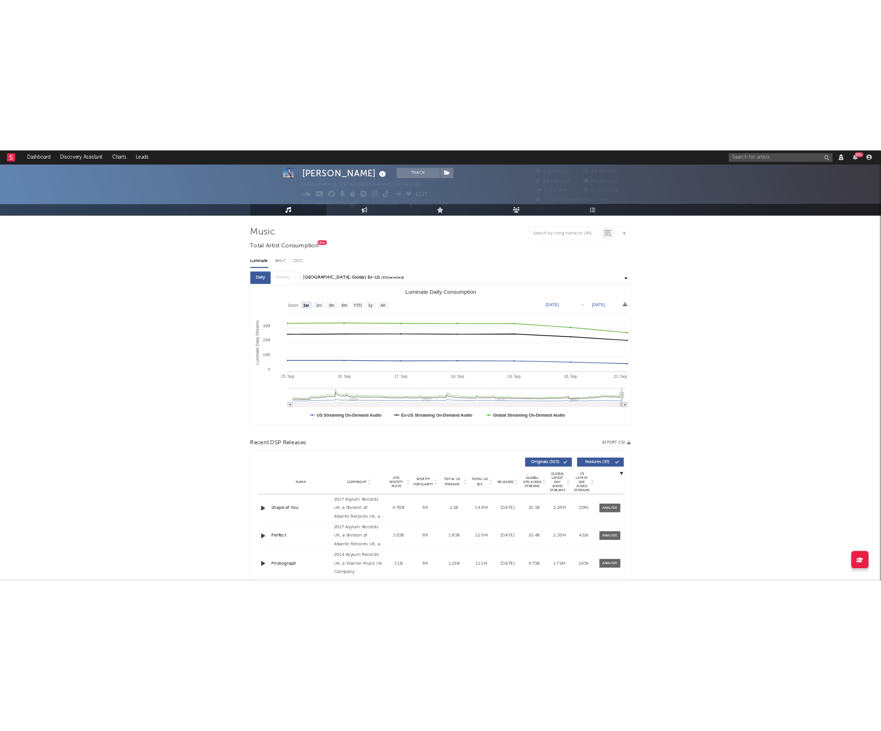
scroll to position [0, 0]
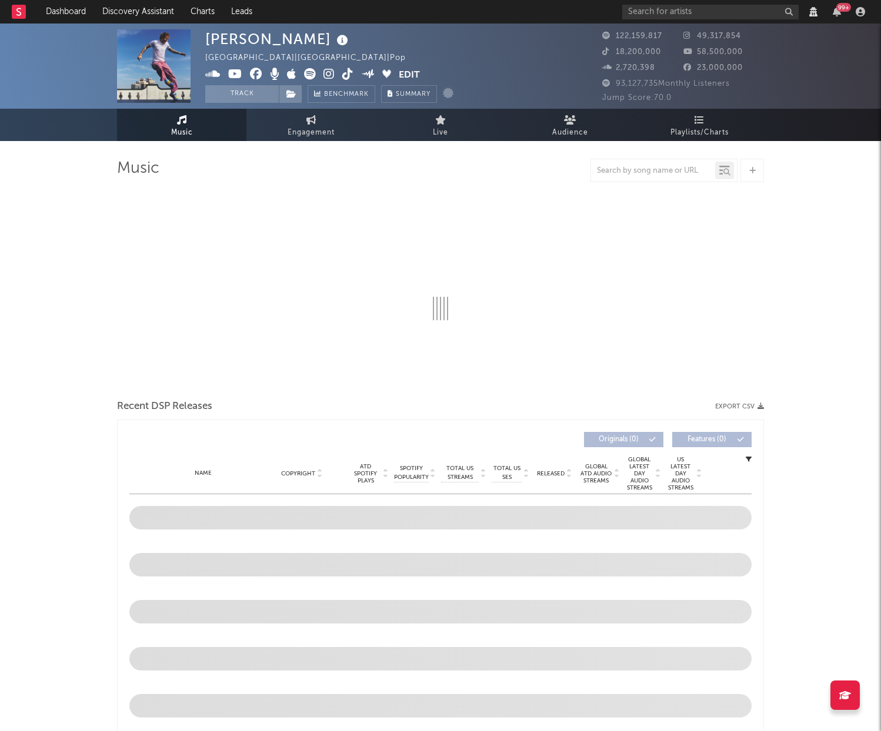
select select "View all"
select select "6m"
select select "View all"
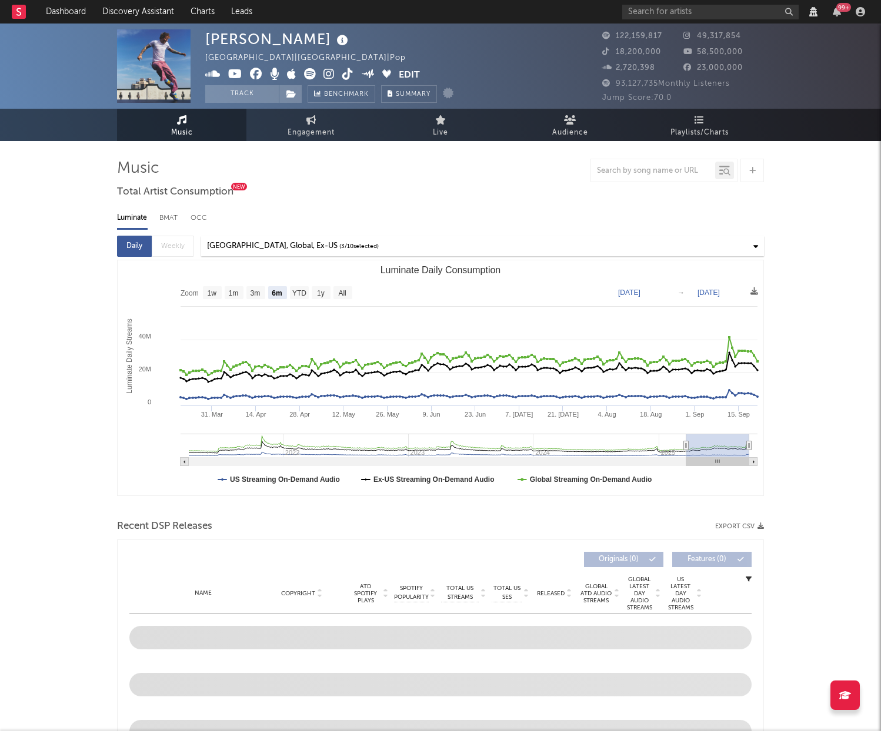
select select "View all"
select select "6m"
select select "View all"
select select "6m"
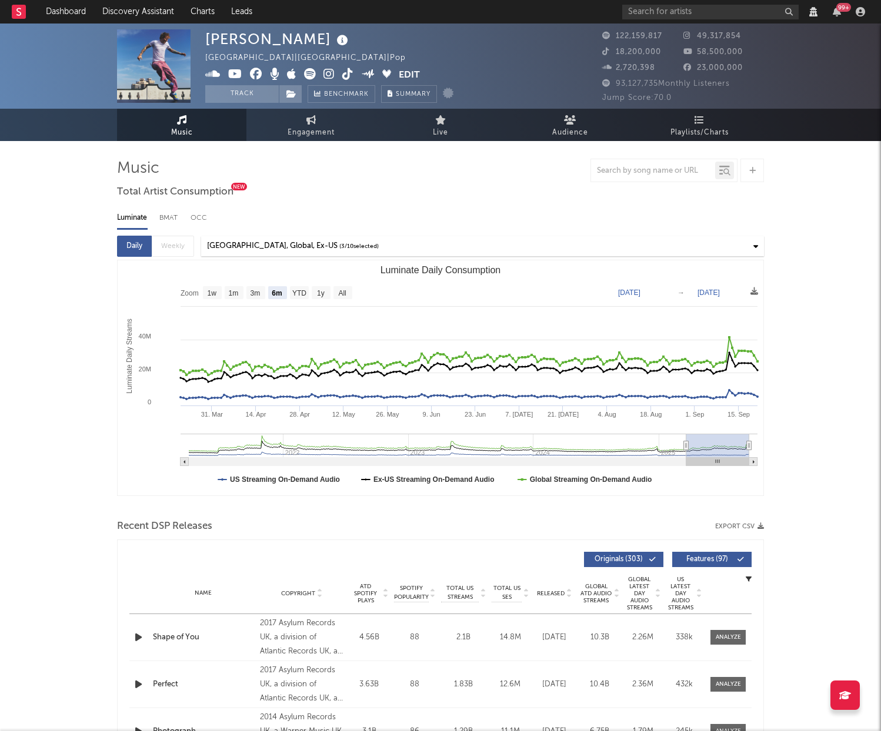
select select "View all"
select select "6m"
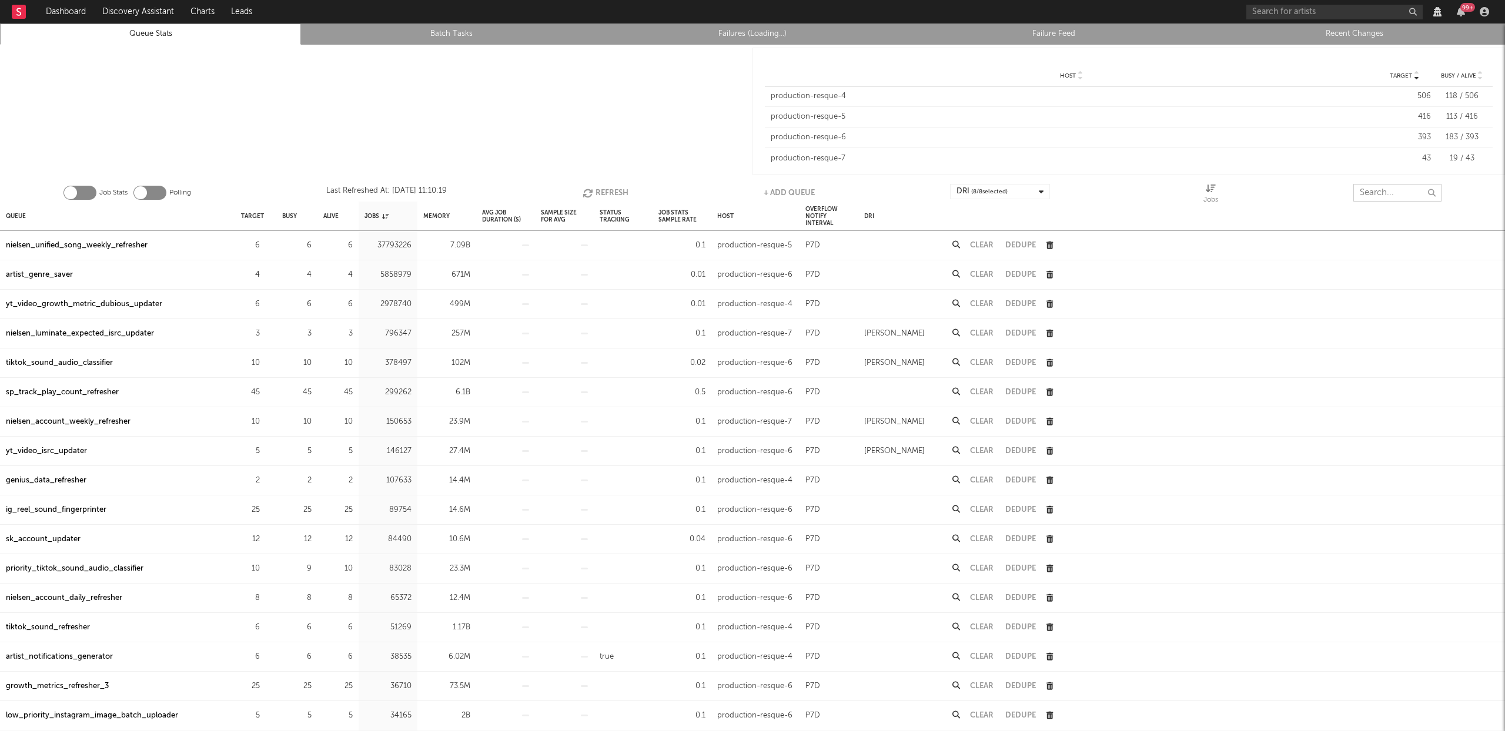
click at [1370, 200] on input "text" at bounding box center [1397, 193] width 88 height 18
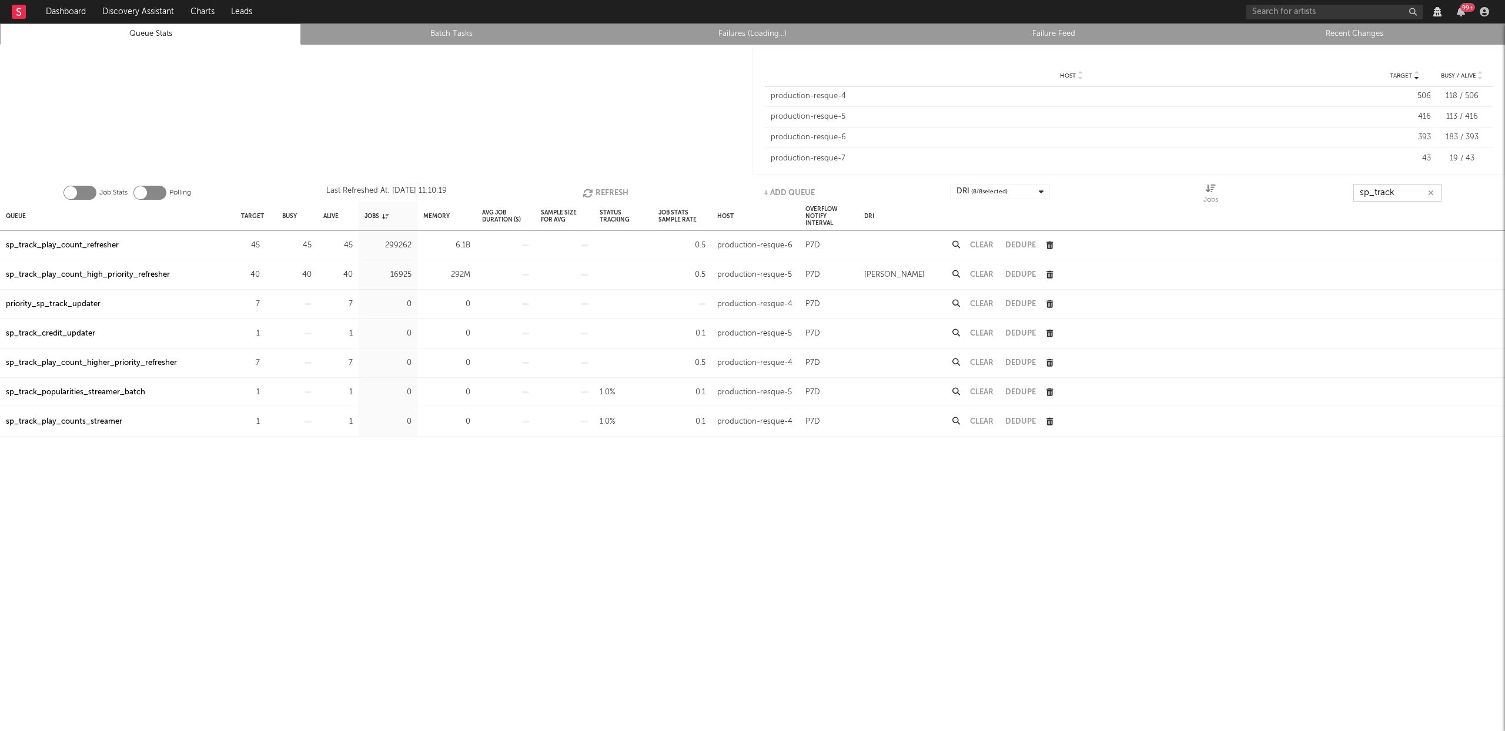
type input "sp_track"
click at [117, 273] on div "sp_track_play_count_high_priority_refresher" at bounding box center [88, 275] width 164 height 14
click at [617, 187] on button "Refresh" at bounding box center [606, 193] width 46 height 18
click at [96, 242] on div "sp_track_play_count_refresher" at bounding box center [62, 246] width 113 height 14
click at [98, 275] on div "sp_track_play_count_high_priority_refresher" at bounding box center [88, 275] width 164 height 14
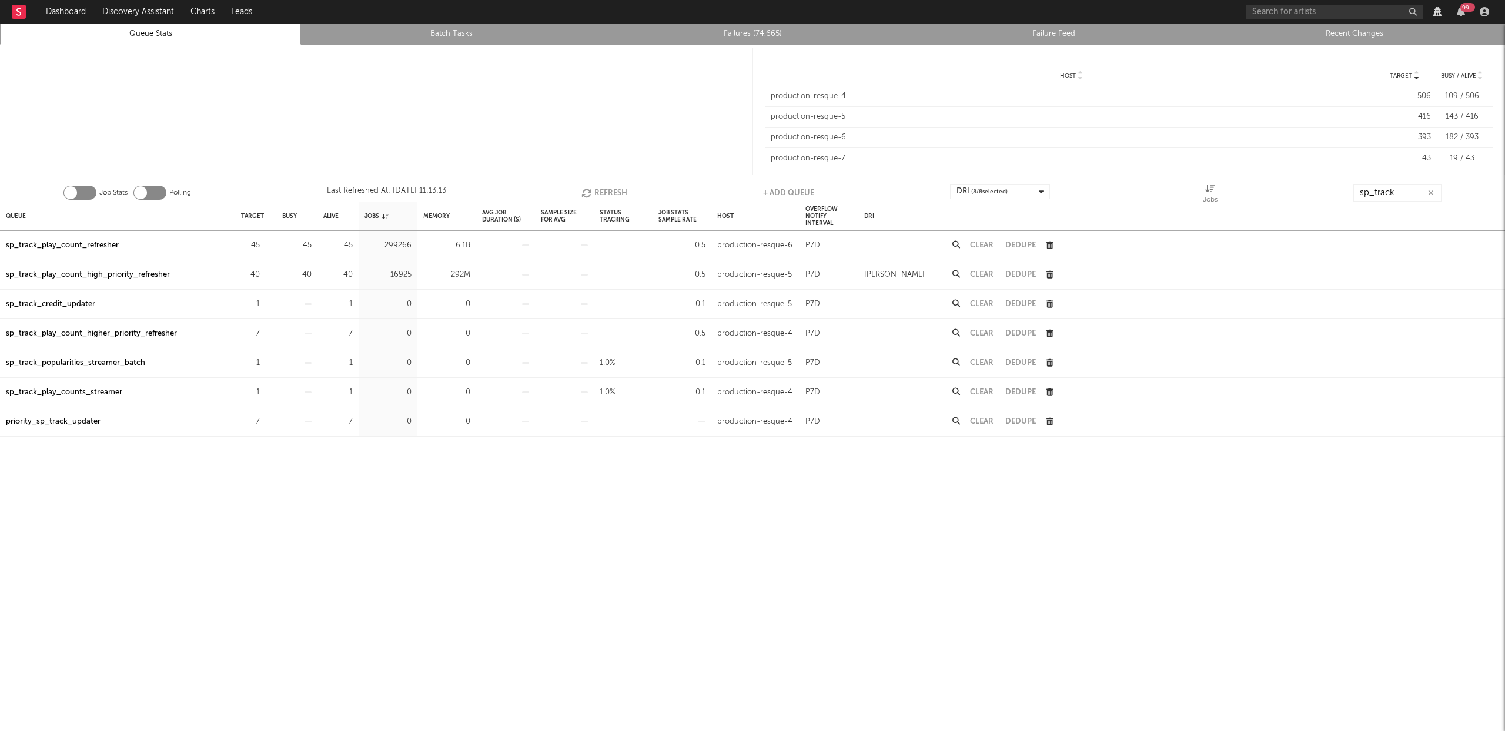
click at [605, 188] on button "Refresh" at bounding box center [604, 193] width 46 height 18
click at [605, 188] on button "Refresh" at bounding box center [606, 193] width 46 height 18
click at [613, 190] on button "Refresh" at bounding box center [606, 193] width 46 height 18
click at [86, 243] on div "sp_track_play_count_refresher" at bounding box center [62, 246] width 113 height 14
click at [94, 277] on div "sp_track_play_count_high_priority_refresher" at bounding box center [88, 275] width 164 height 14
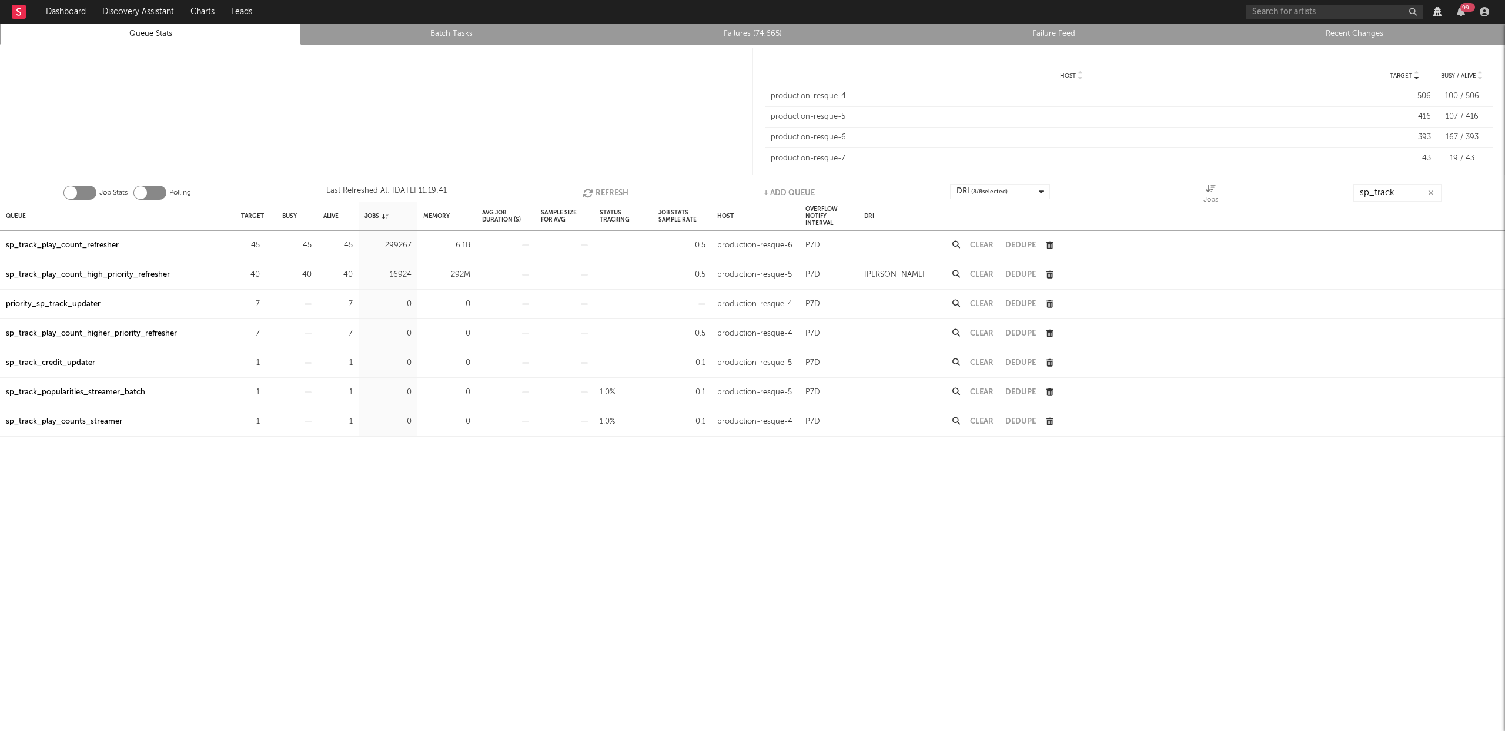
click at [952, 243] on icon at bounding box center [956, 245] width 8 height 8
click at [93, 274] on div "sp_track_play_count_high_priority_refresher" at bounding box center [88, 275] width 164 height 14
click at [597, 193] on button "Refresh" at bounding box center [606, 193] width 46 height 18
click at [111, 272] on div "sp_track_play_count_high_priority_refresher" at bounding box center [88, 275] width 164 height 14
click at [609, 196] on button "Refresh" at bounding box center [606, 193] width 46 height 18
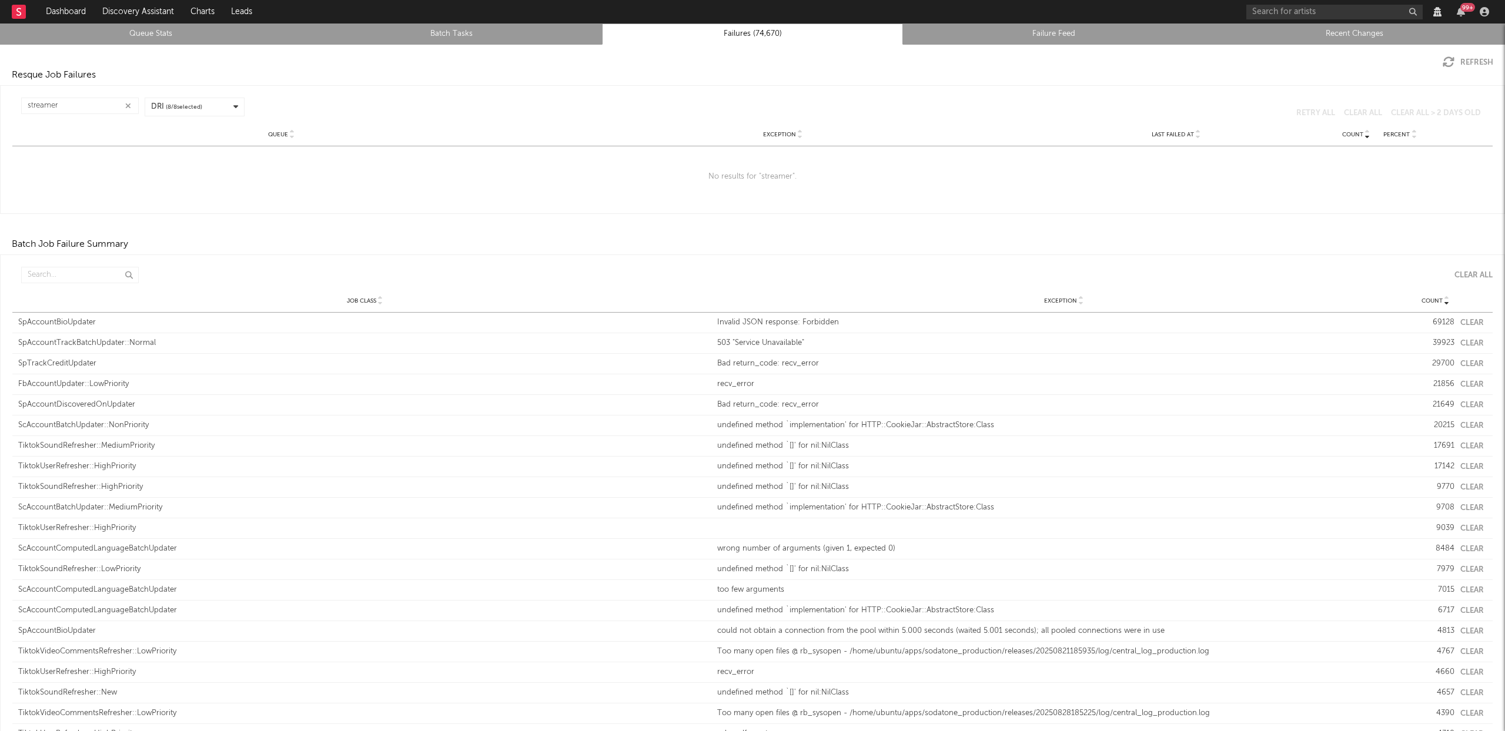
click at [128, 103] on icon "button" at bounding box center [128, 106] width 6 height 8
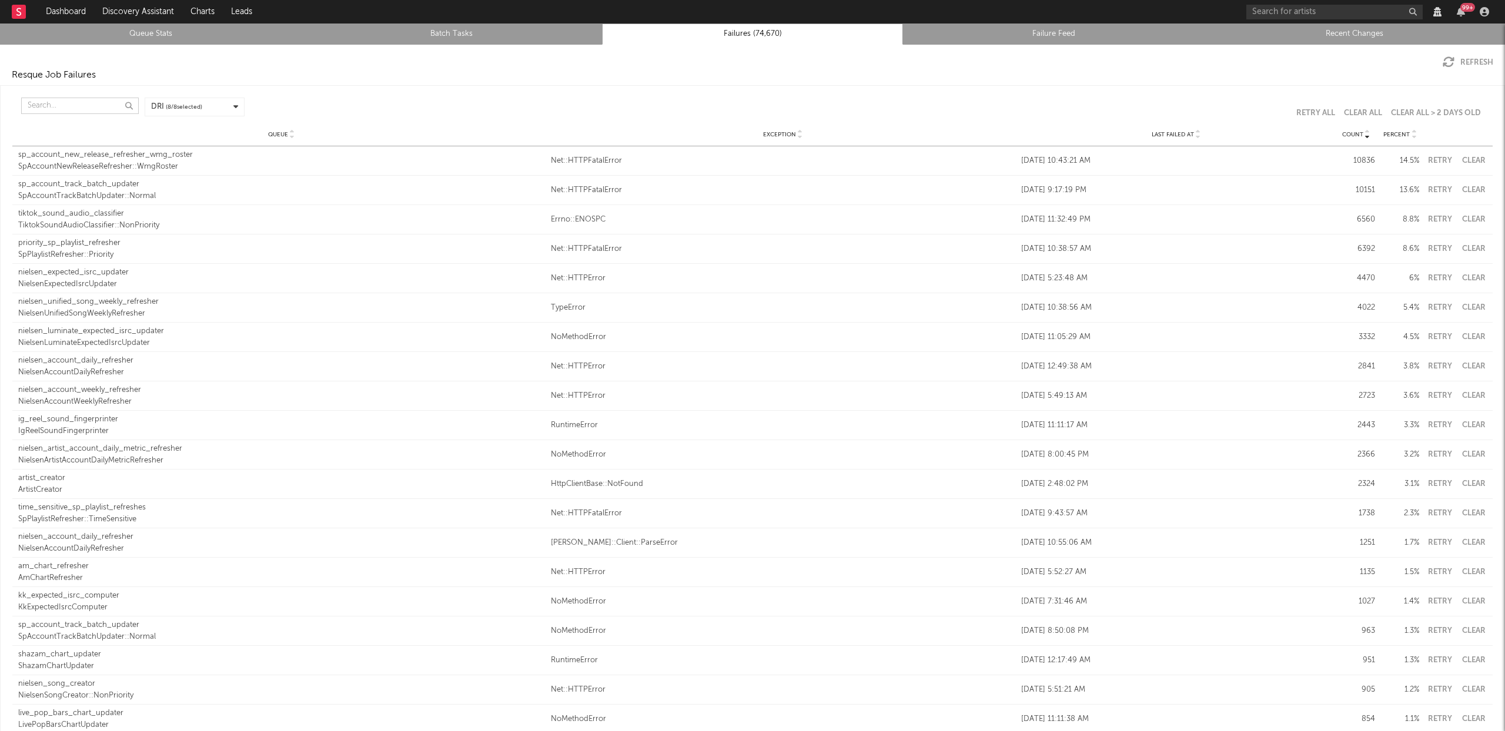
click at [75, 108] on input "text" at bounding box center [80, 106] width 118 height 16
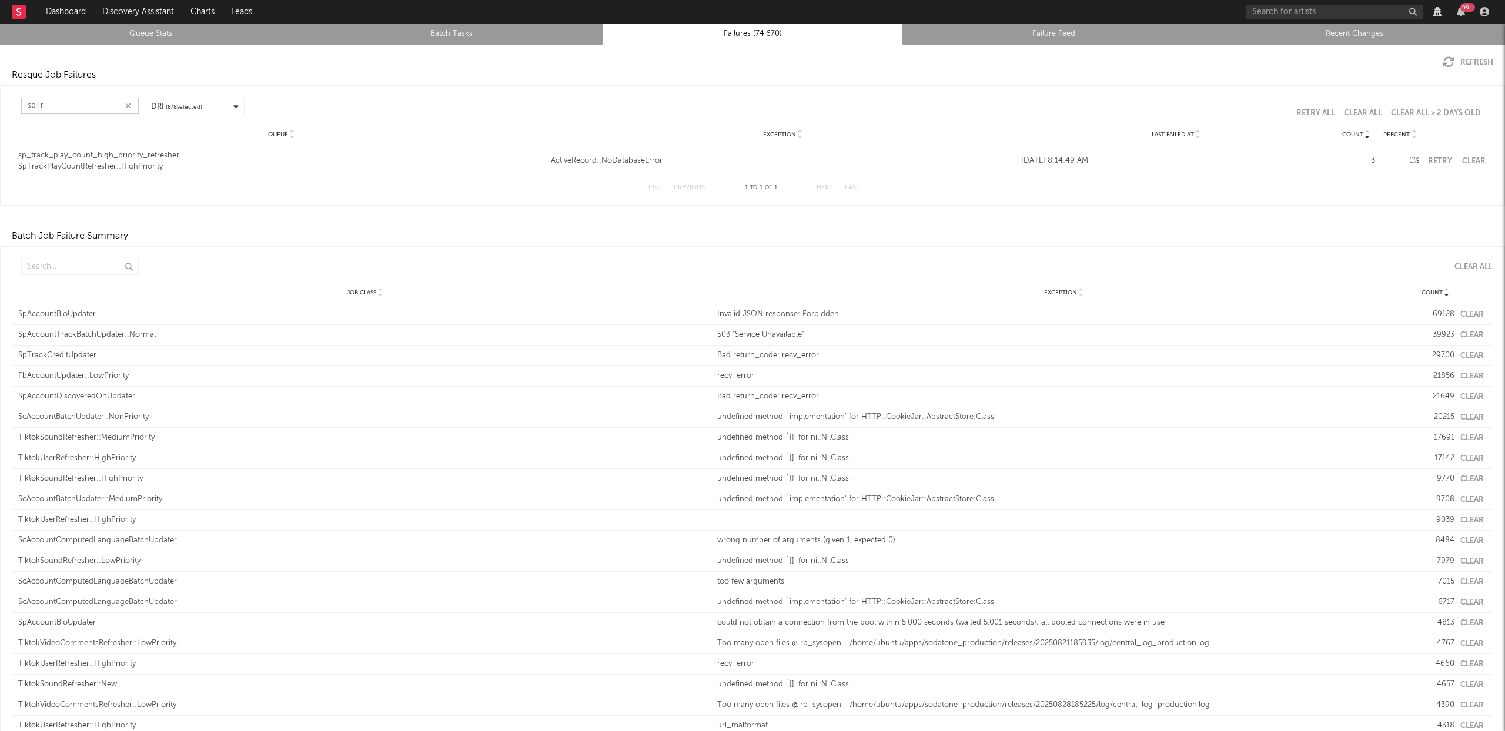
type input "spTr"
click at [145, 170] on div "SpTrackPlayCountRefresher::HighPriority" at bounding box center [281, 167] width 527 height 12
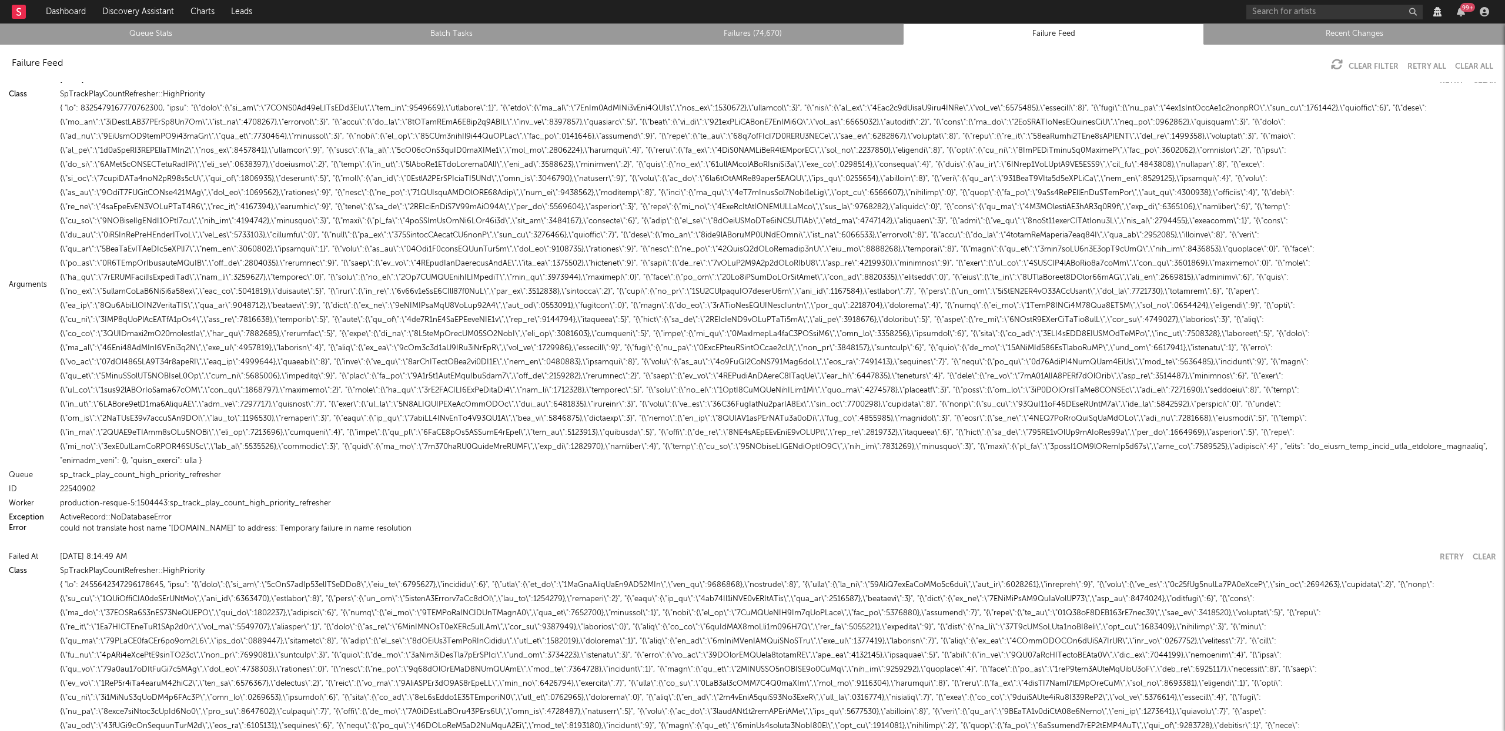
scroll to position [22, 0]
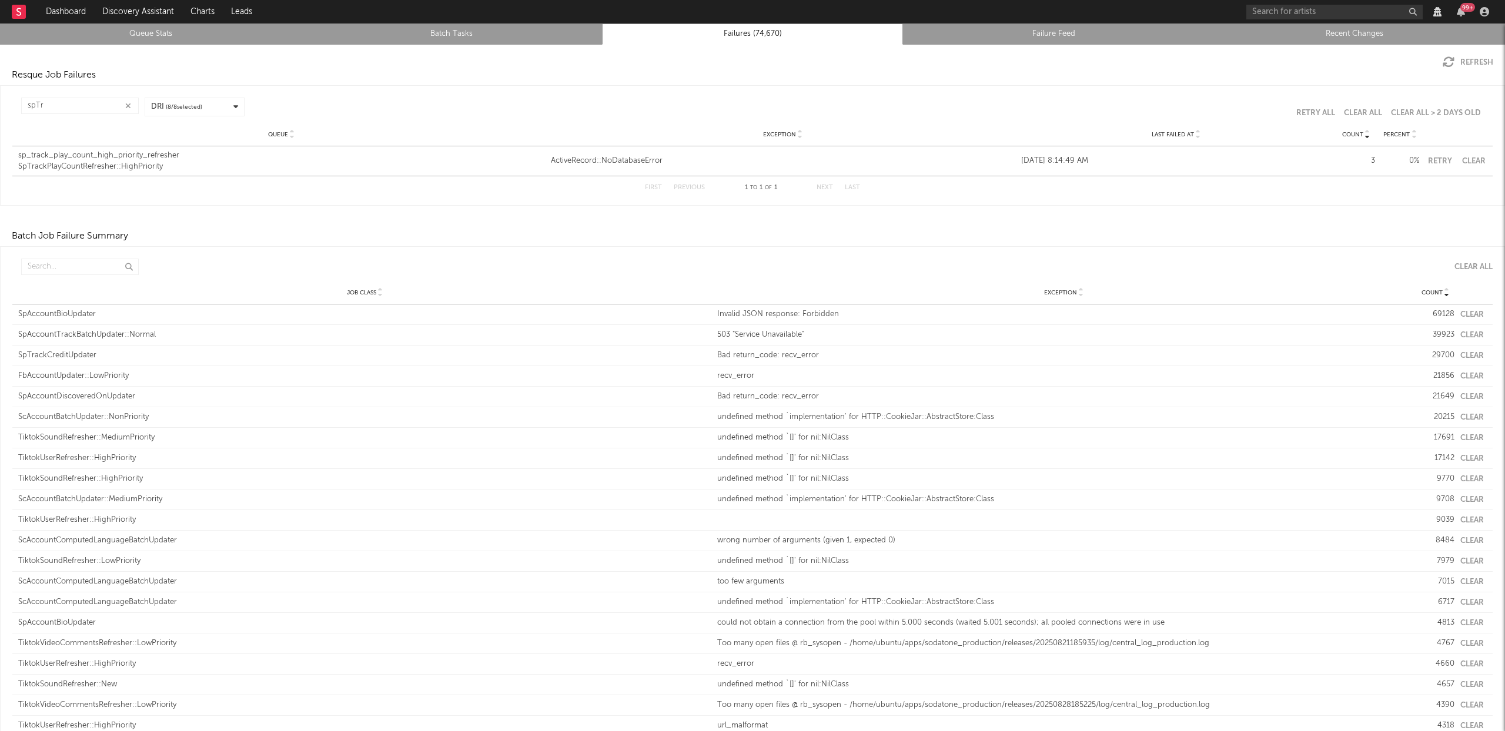
click at [1466, 159] on button "Clear" at bounding box center [1473, 162] width 26 height 8
click at [52, 264] on input "text" at bounding box center [80, 267] width 118 height 16
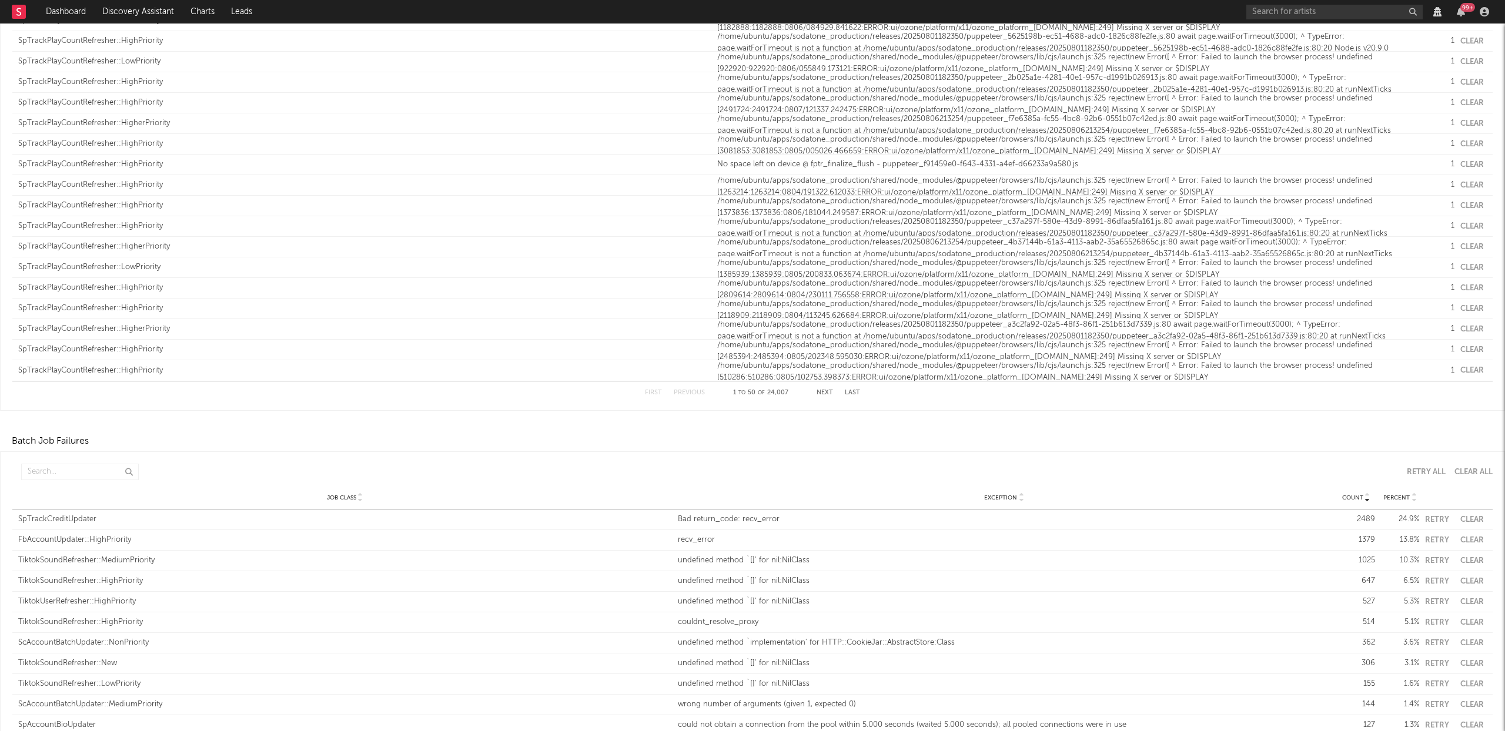
scroll to position [1004, 0]
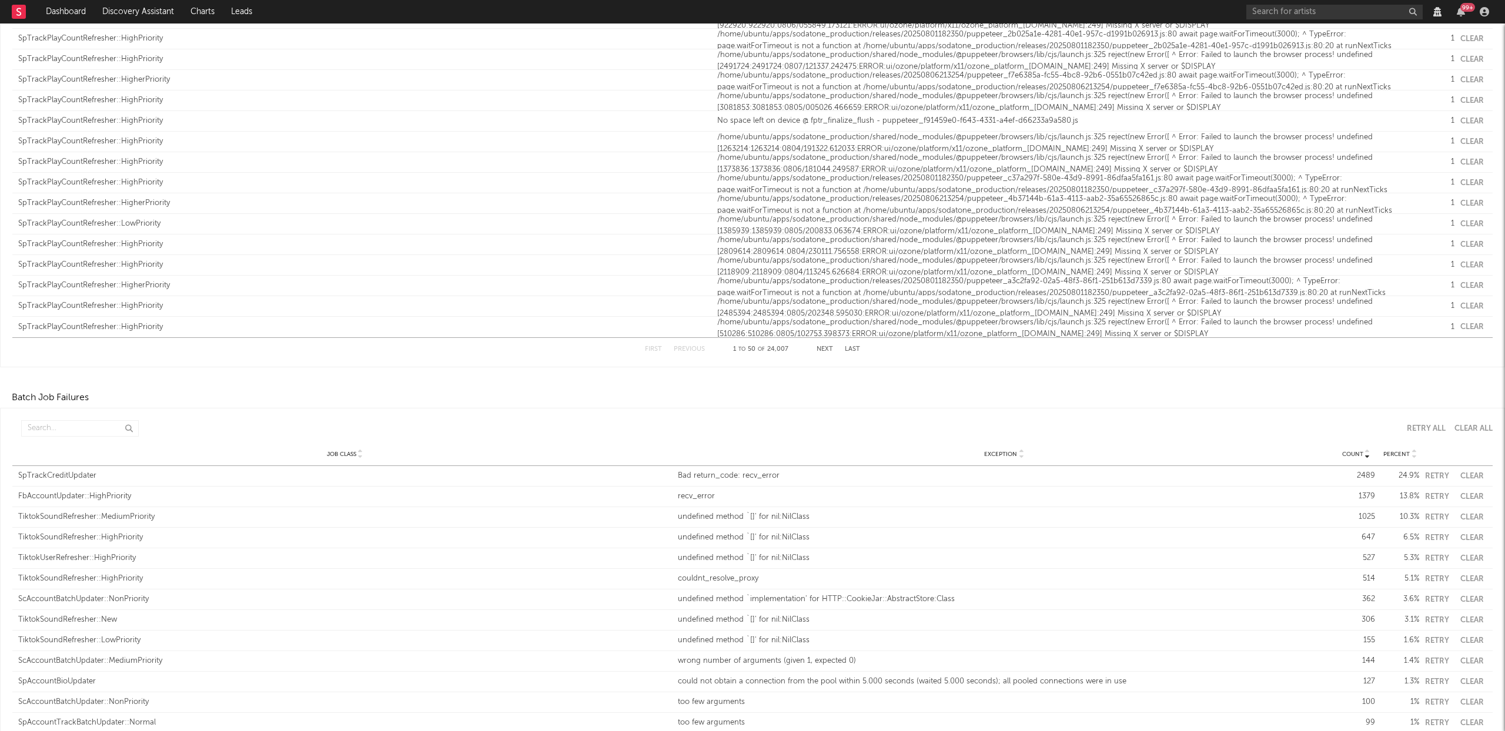
type input "spTrackPlayCount"
click at [48, 423] on input "text" at bounding box center [80, 428] width 118 height 16
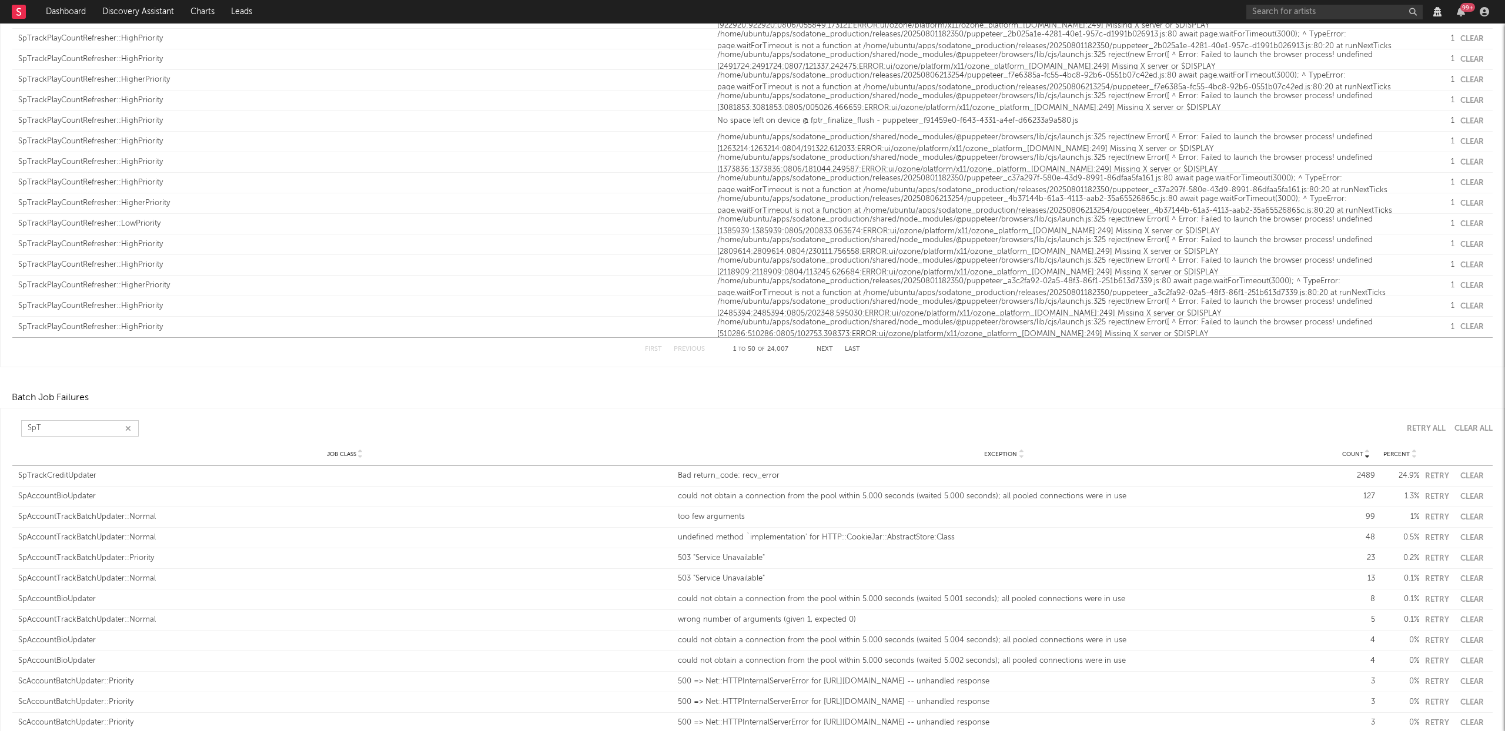
scroll to position [793, 0]
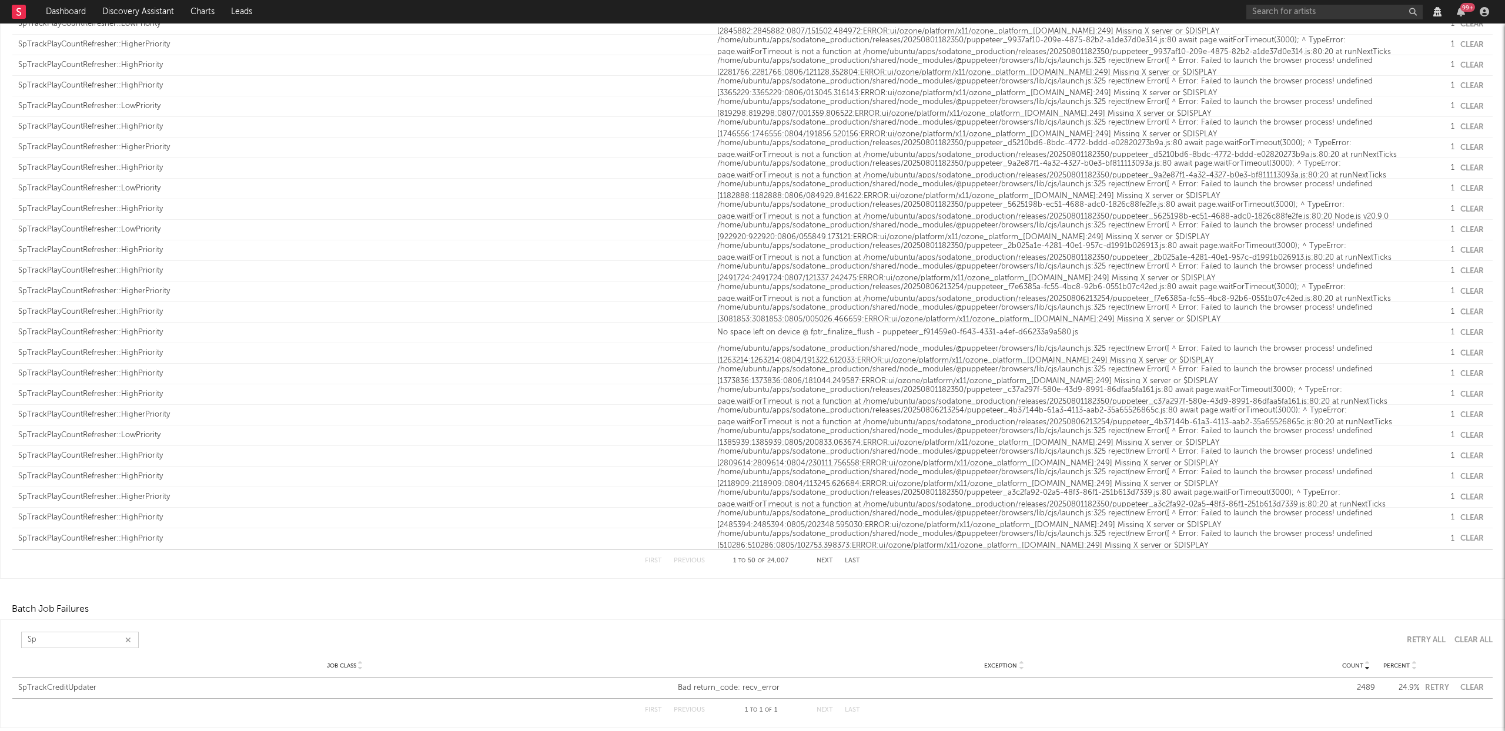
type input "S"
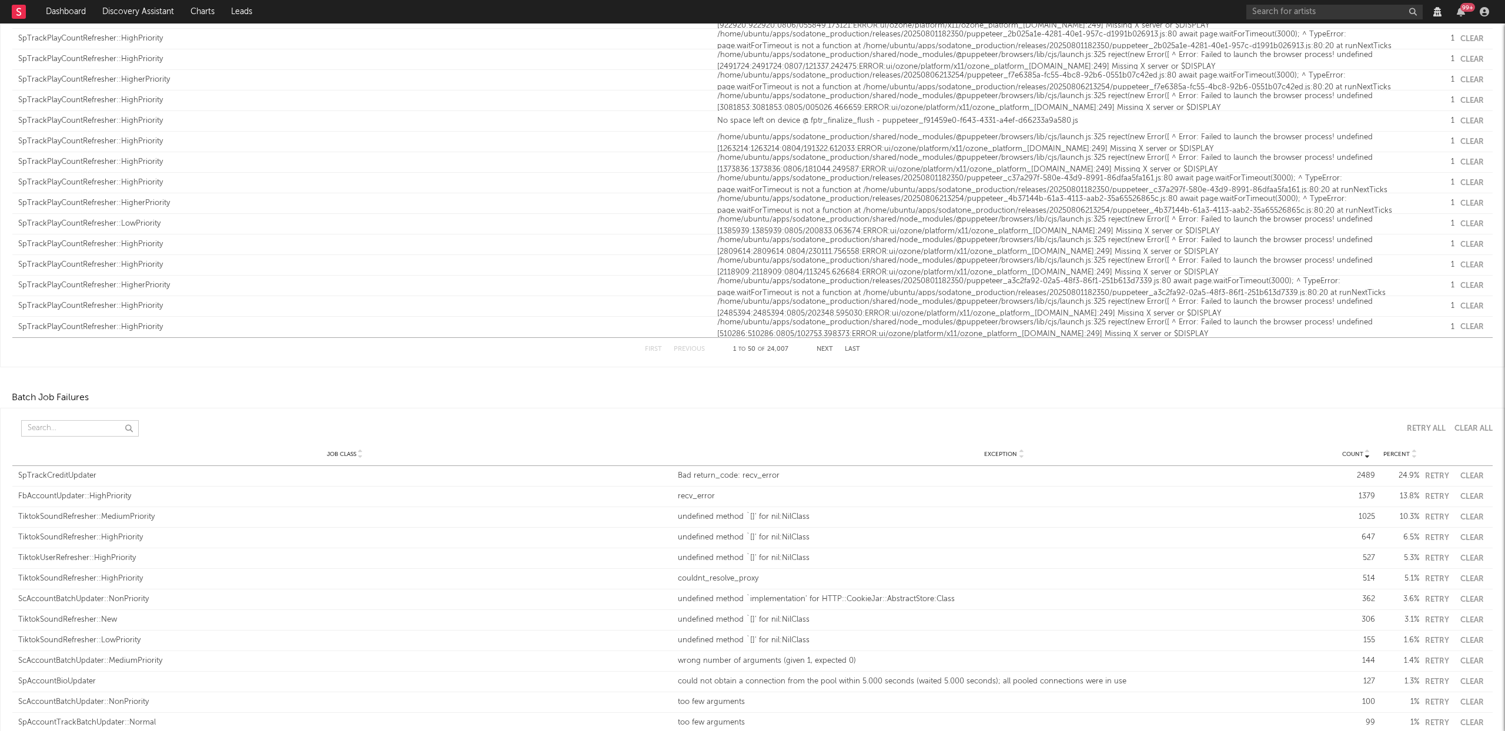
scroll to position [0, 0]
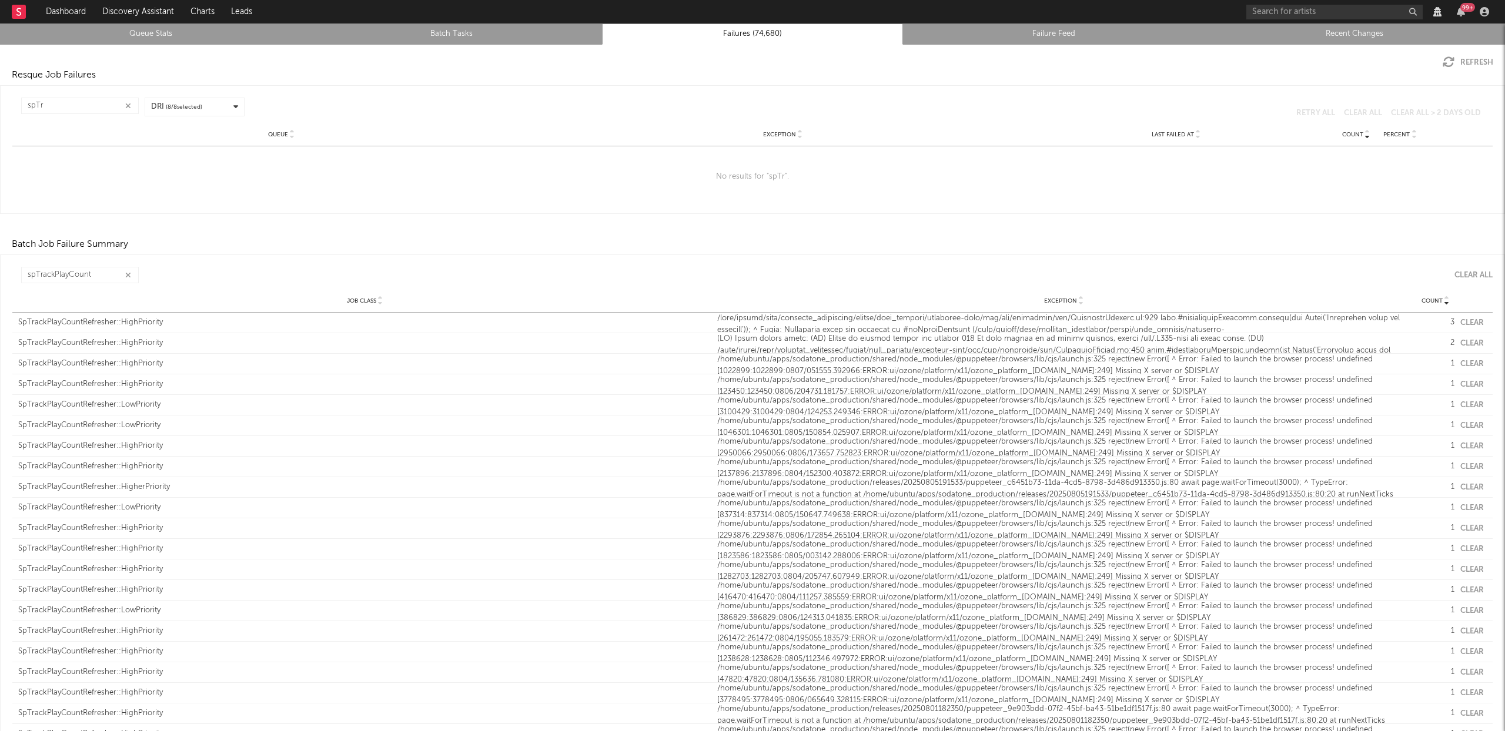
click at [132, 106] on button "button" at bounding box center [127, 106] width 9 height 11
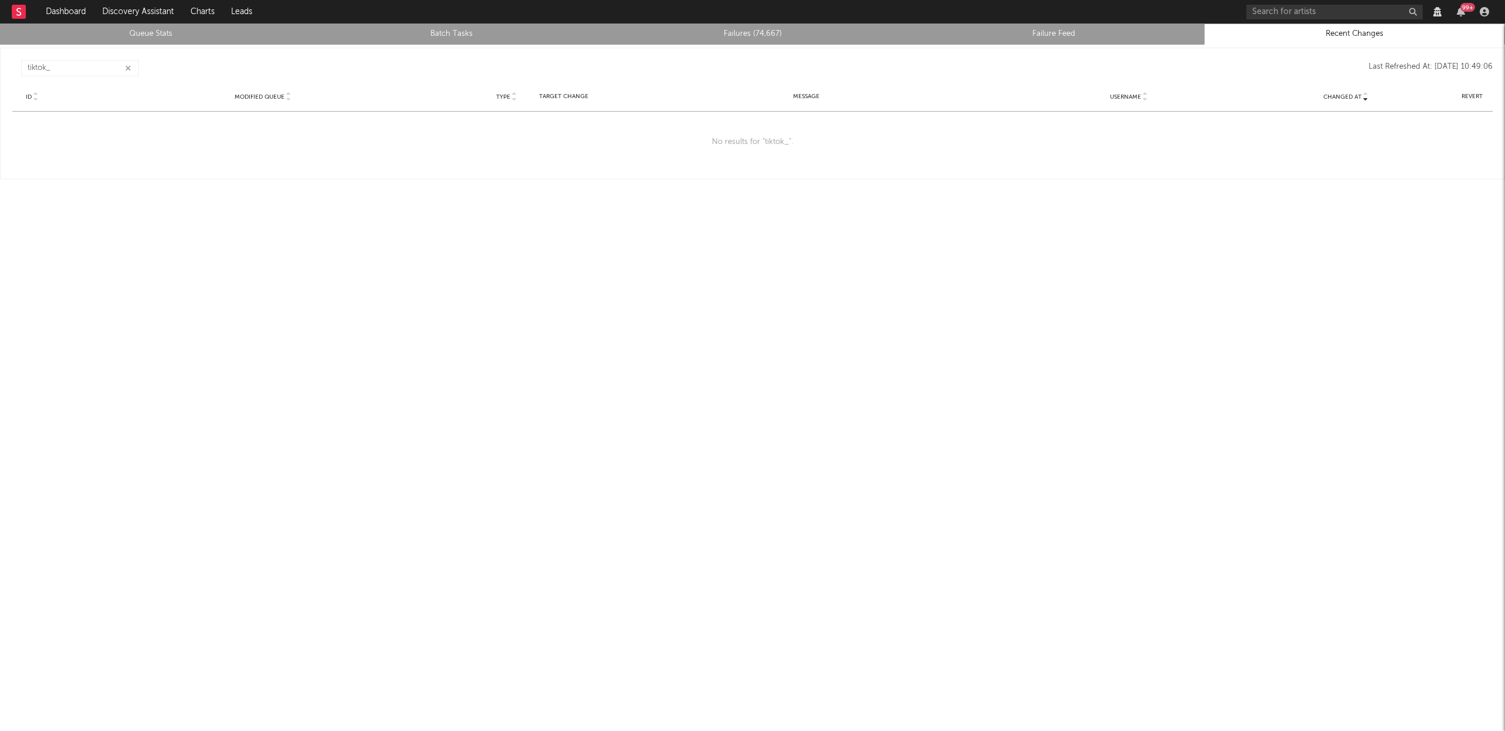
click at [126, 68] on icon "button" at bounding box center [128, 69] width 6 height 8
